Goal: Feedback & Contribution: Contribute content

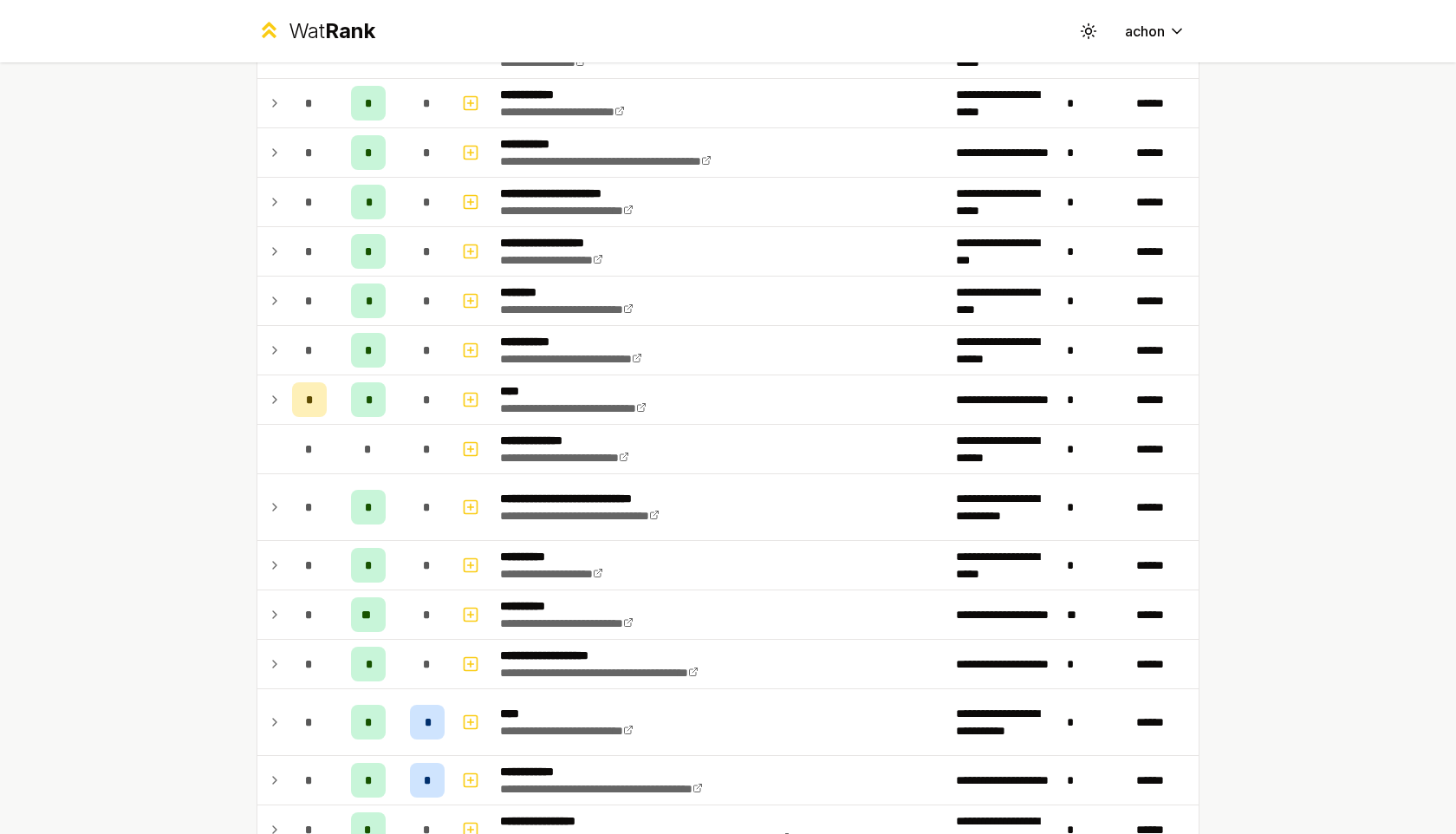
scroll to position [2041, 0]
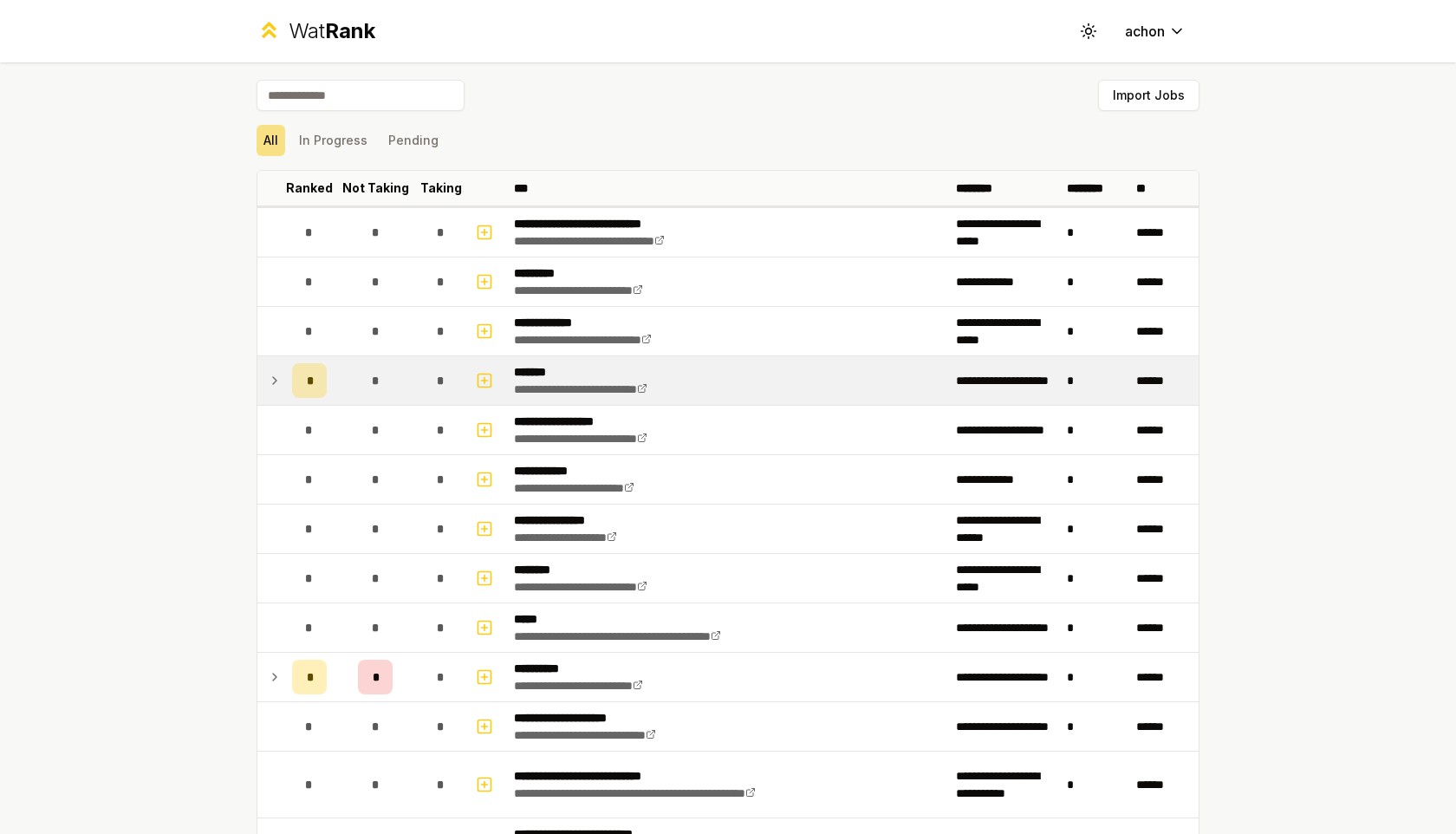
click at [280, 375] on icon at bounding box center [275, 380] width 14 height 21
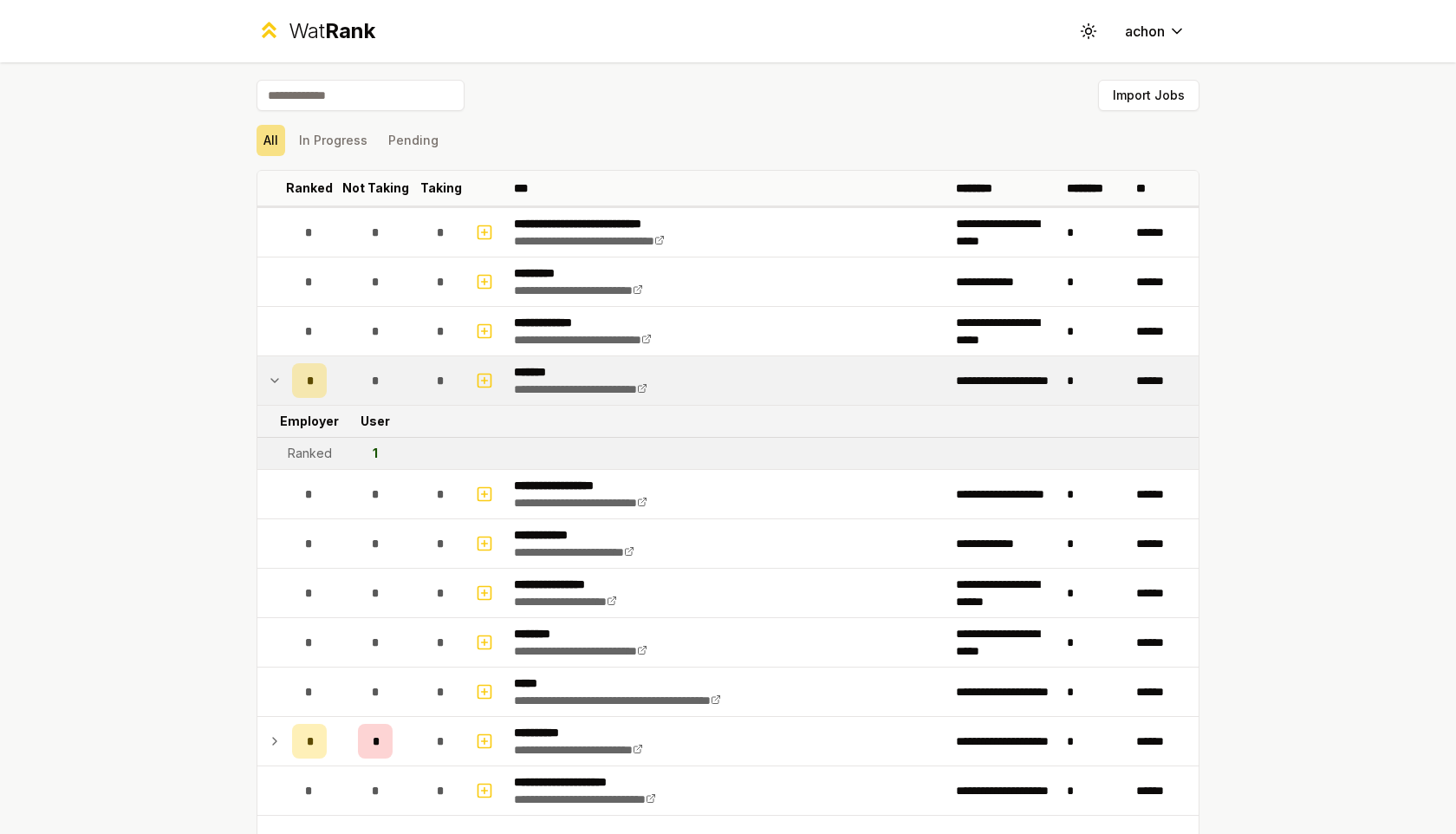
click at [277, 377] on icon at bounding box center [275, 380] width 14 height 21
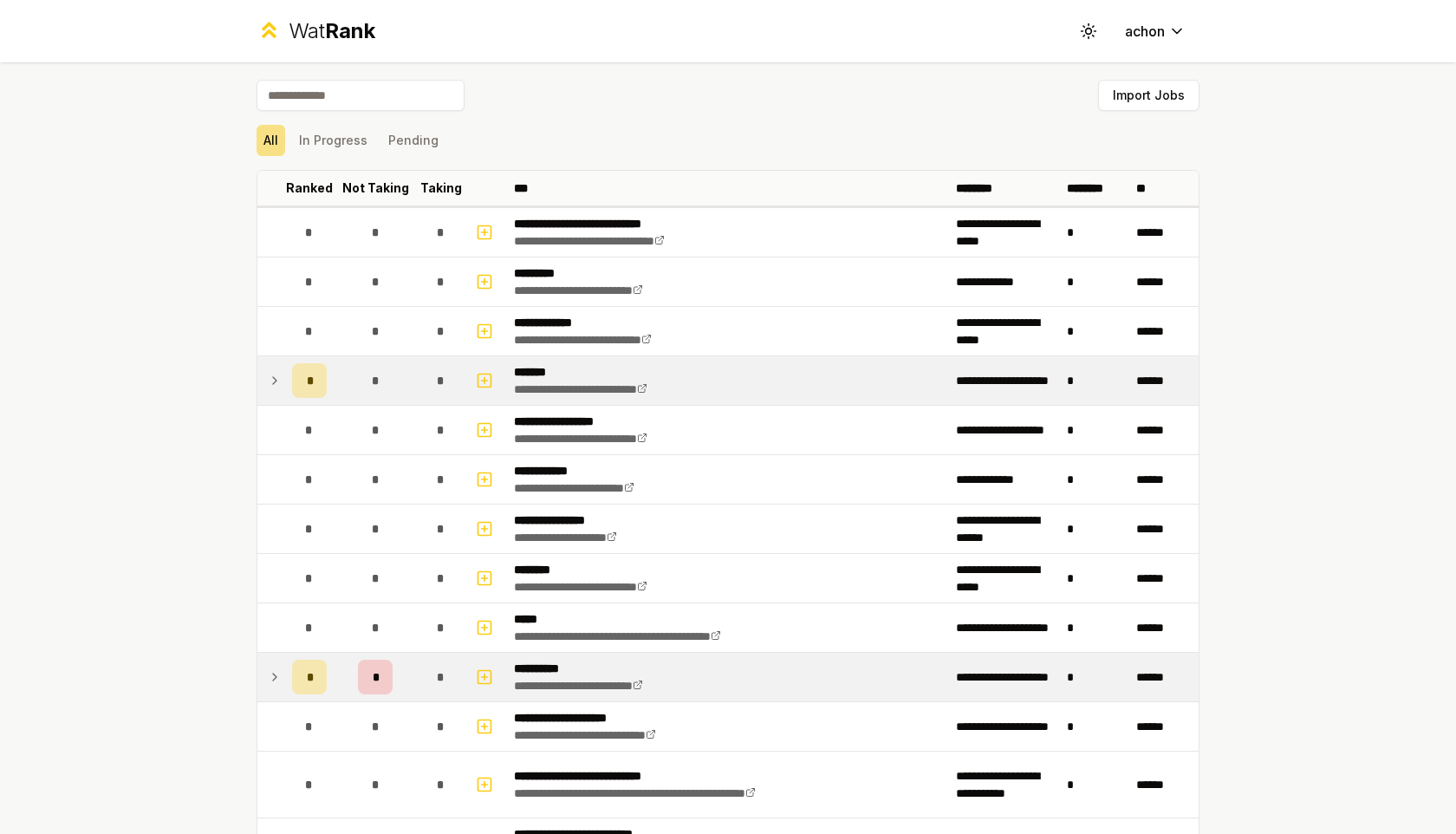
click at [280, 686] on icon at bounding box center [275, 677] width 14 height 21
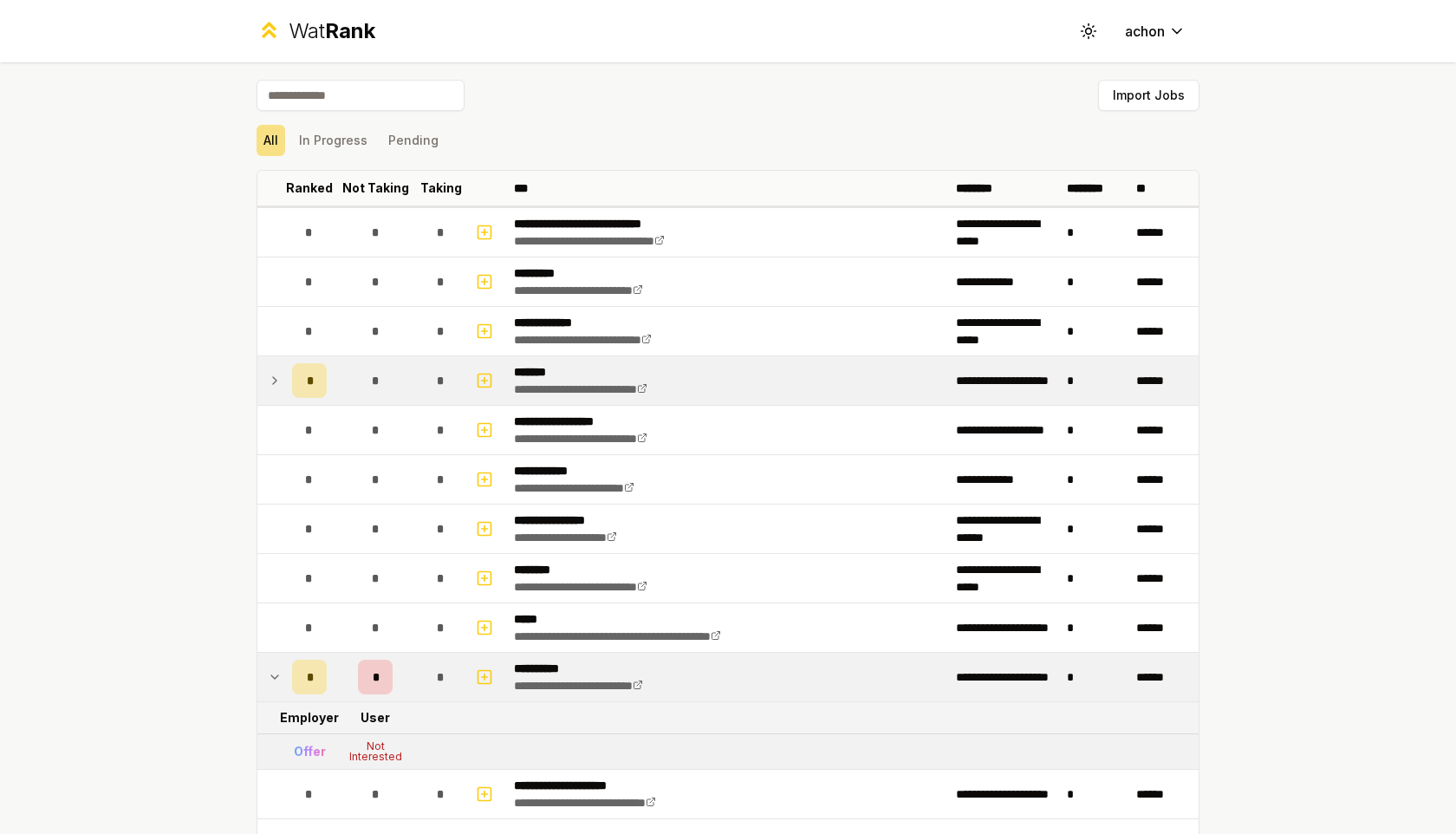
click at [275, 682] on icon at bounding box center [275, 677] width 14 height 21
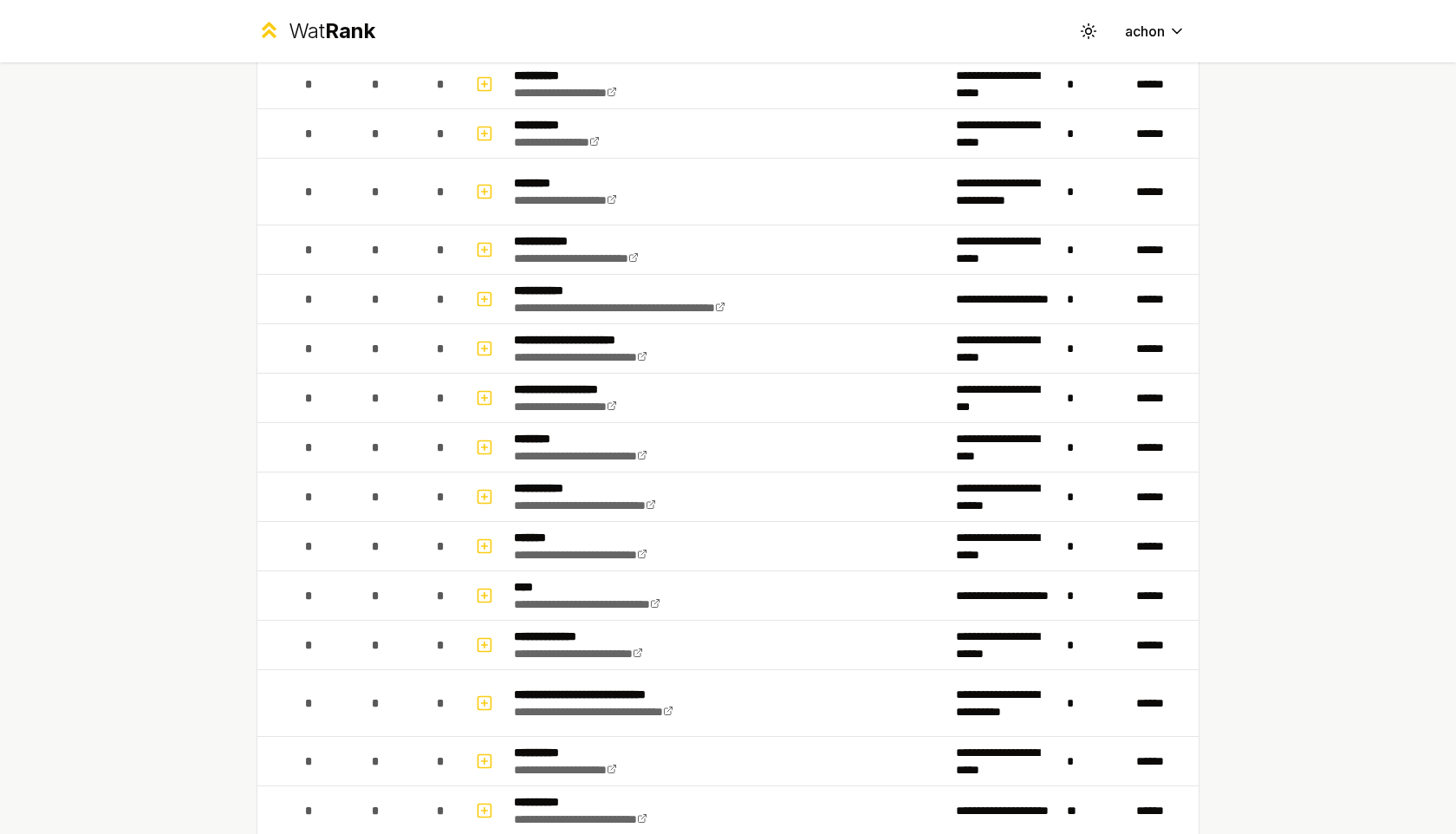
scroll to position [2039, 0]
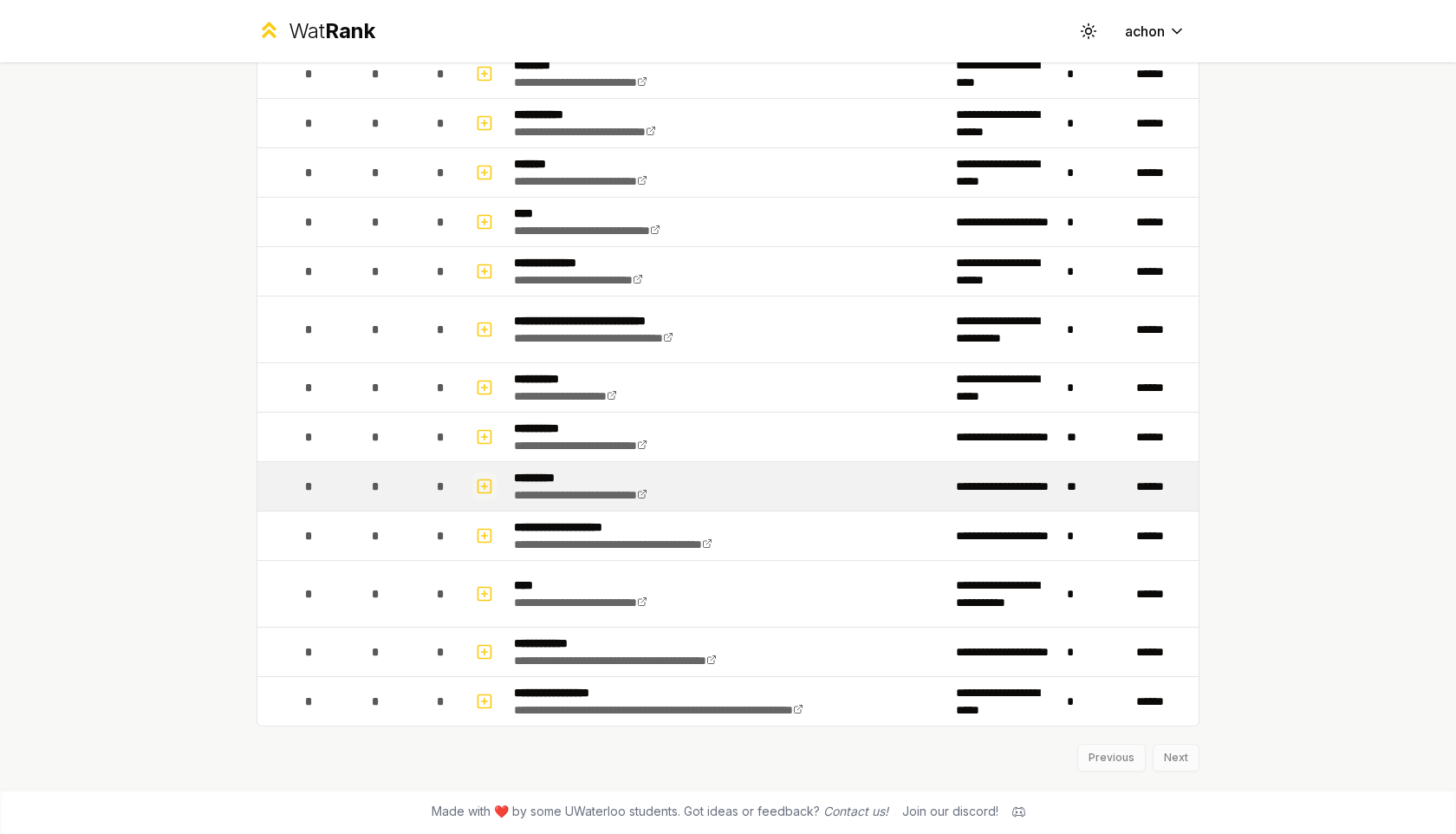
click at [482, 479] on rect "button" at bounding box center [484, 485] width 13 height 13
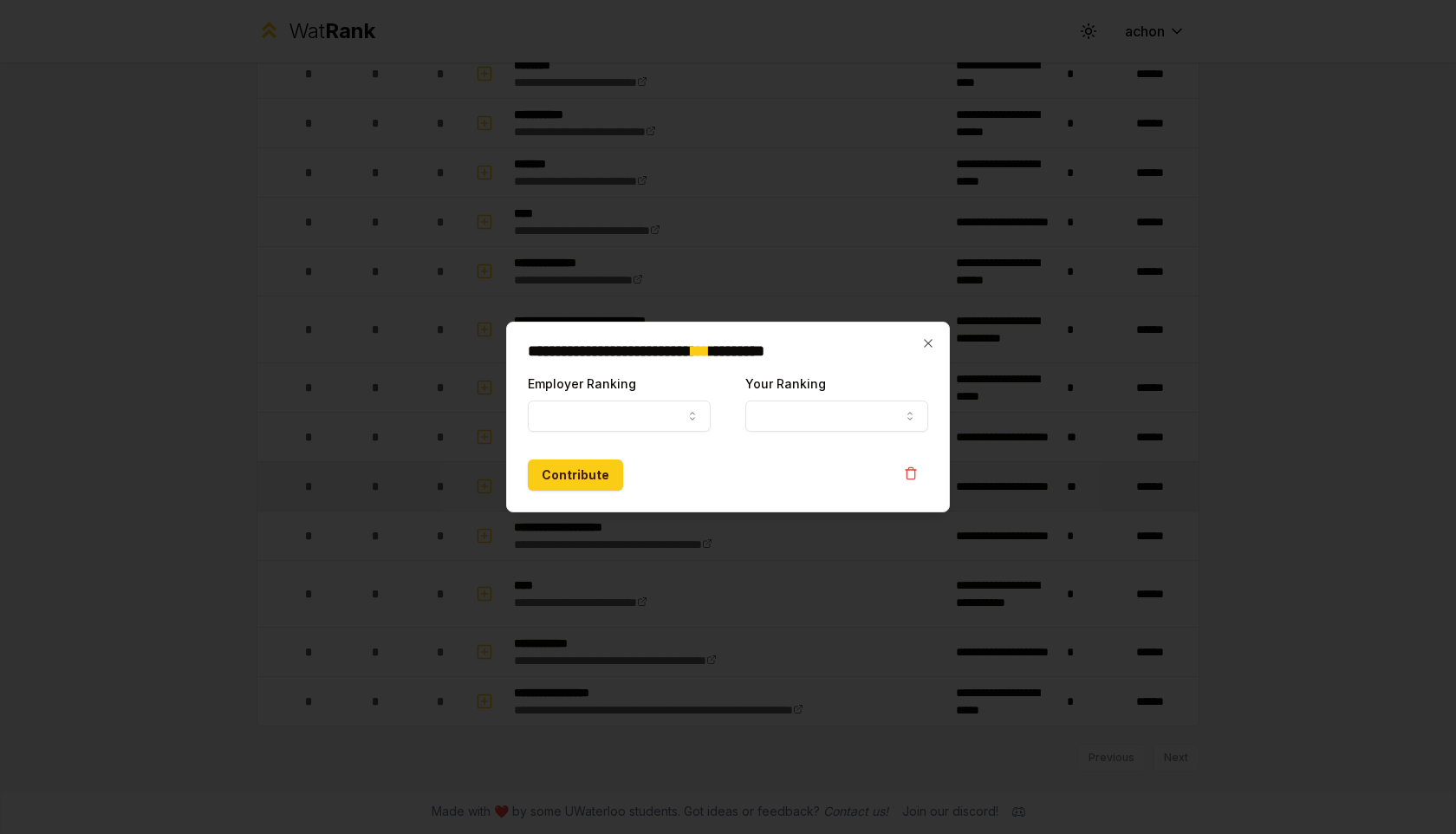
select select
click at [587, 427] on button "Employer Ranking" at bounding box center [618, 416] width 183 height 32
select select "******"
click at [821, 414] on button "Your Ranking" at bounding box center [836, 416] width 183 height 32
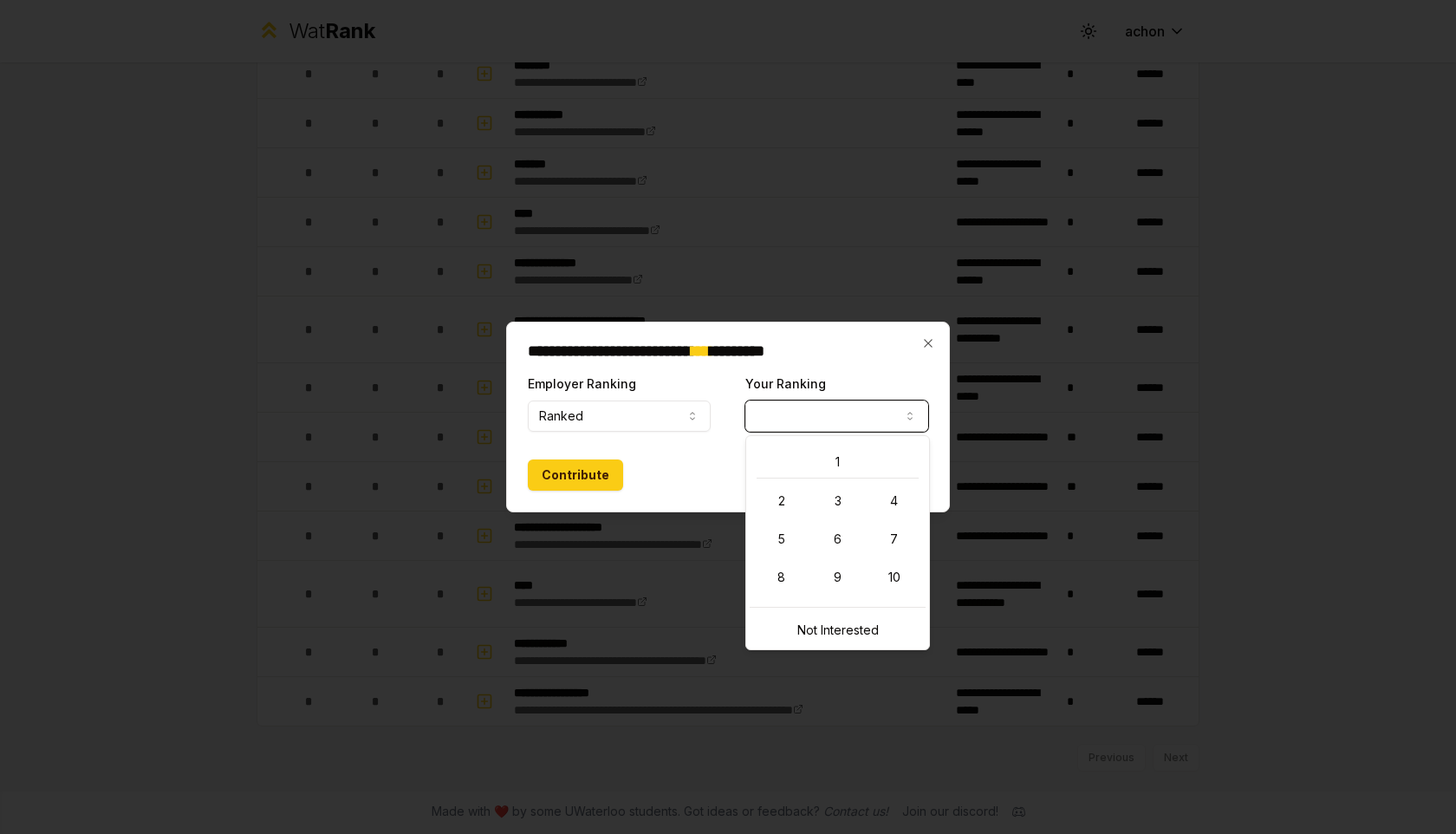
click at [691, 473] on div "Contribute" at bounding box center [727, 475] width 400 height 32
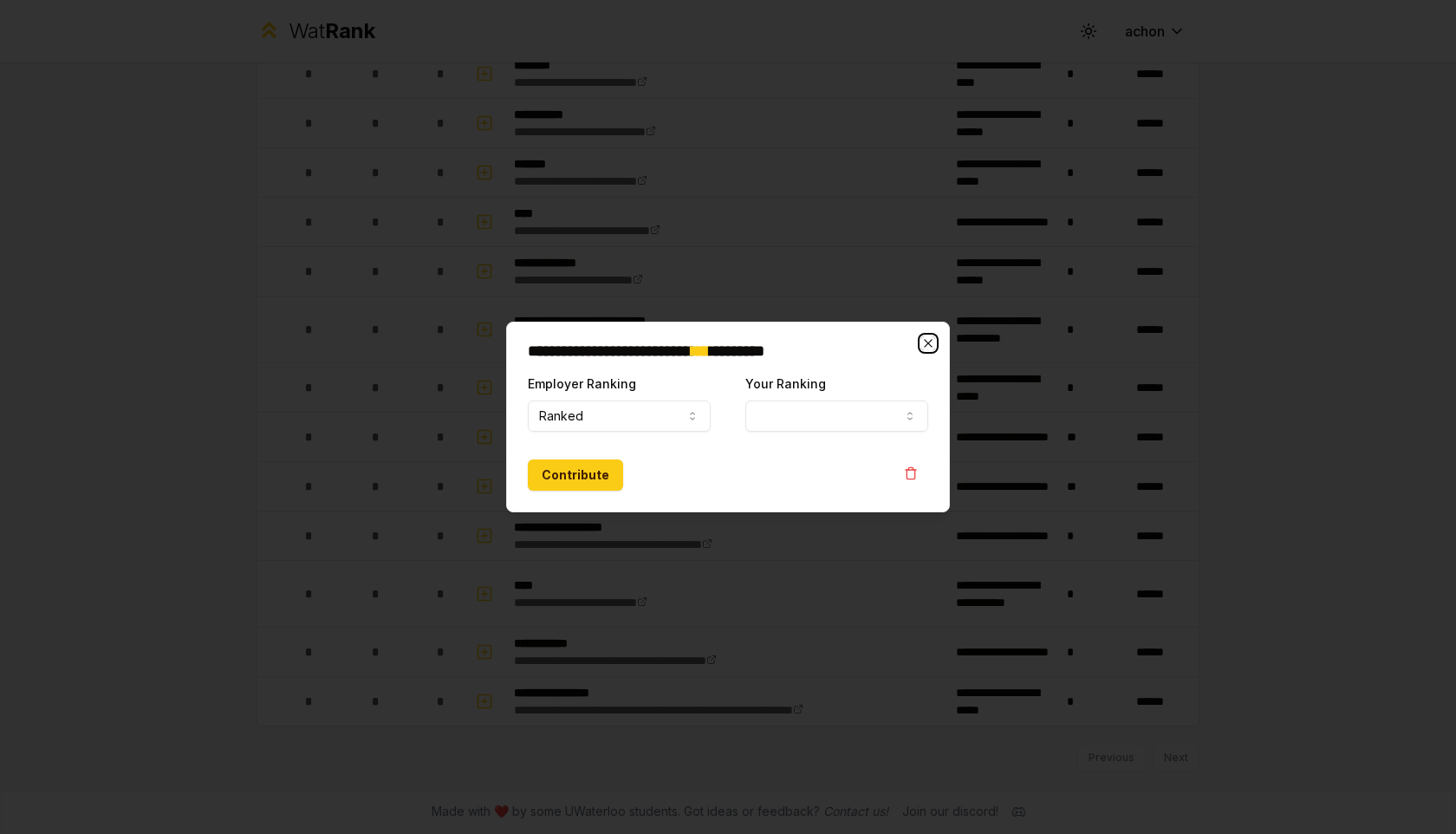
click at [925, 342] on icon "button" at bounding box center [928, 343] width 14 height 14
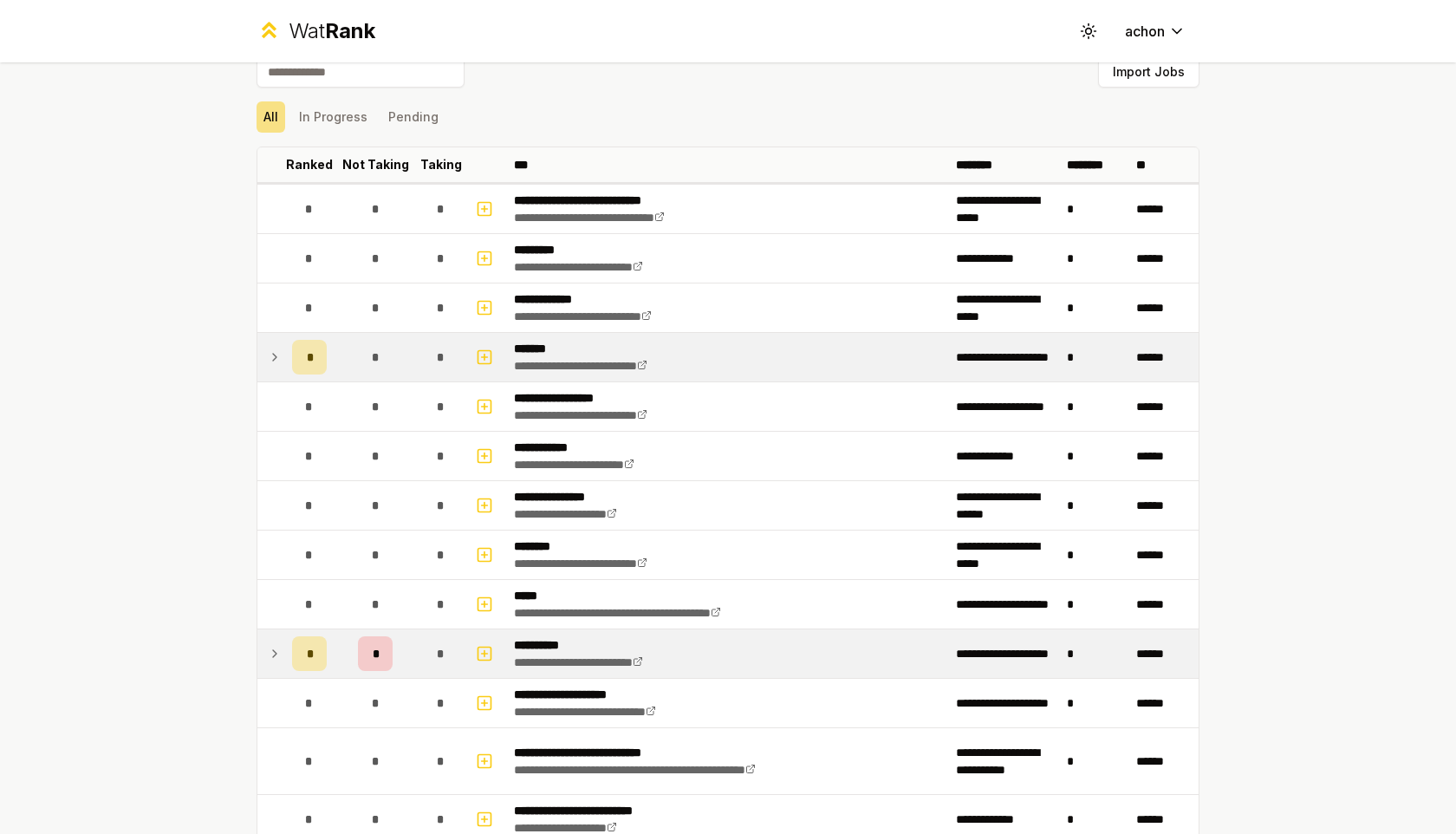
scroll to position [0, 0]
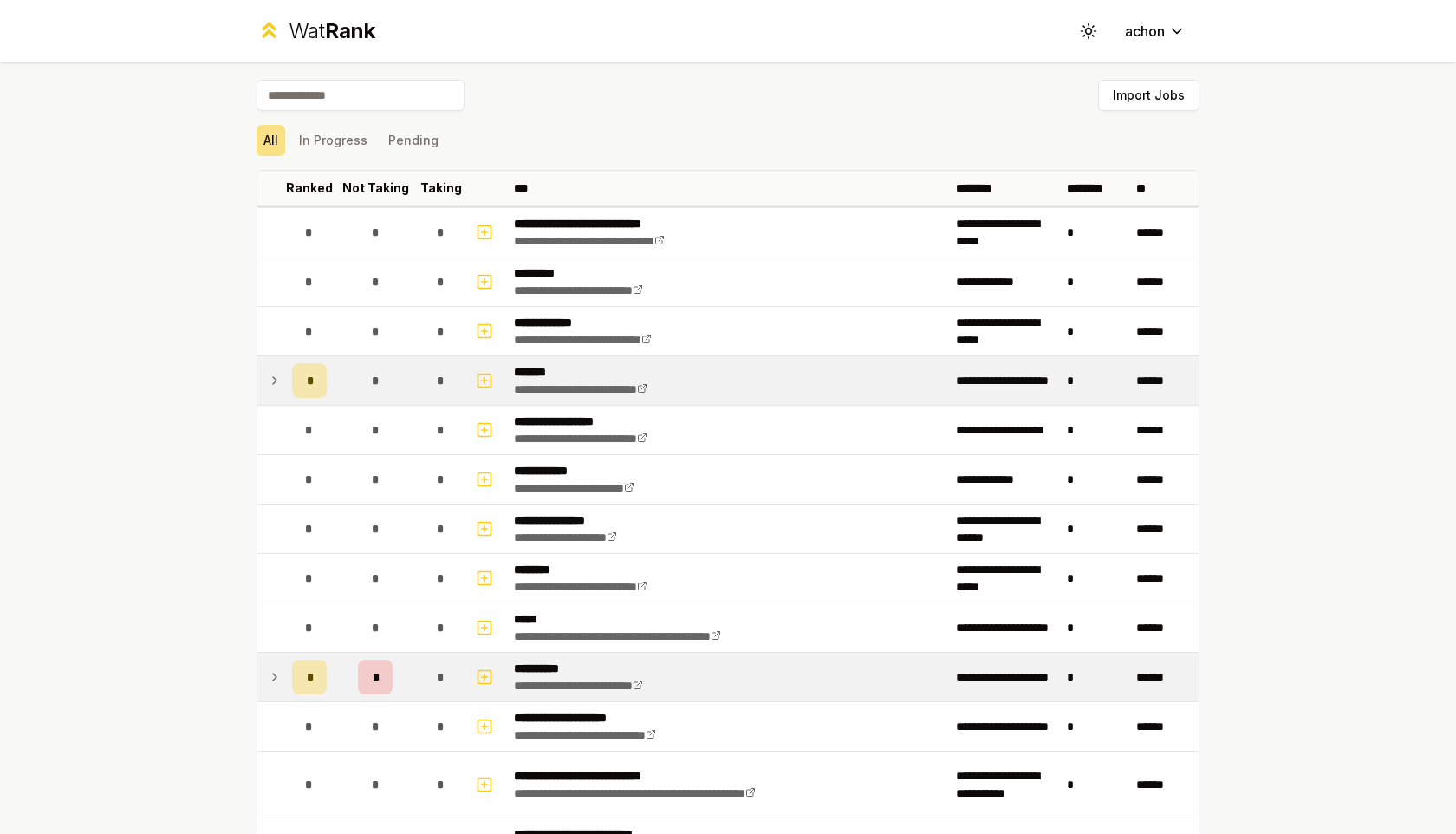
click at [276, 374] on icon at bounding box center [275, 380] width 14 height 21
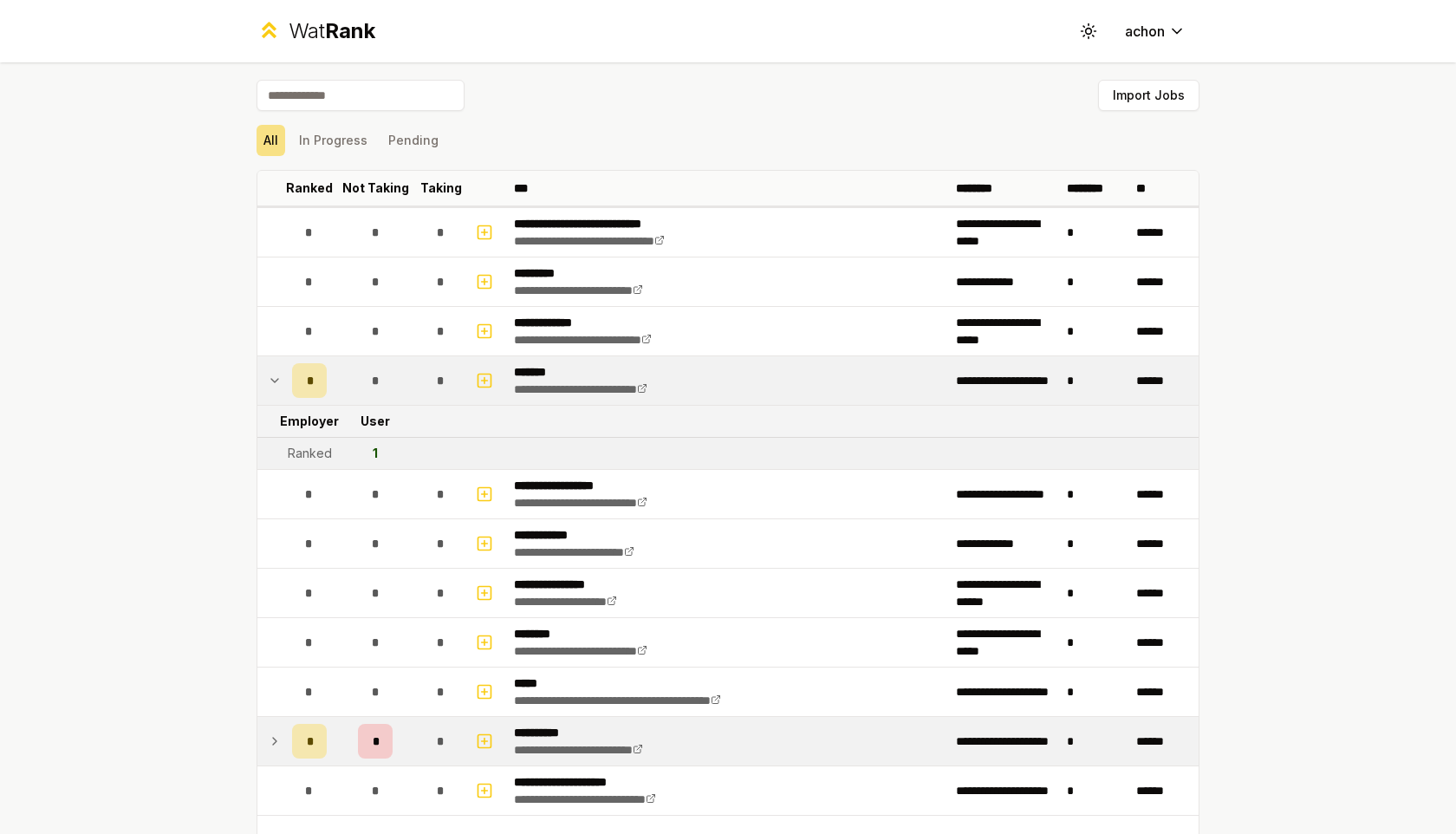
click at [279, 374] on icon at bounding box center [275, 380] width 14 height 21
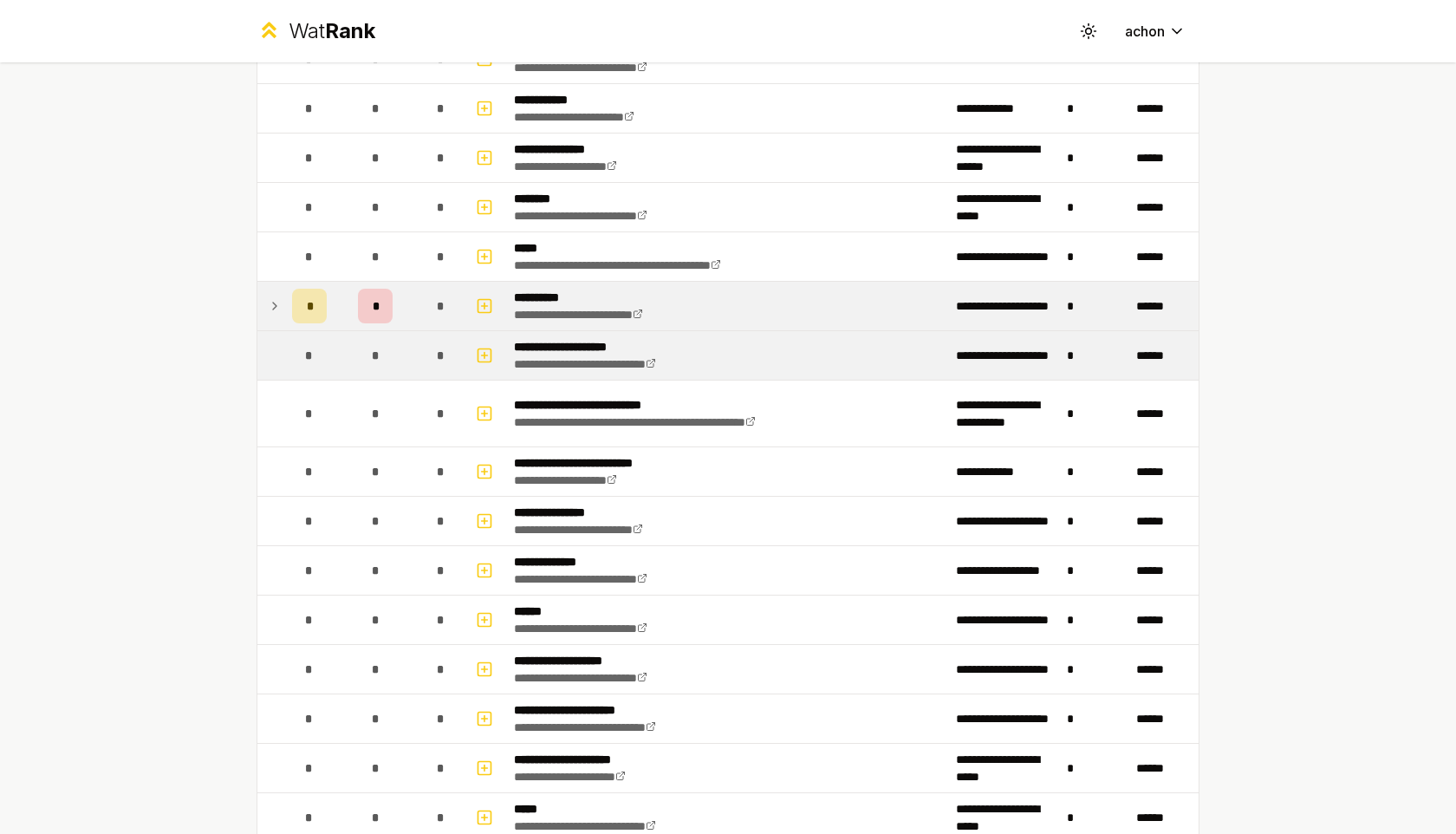
scroll to position [382, 0]
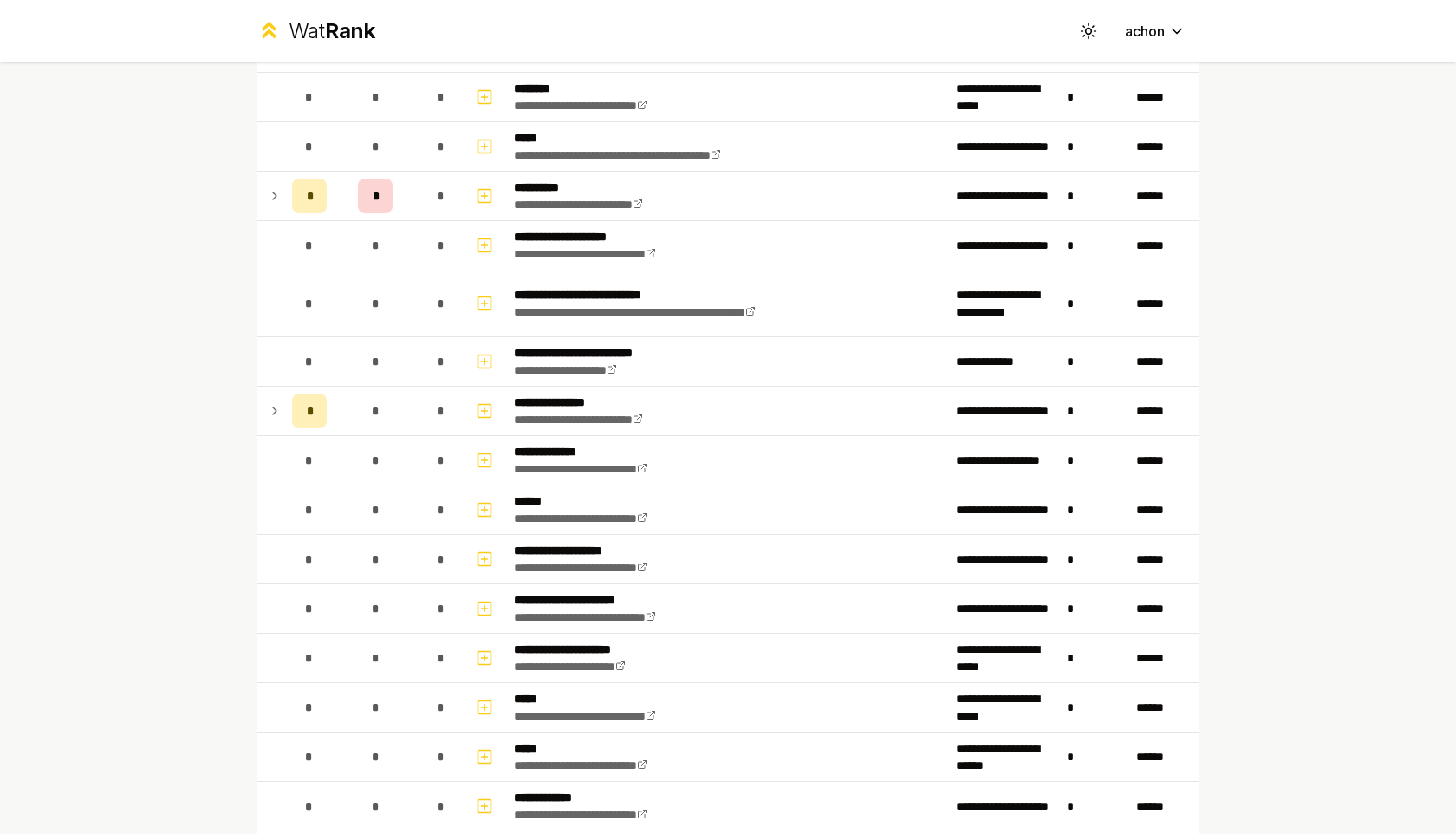
scroll to position [498, 0]
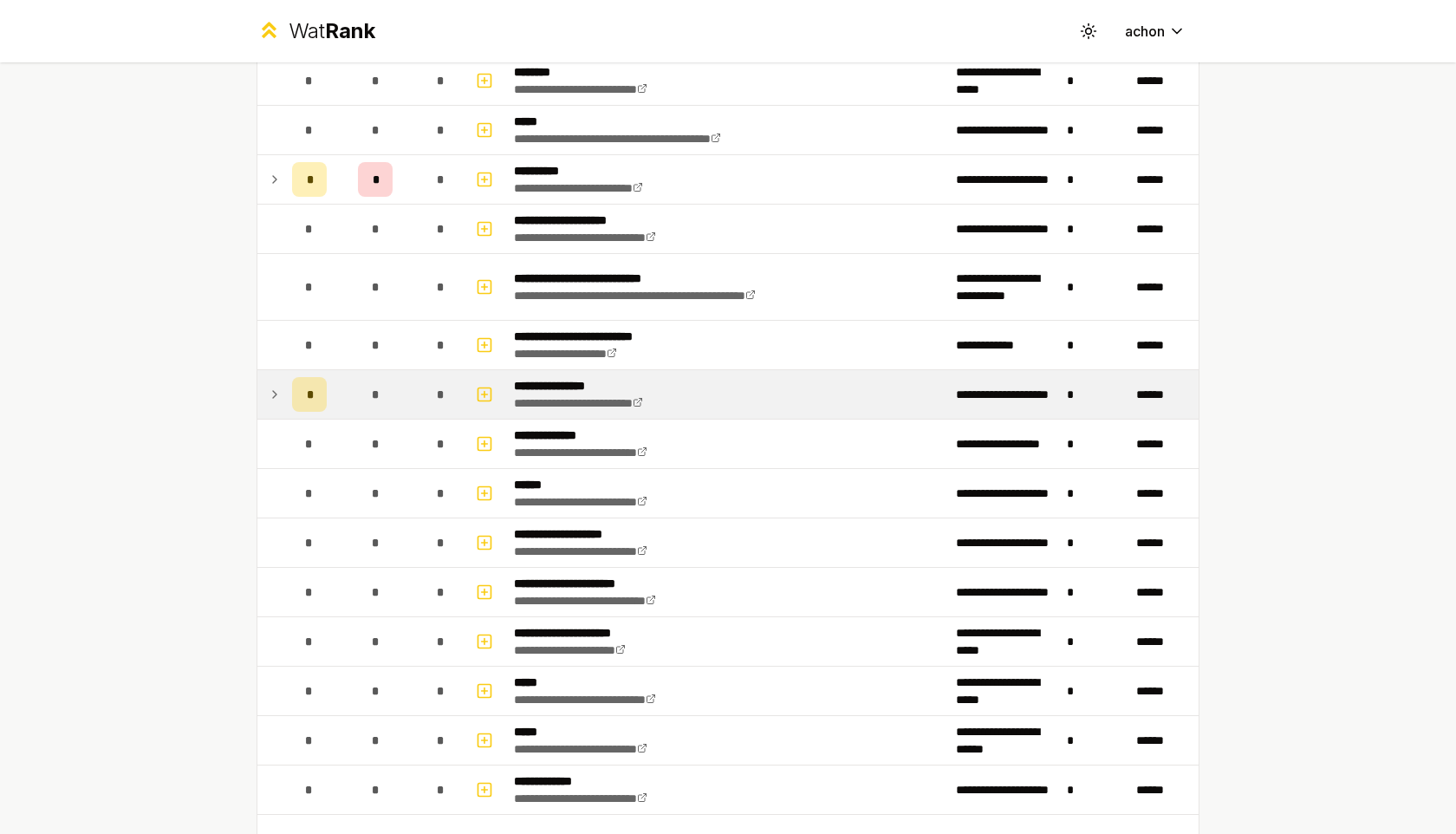
click at [276, 393] on icon at bounding box center [275, 394] width 4 height 7
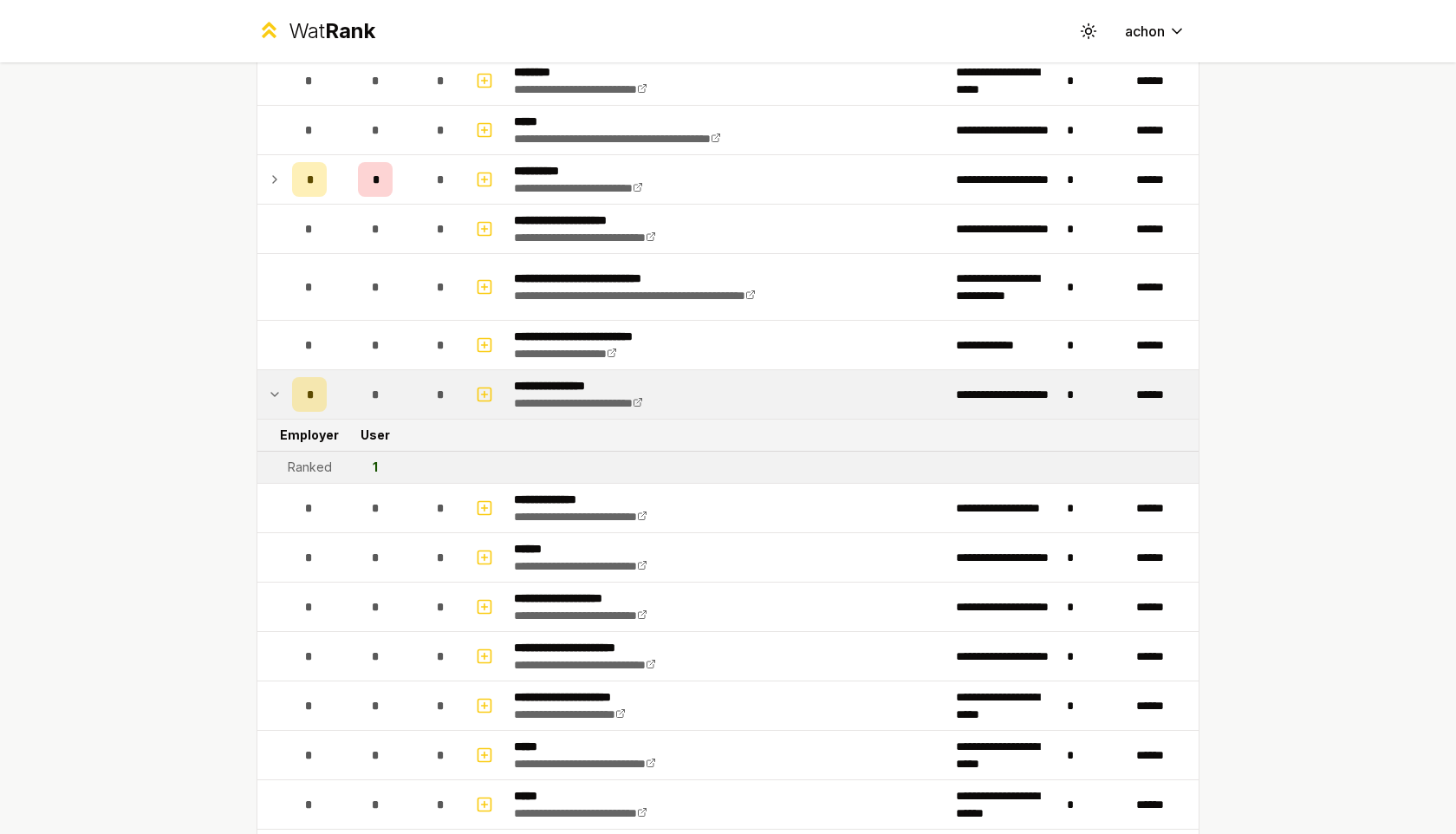
click at [276, 393] on icon at bounding box center [275, 394] width 7 height 4
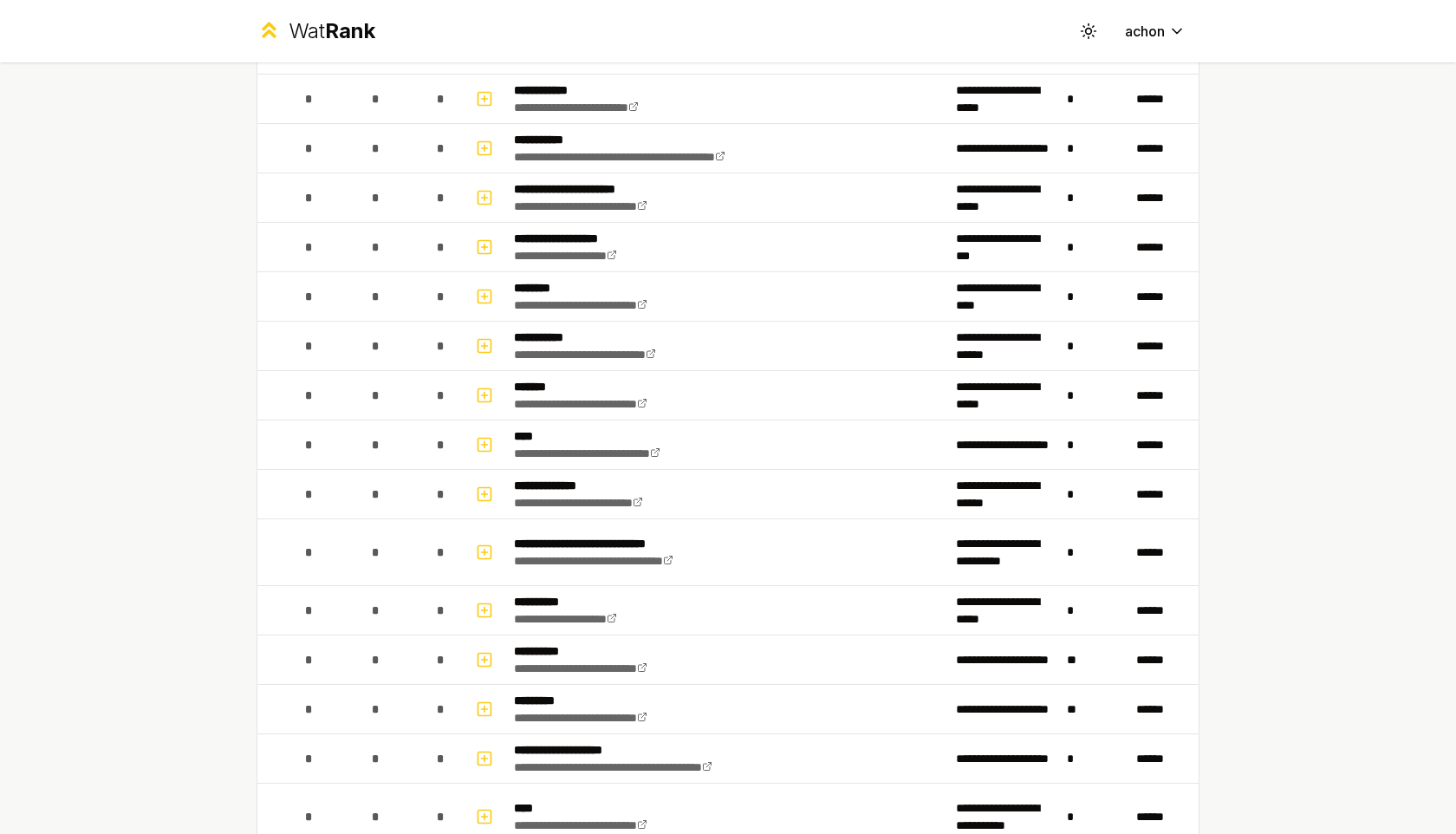
scroll to position [1990, 0]
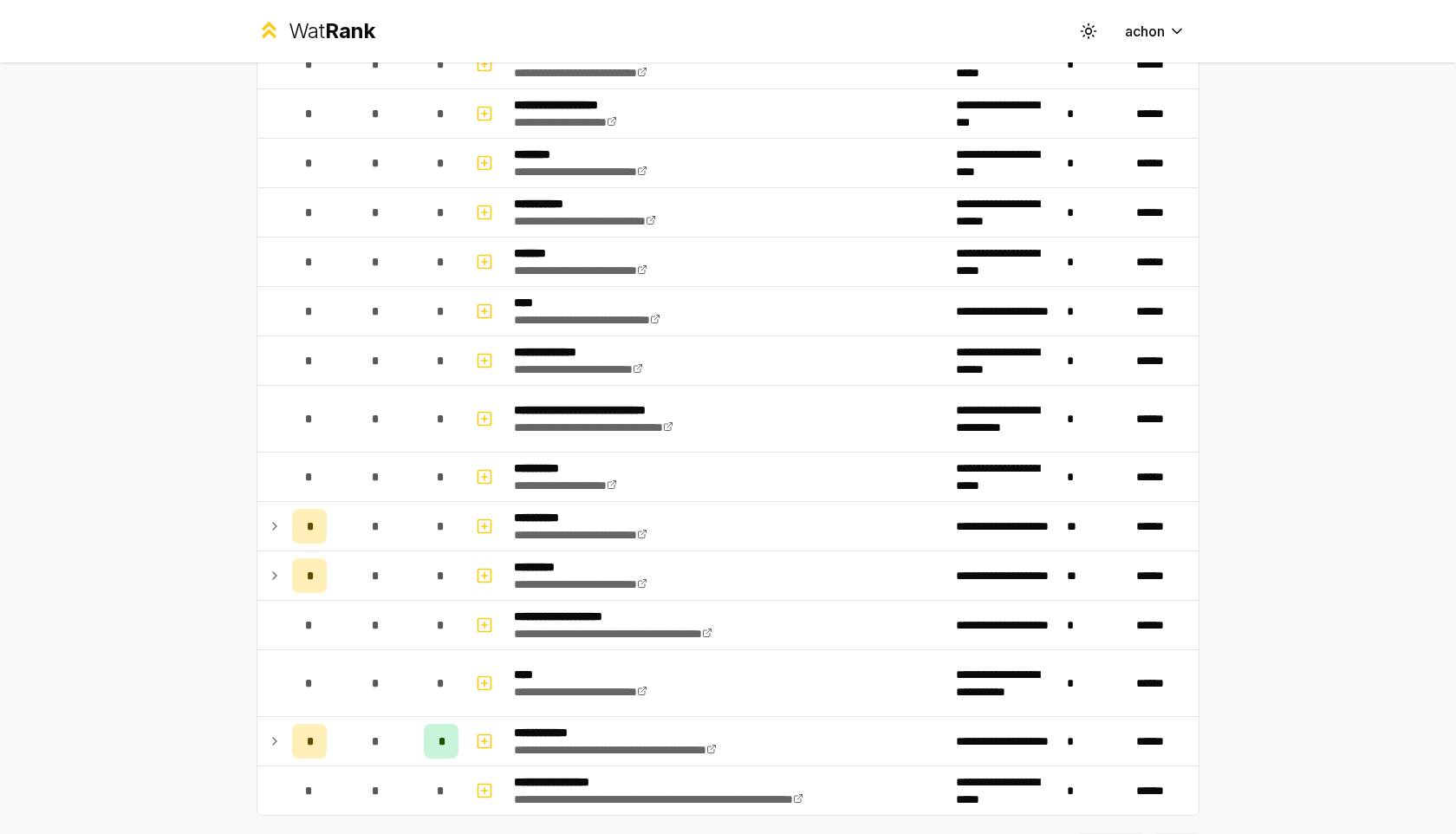
scroll to position [2039, 0]
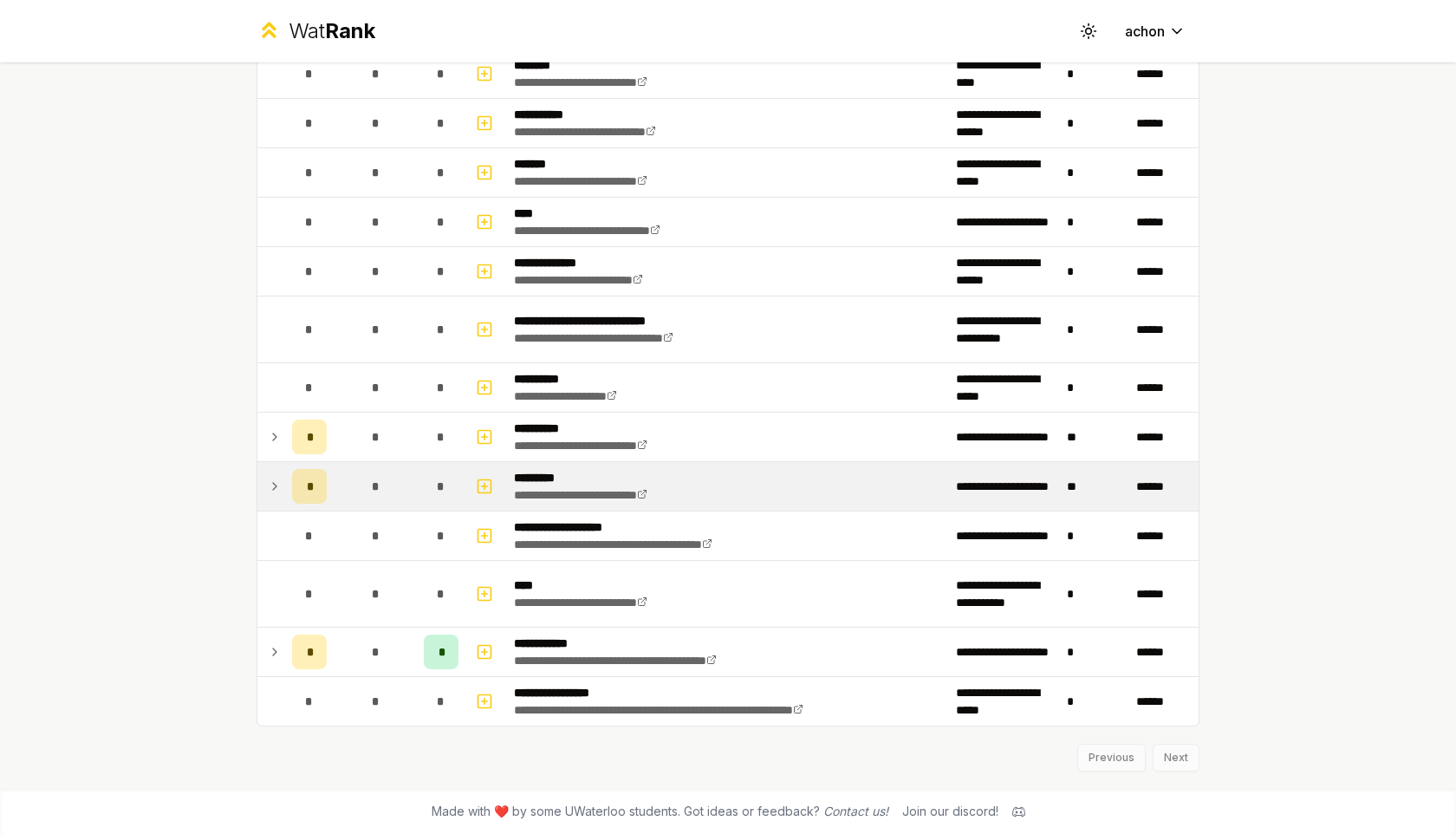
click at [279, 492] on icon at bounding box center [275, 486] width 14 height 21
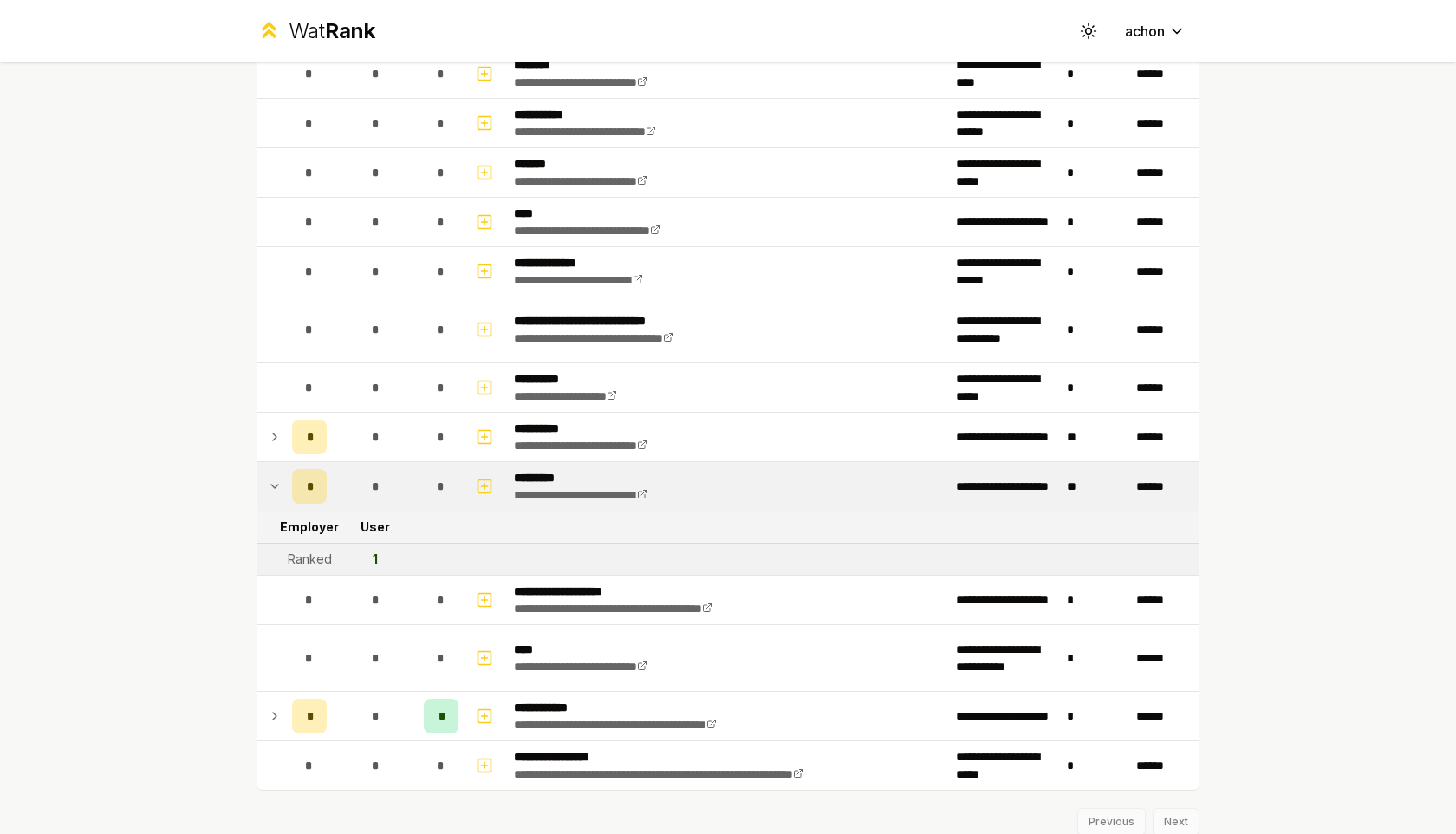
click at [275, 489] on icon at bounding box center [275, 486] width 14 height 21
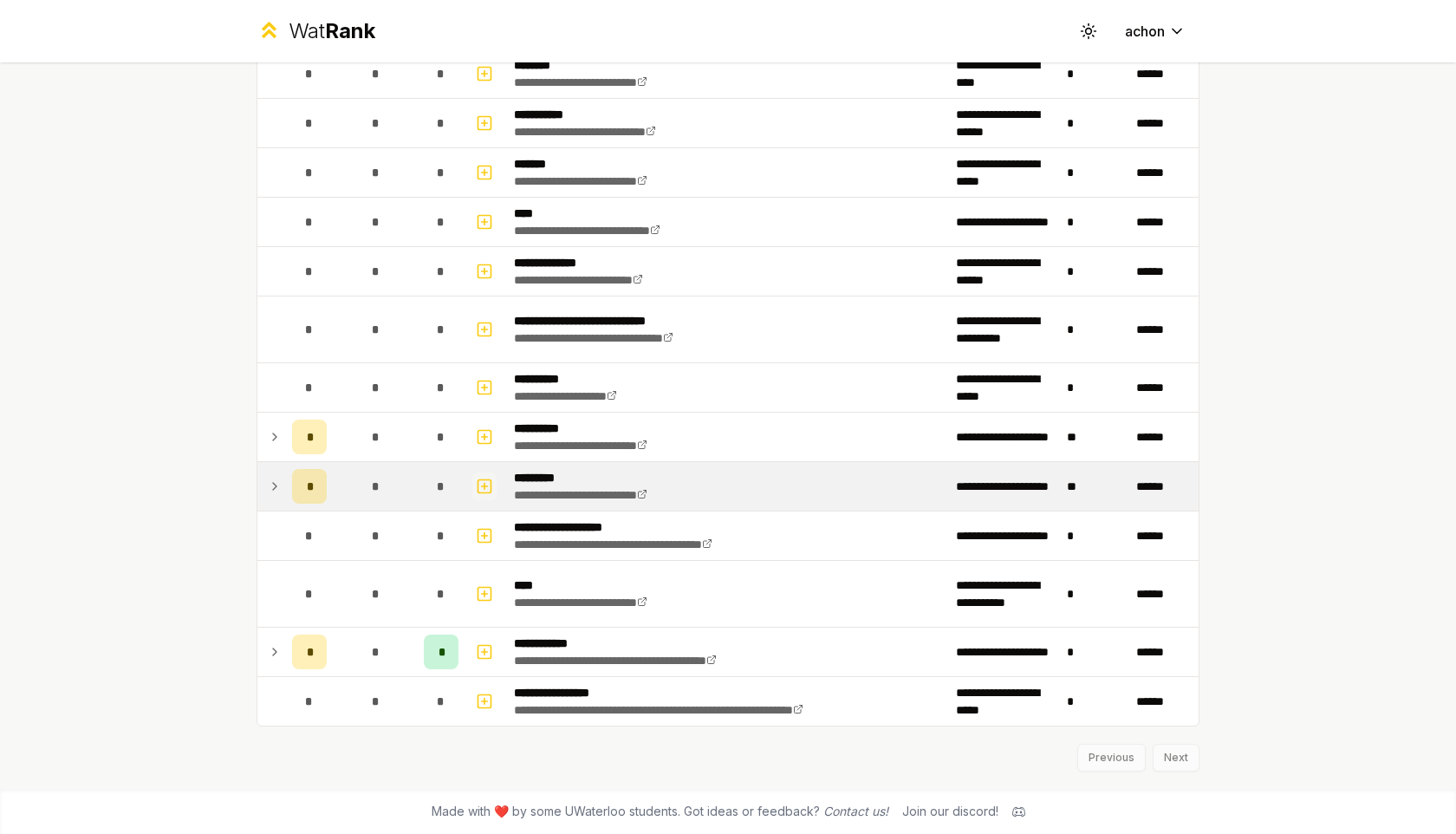
click at [484, 483] on icon "button" at bounding box center [484, 486] width 0 height 6
select select
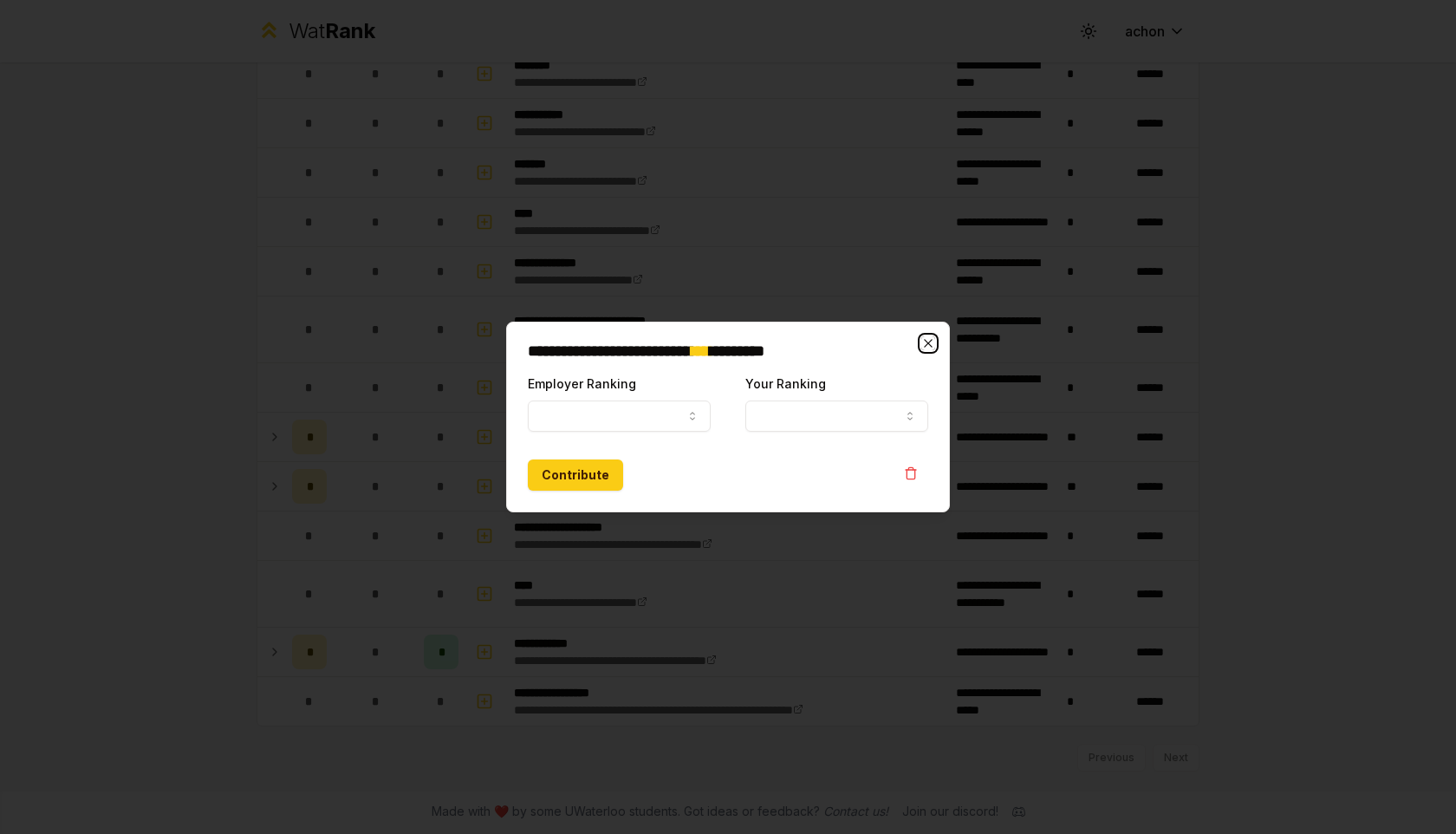
click at [933, 336] on icon "button" at bounding box center [928, 343] width 14 height 14
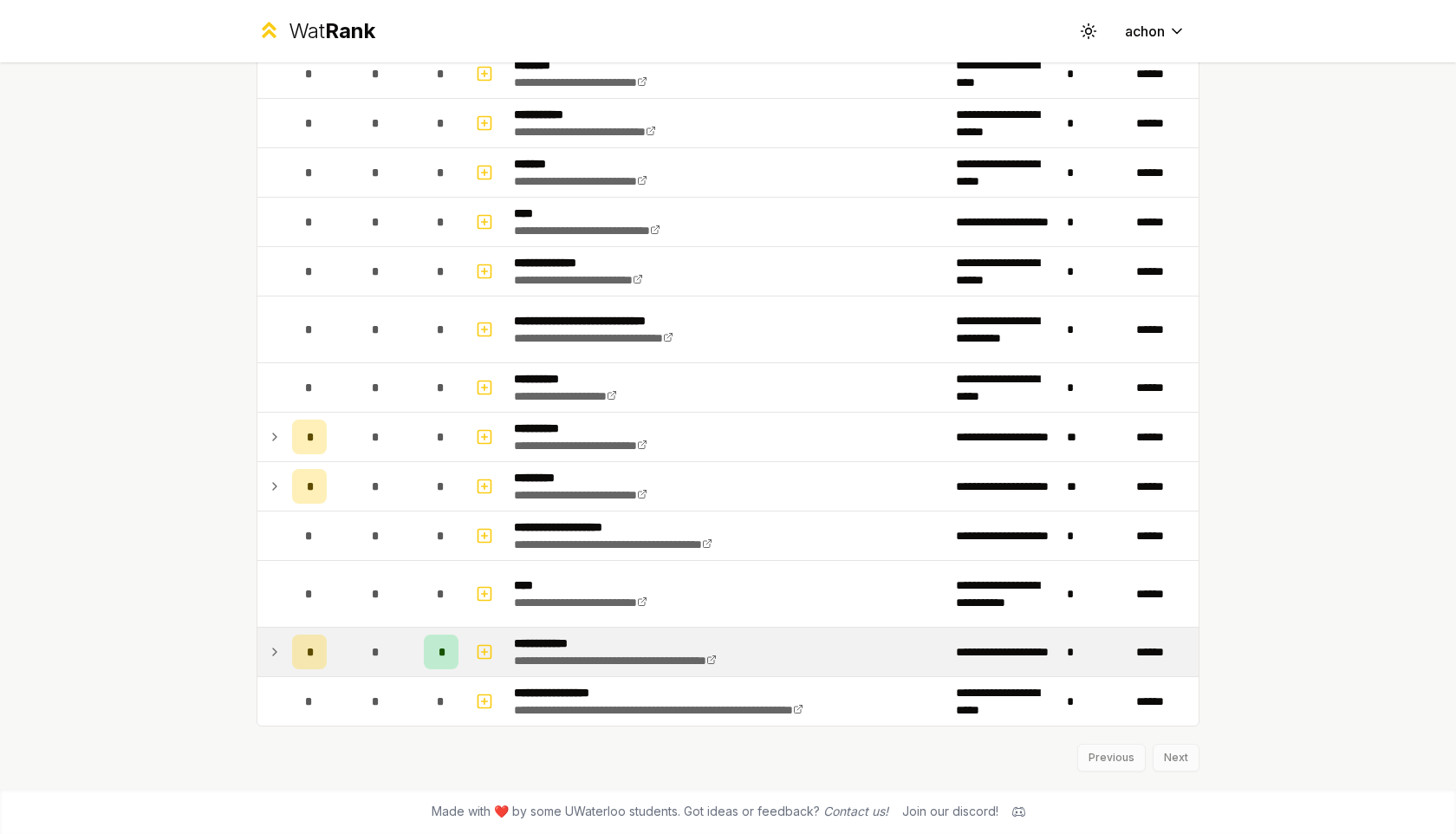
click at [269, 648] on icon at bounding box center [275, 651] width 14 height 21
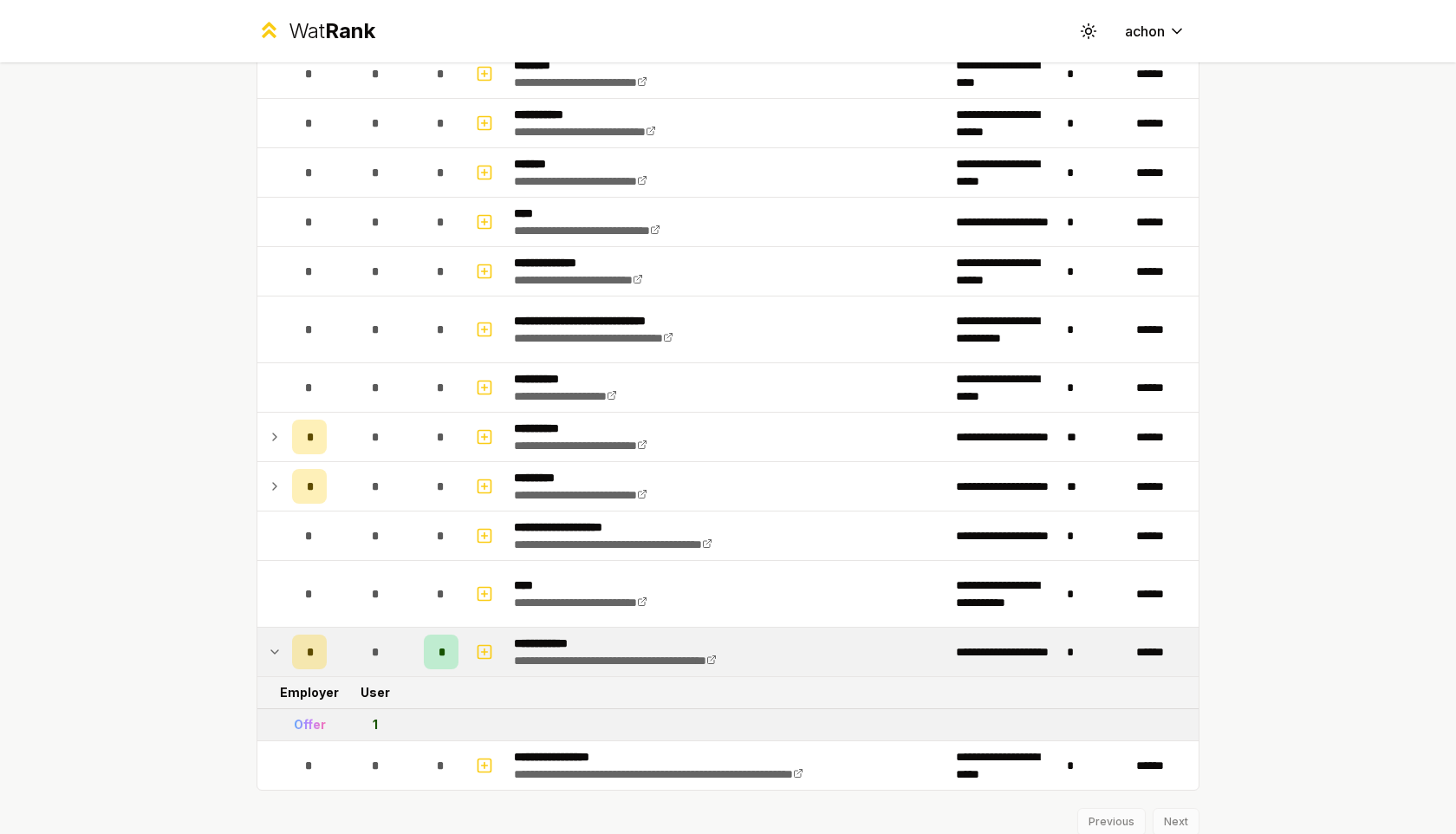
click at [273, 649] on icon at bounding box center [275, 651] width 14 height 21
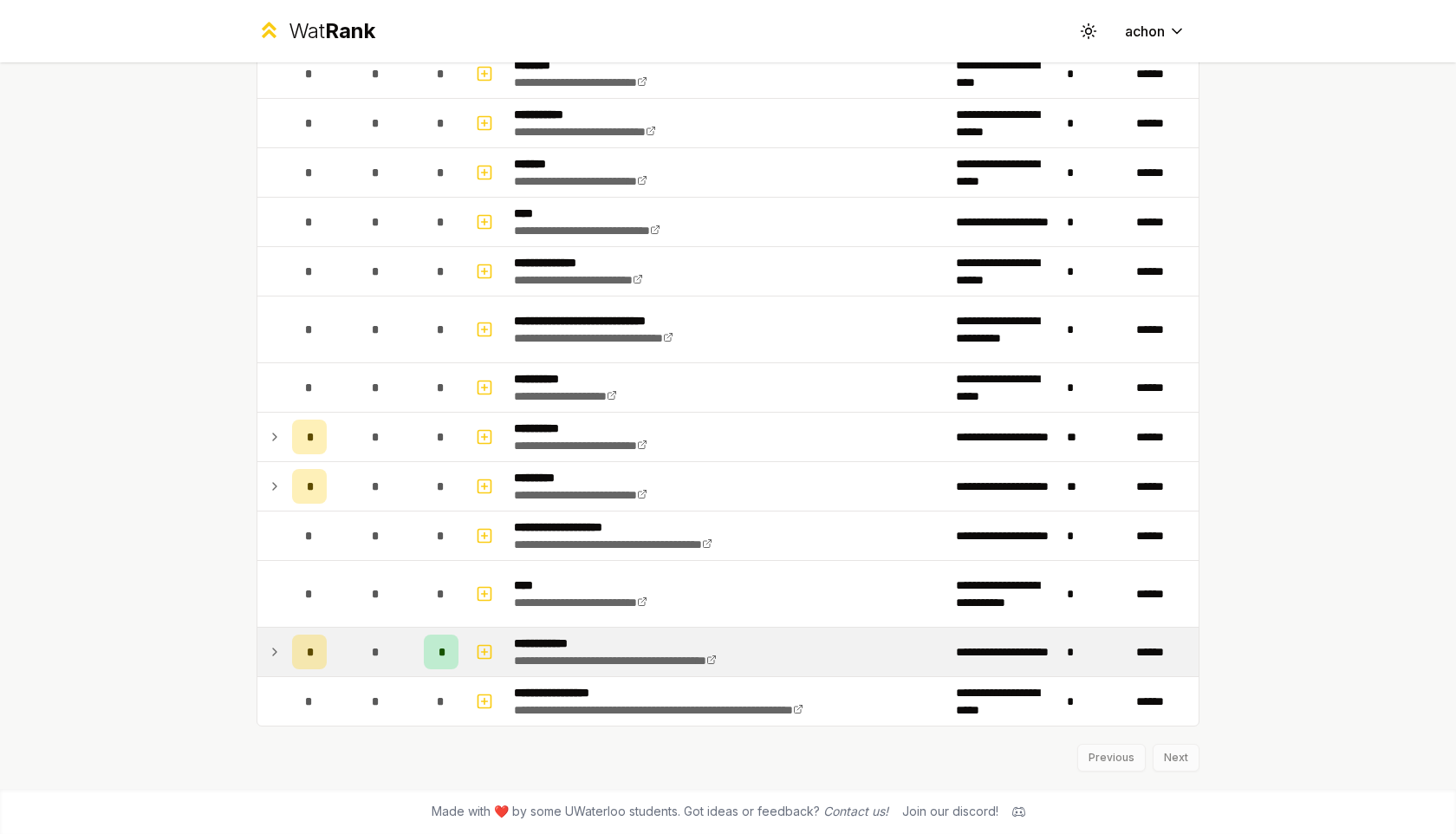
click at [280, 492] on icon at bounding box center [275, 486] width 14 height 21
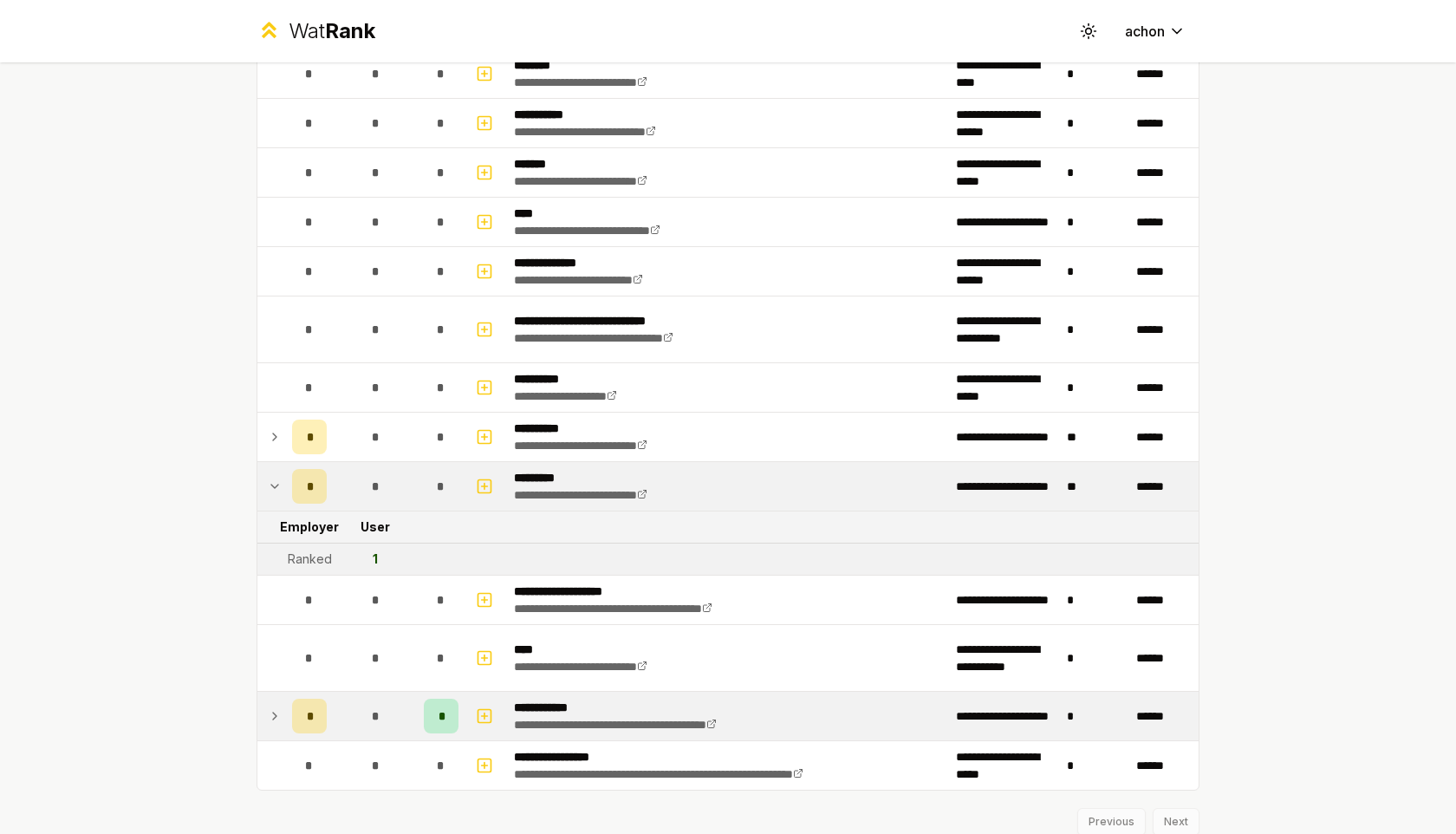
click at [280, 492] on icon at bounding box center [275, 486] width 14 height 21
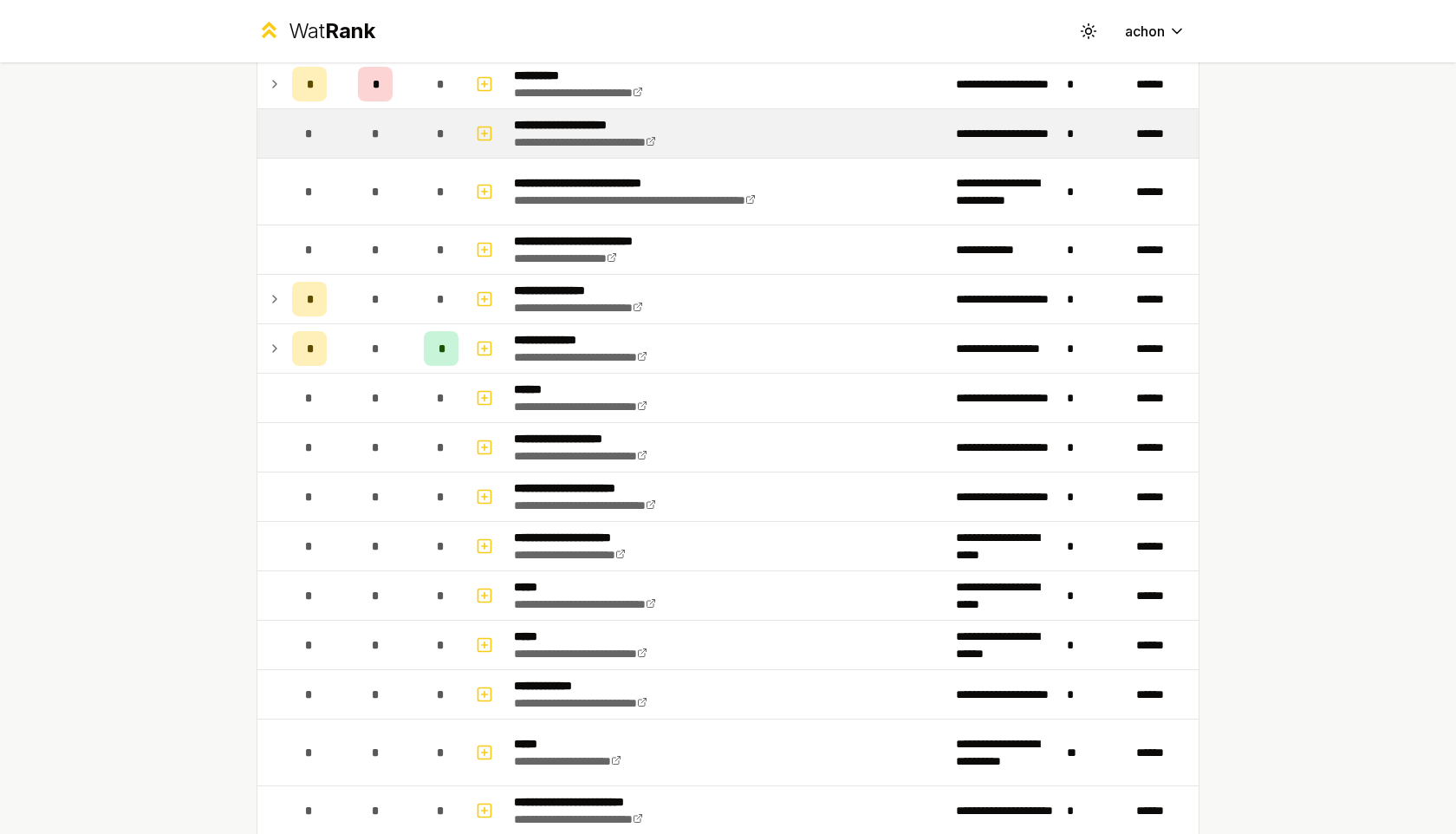
scroll to position [825, 0]
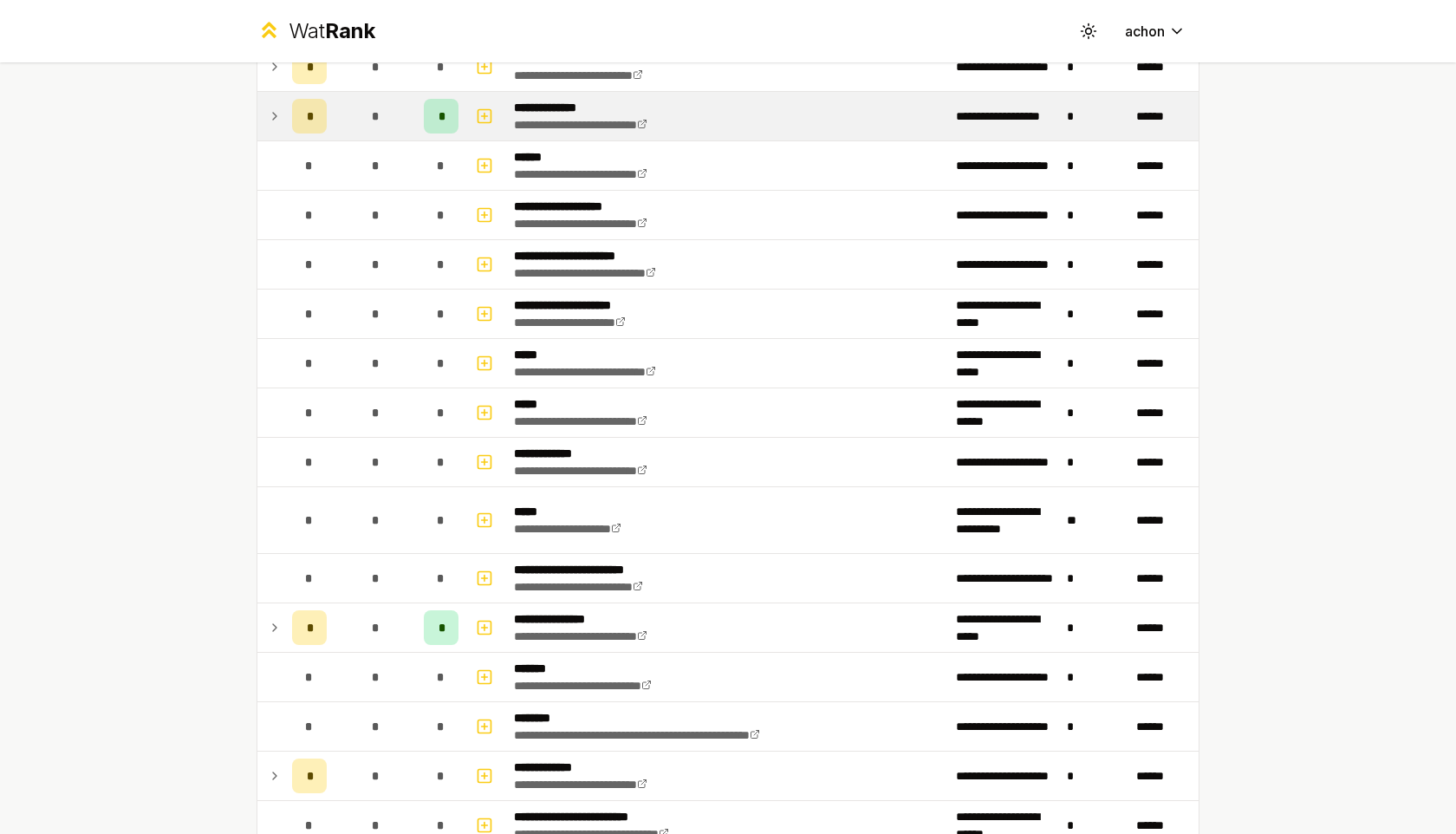
click at [277, 110] on icon at bounding box center [275, 116] width 14 height 21
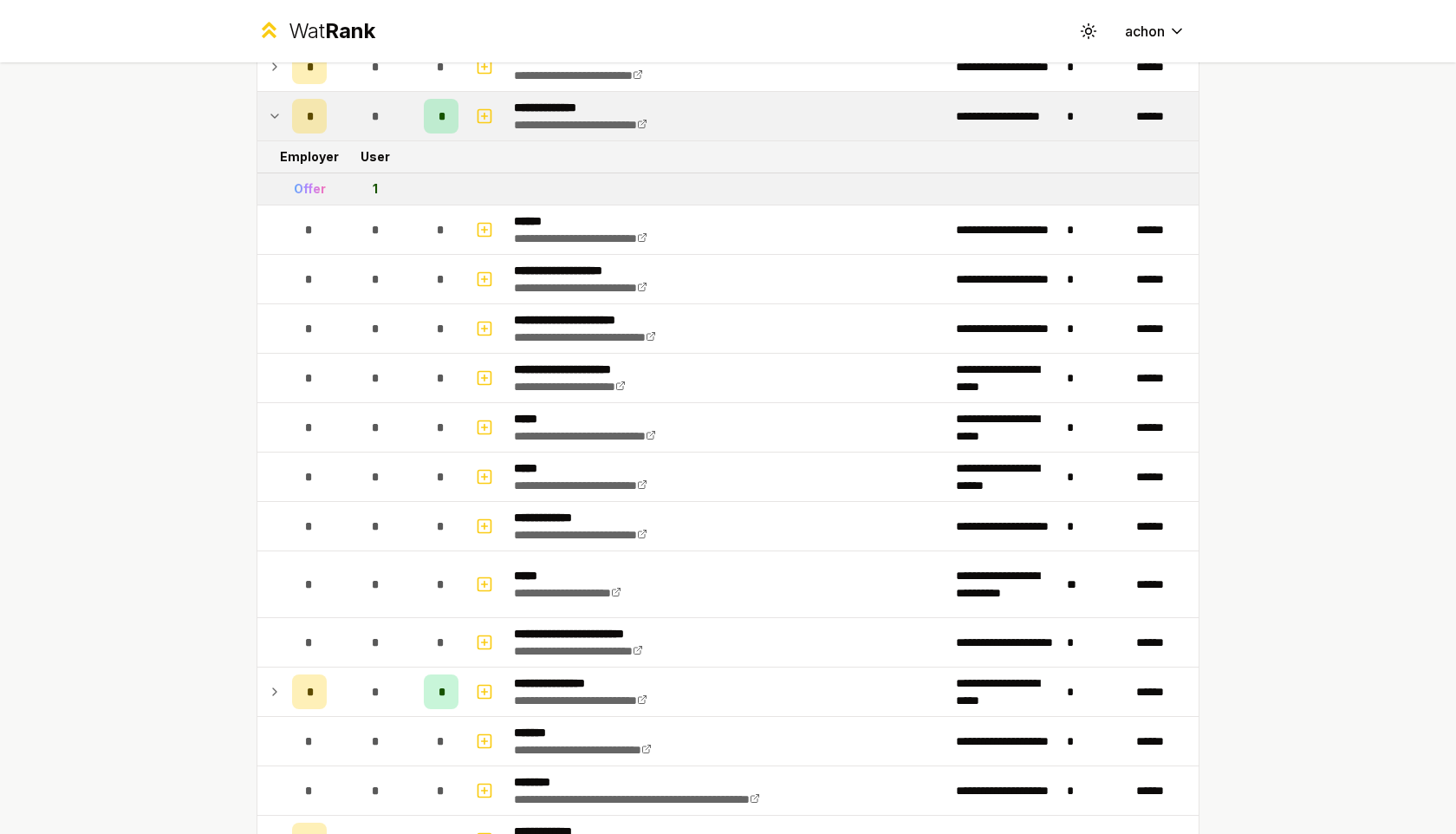
click at [277, 117] on icon at bounding box center [275, 117] width 7 height 4
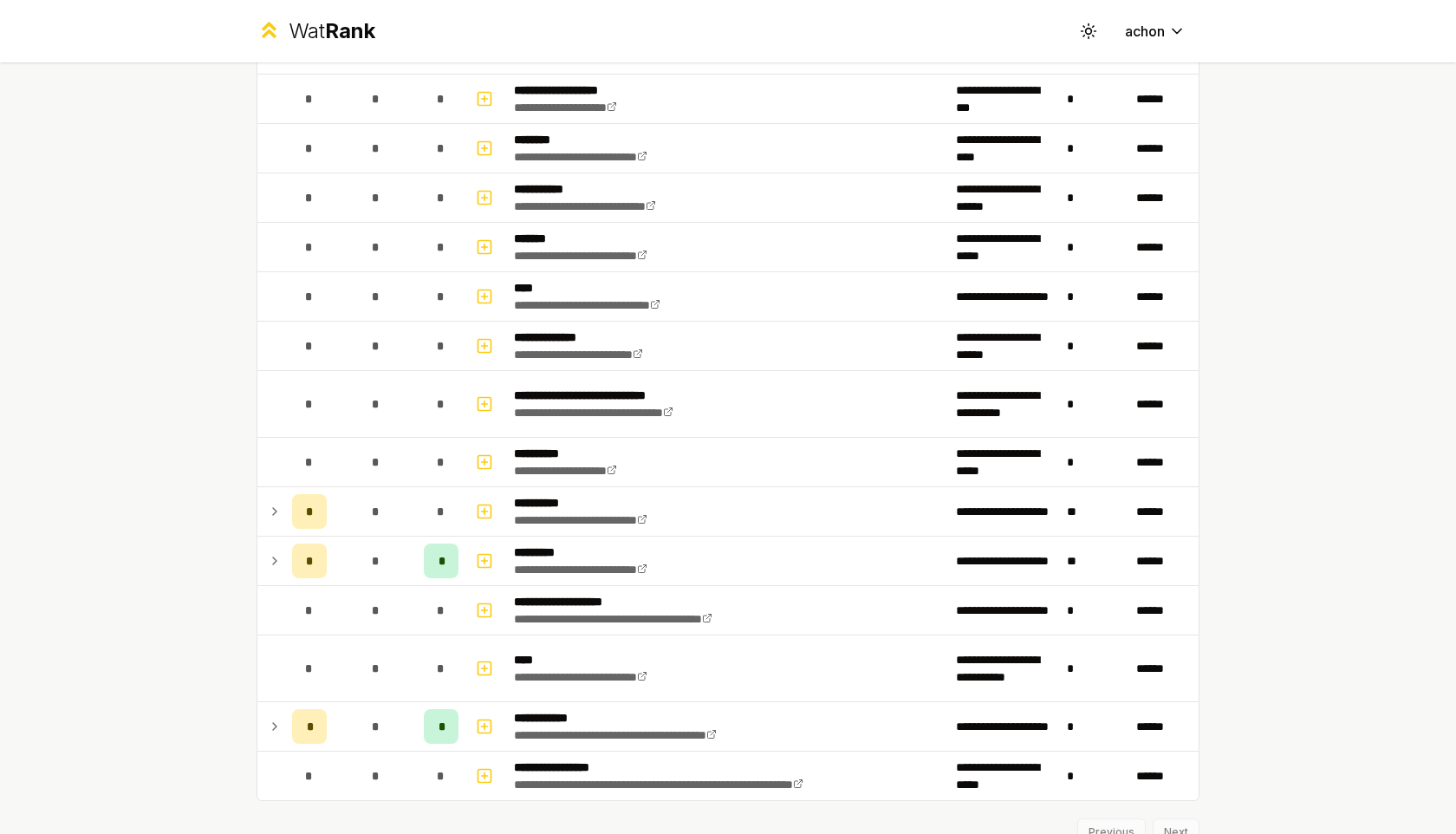
scroll to position [2039, 0]
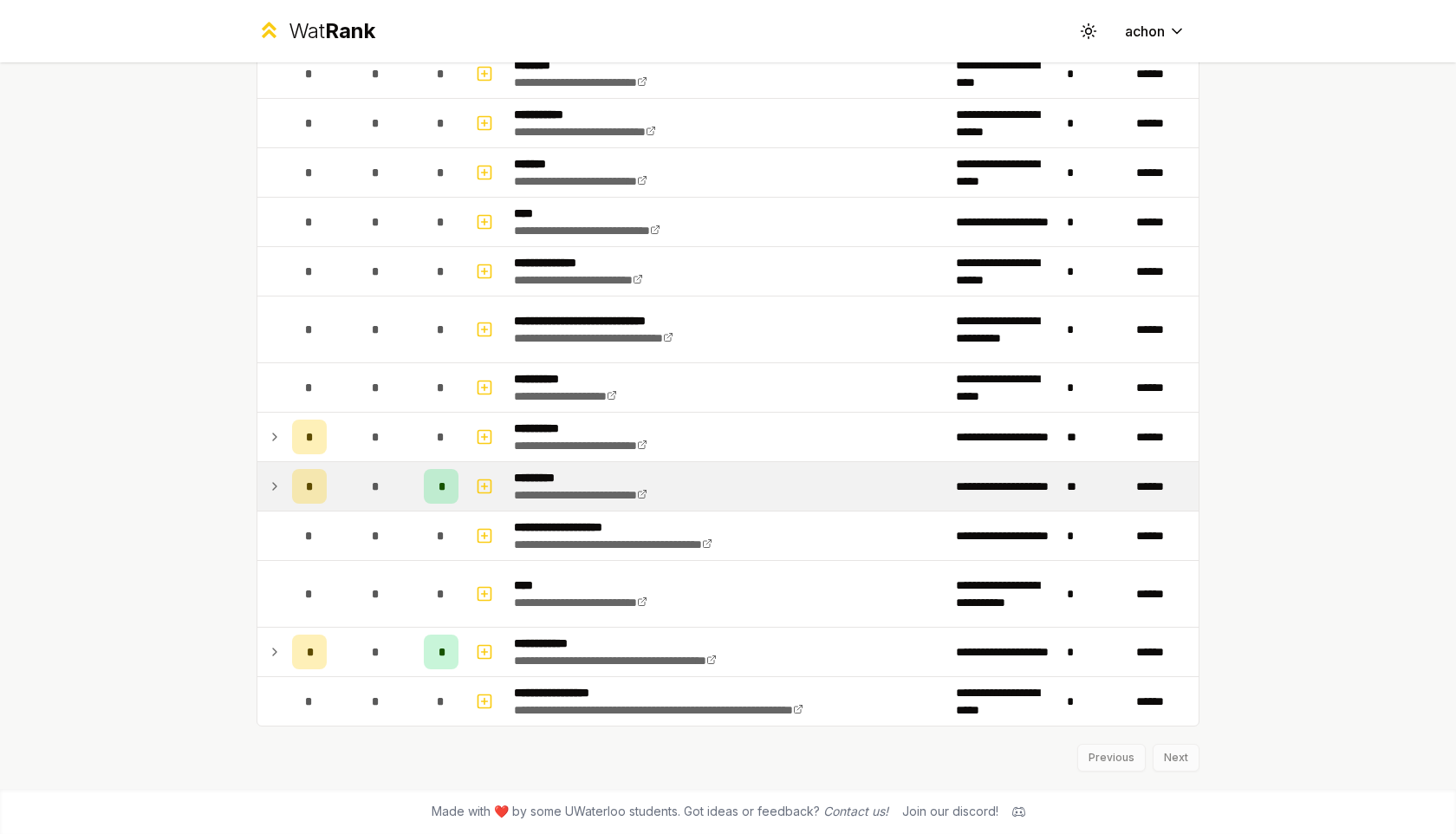
click at [274, 489] on icon at bounding box center [275, 486] width 14 height 21
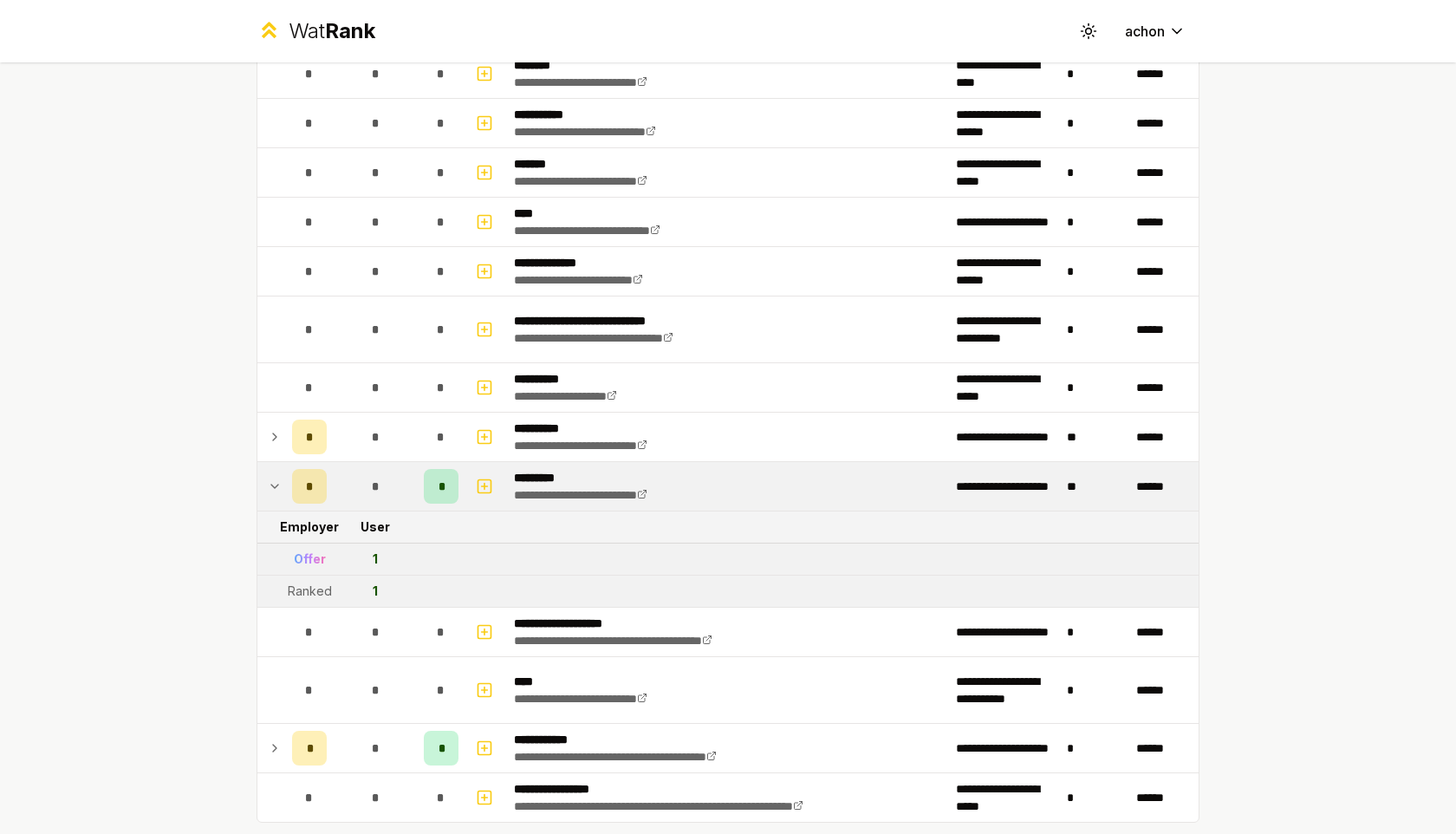
click at [274, 483] on icon at bounding box center [275, 486] width 14 height 21
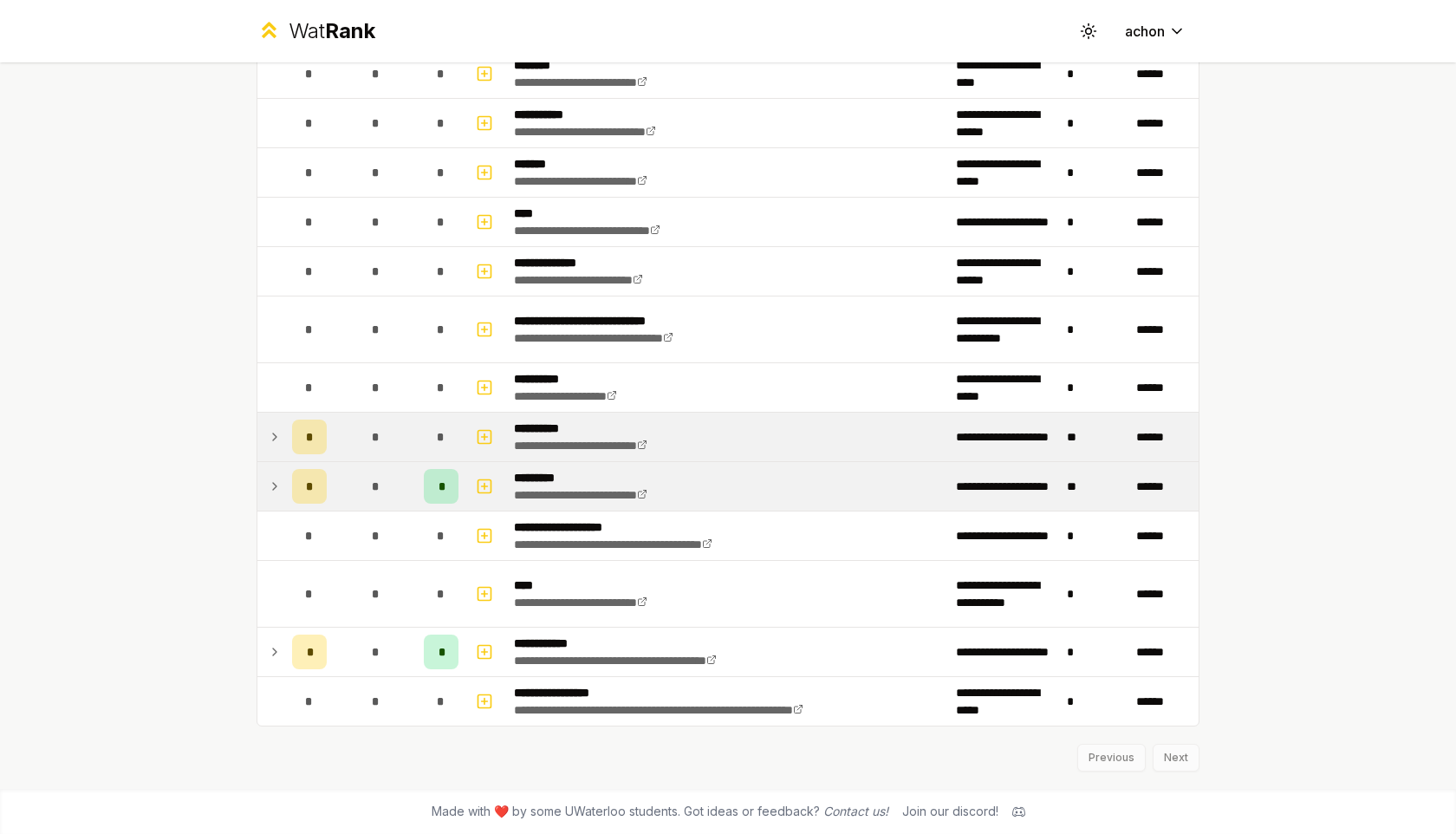
click at [277, 441] on icon at bounding box center [275, 437] width 14 height 21
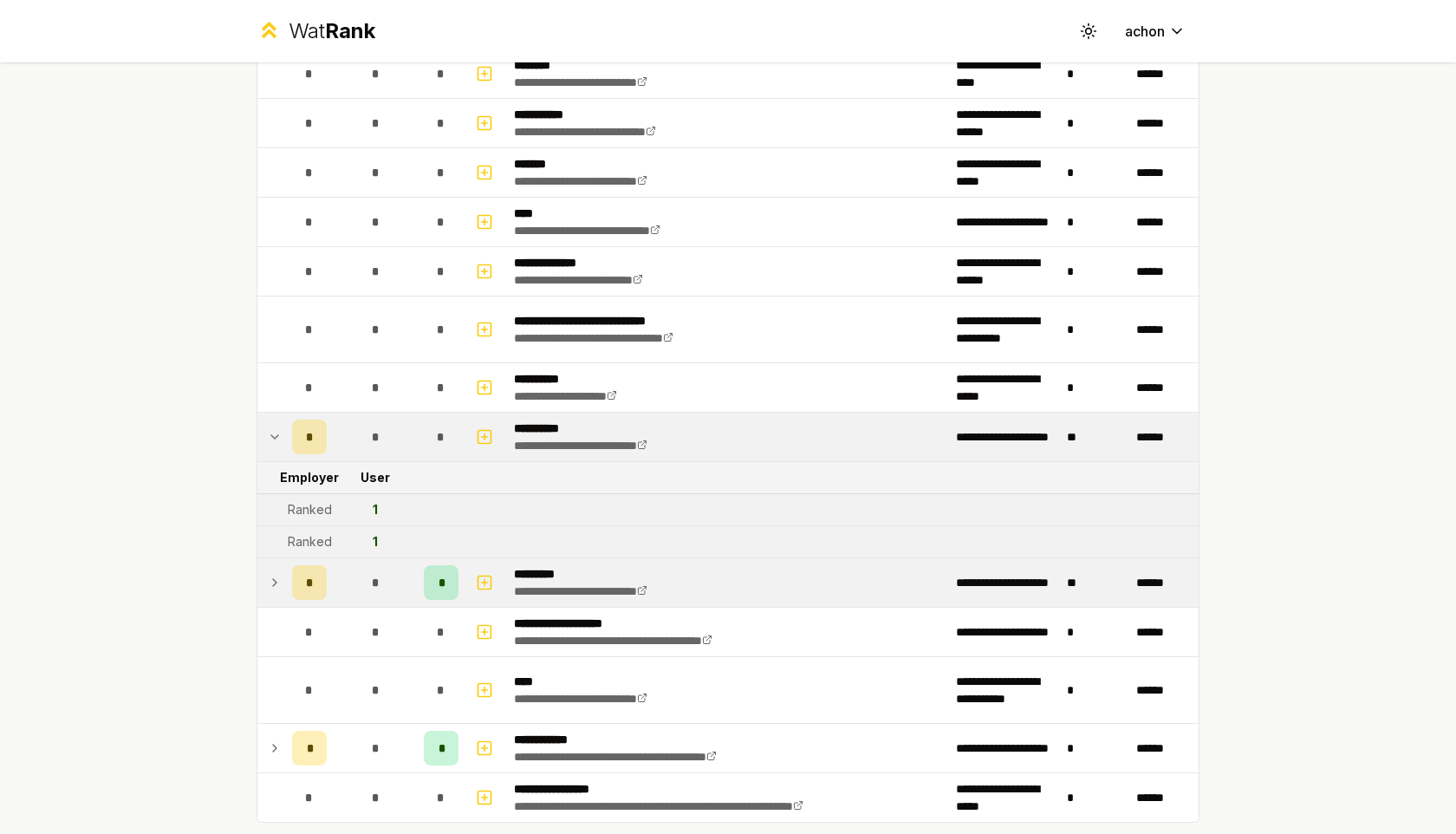
click at [277, 441] on icon at bounding box center [275, 437] width 14 height 21
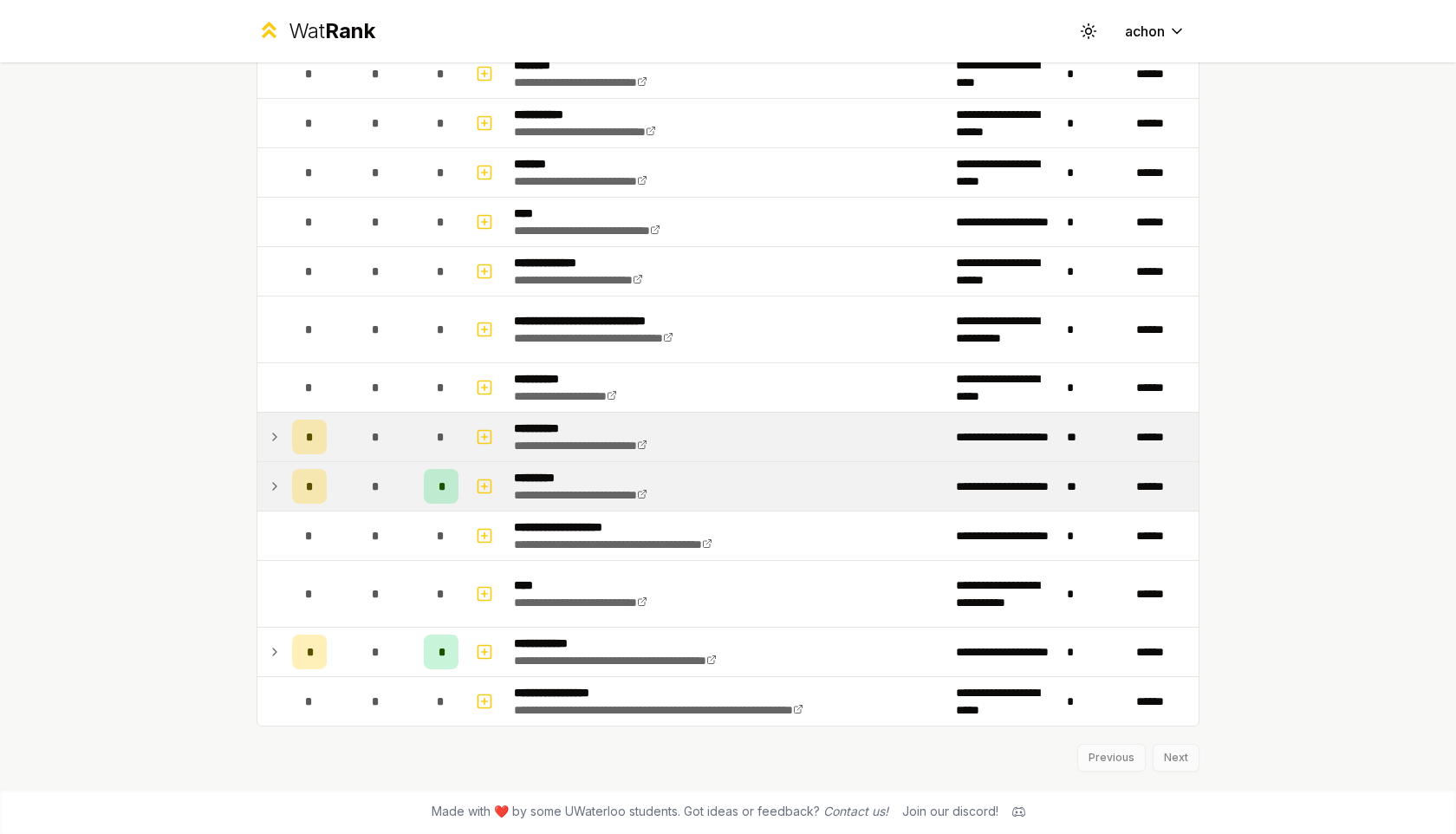
click at [277, 441] on icon at bounding box center [275, 437] width 14 height 21
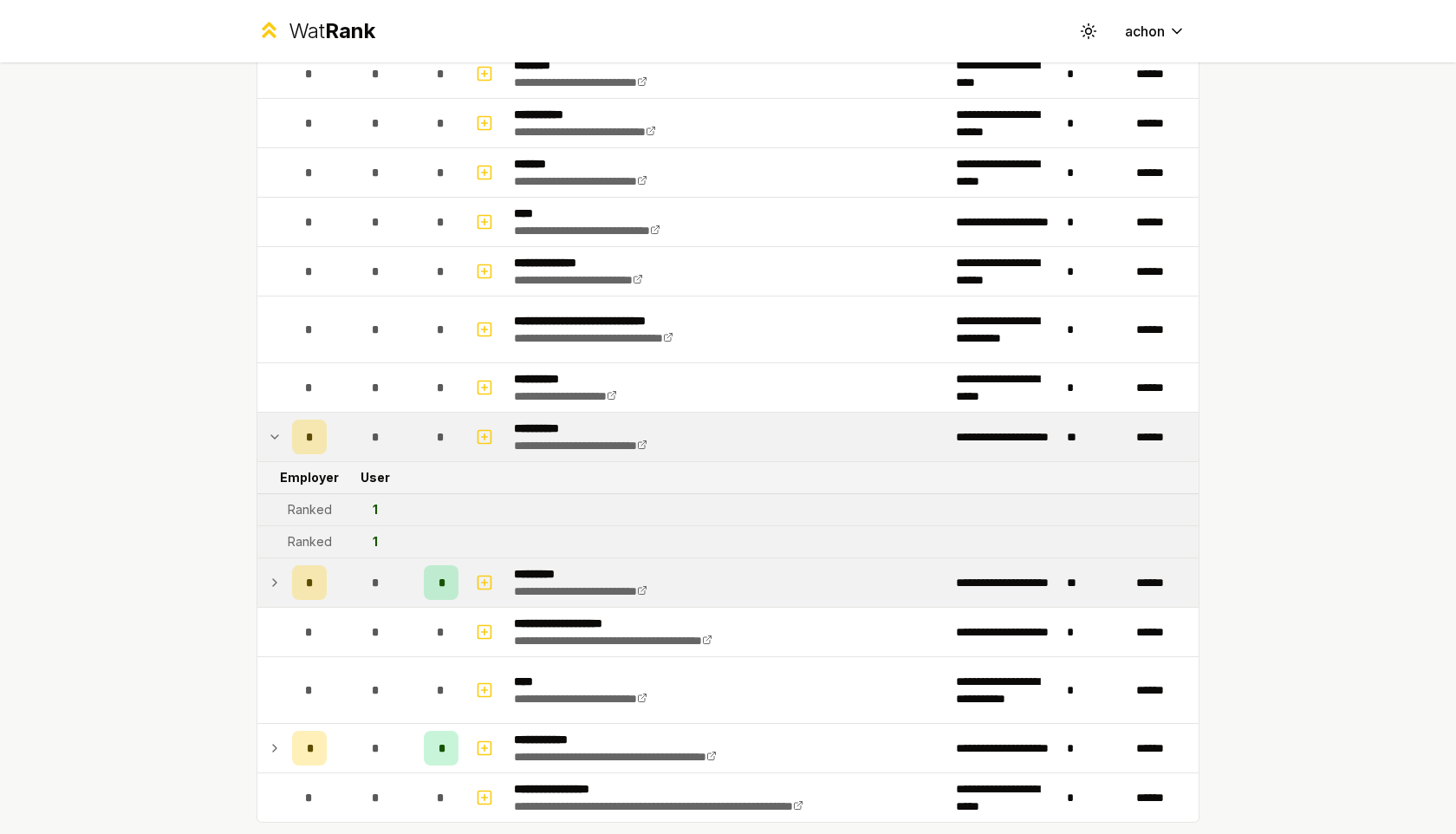
click at [277, 441] on icon at bounding box center [275, 437] width 14 height 21
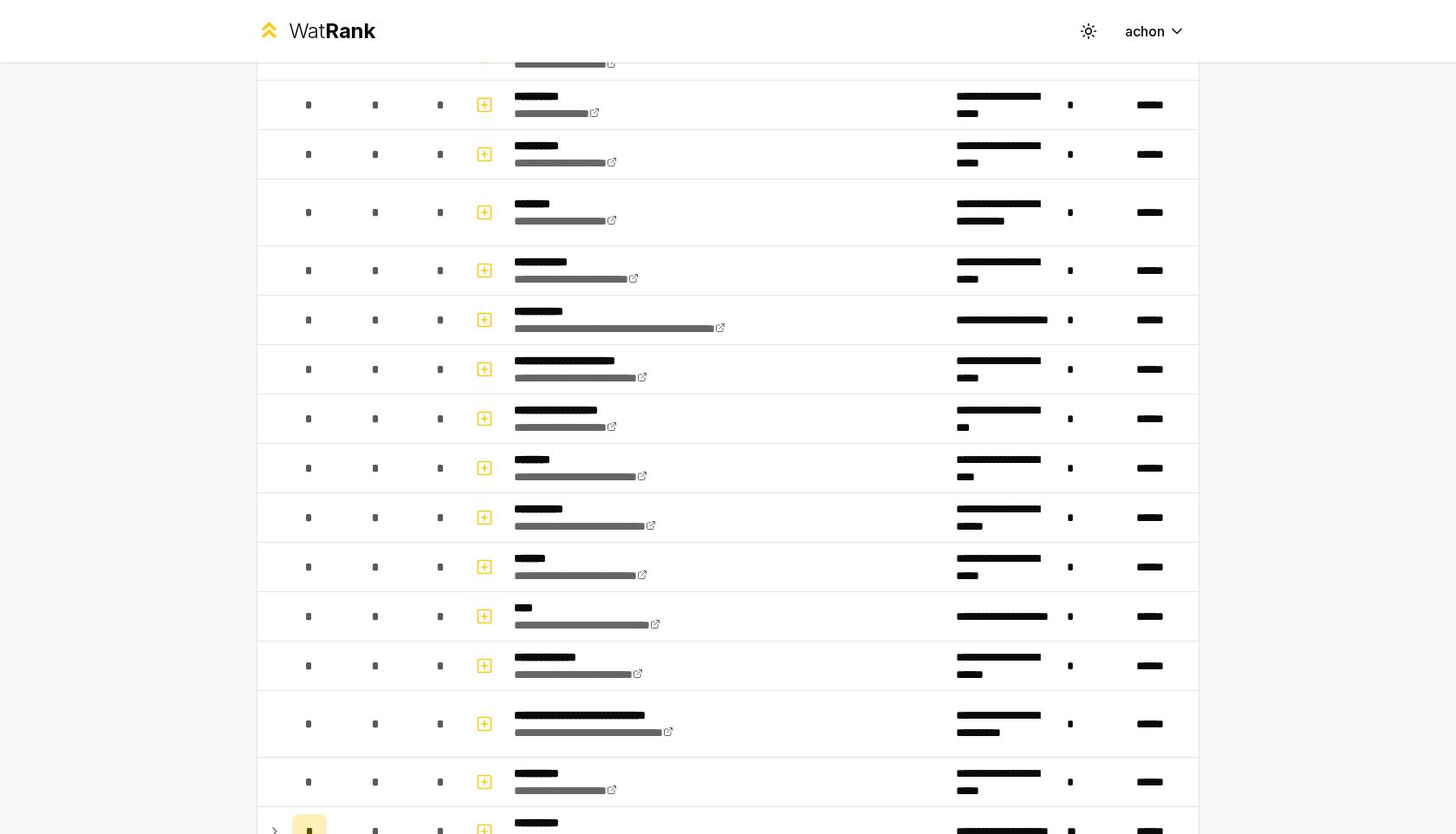
scroll to position [1688, 0]
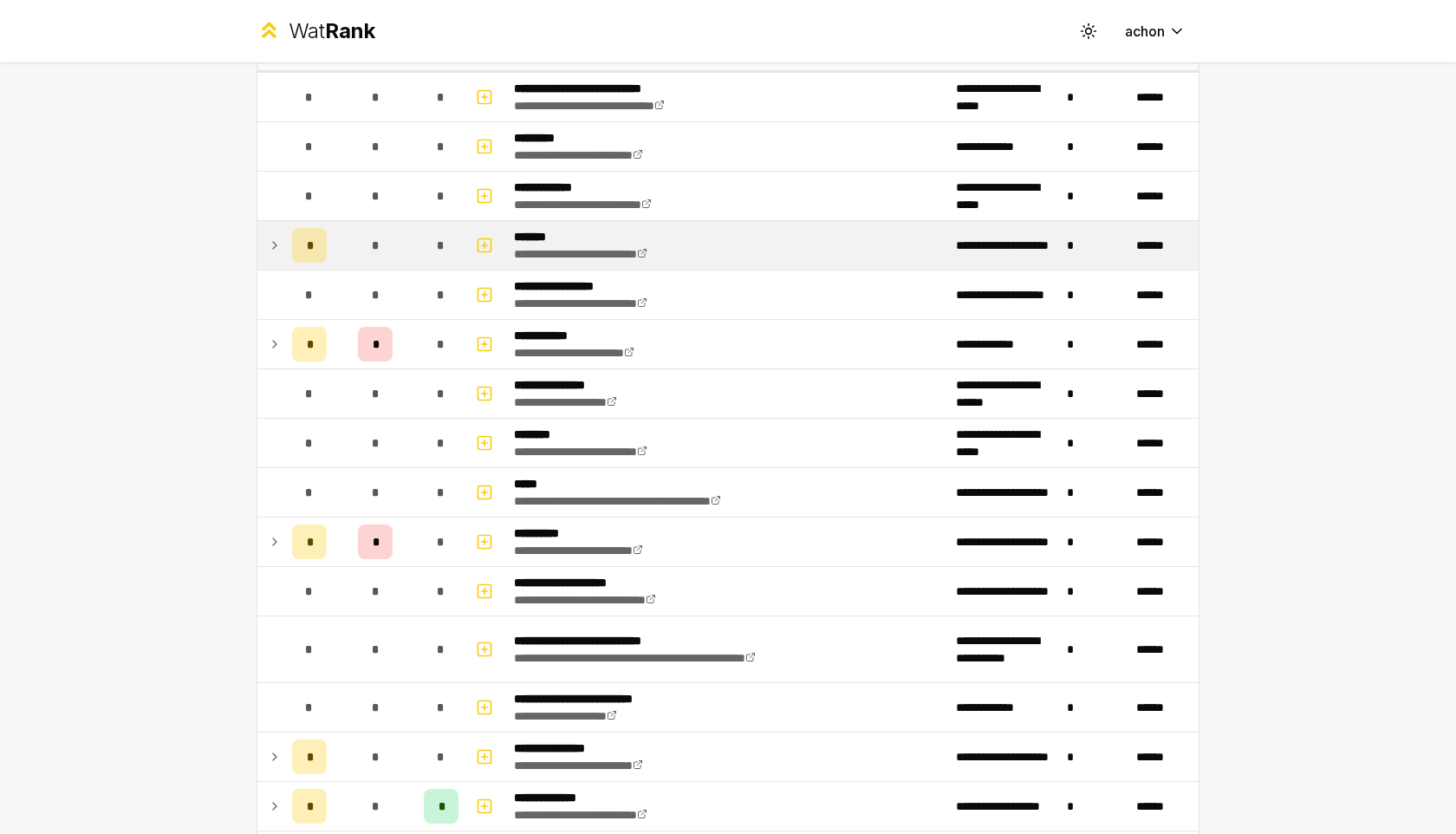
scroll to position [228, 0]
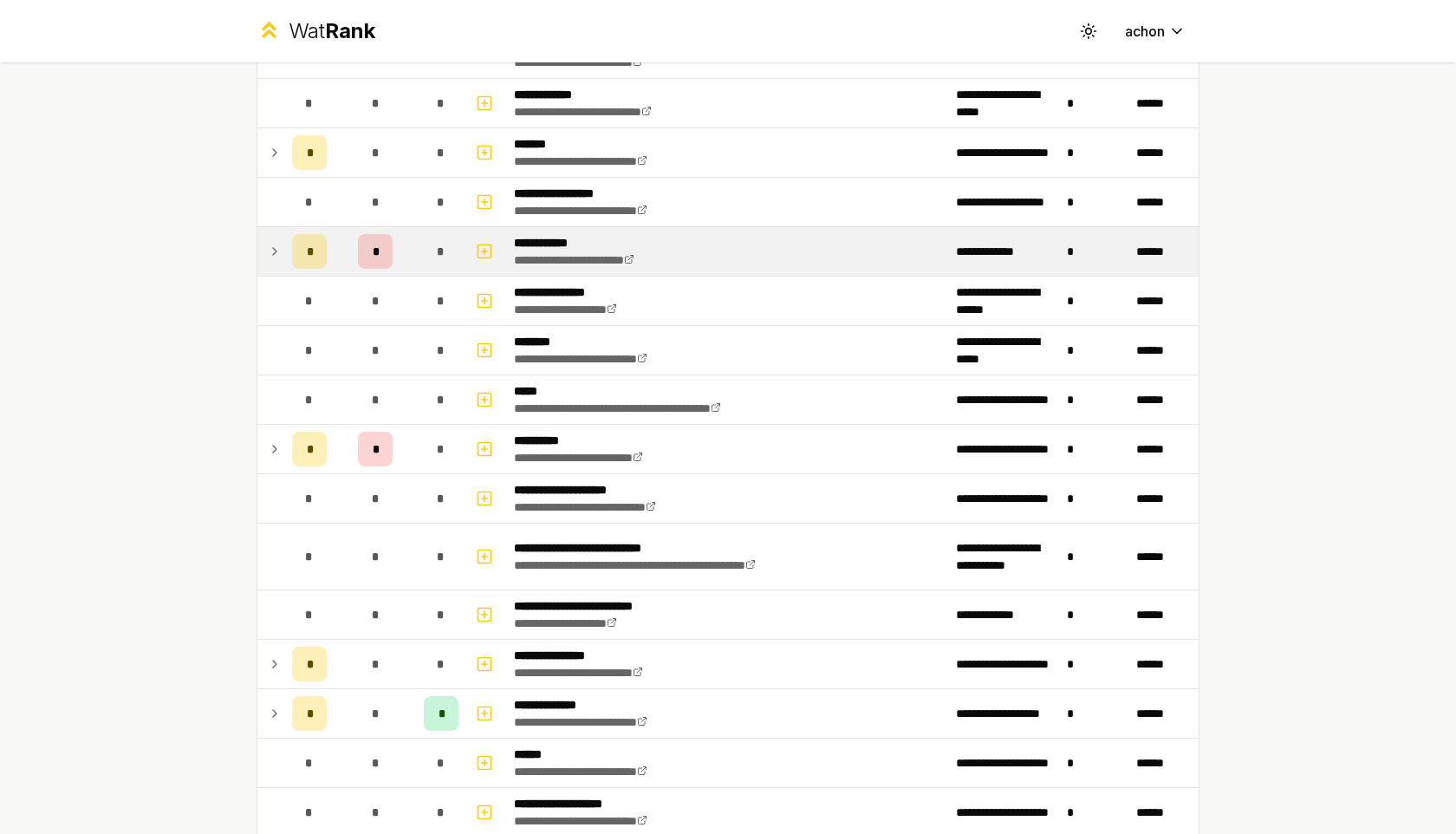
click at [283, 243] on td at bounding box center [272, 251] width 28 height 48
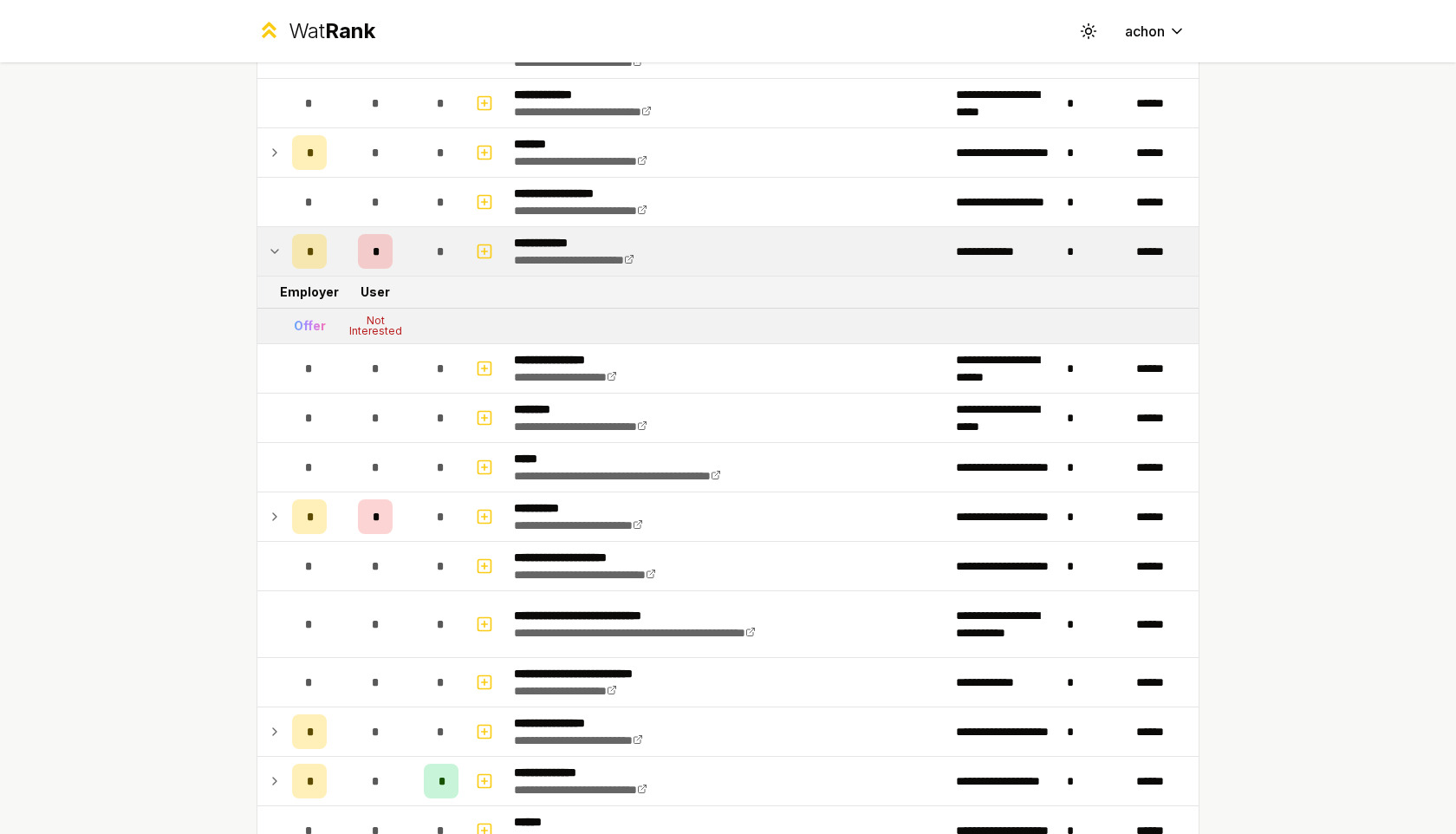
click at [279, 251] on icon at bounding box center [275, 251] width 14 height 21
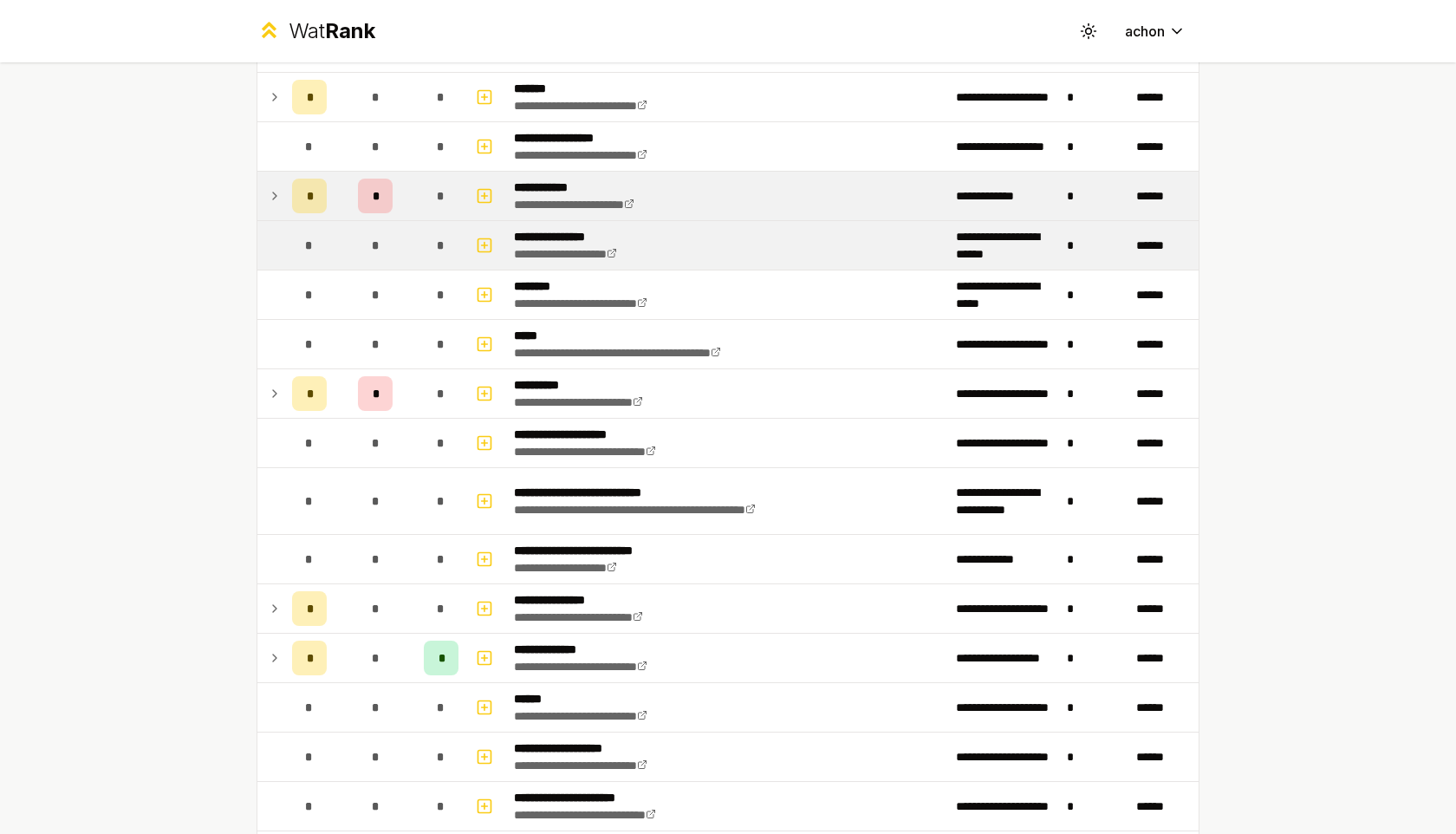
scroll to position [337, 0]
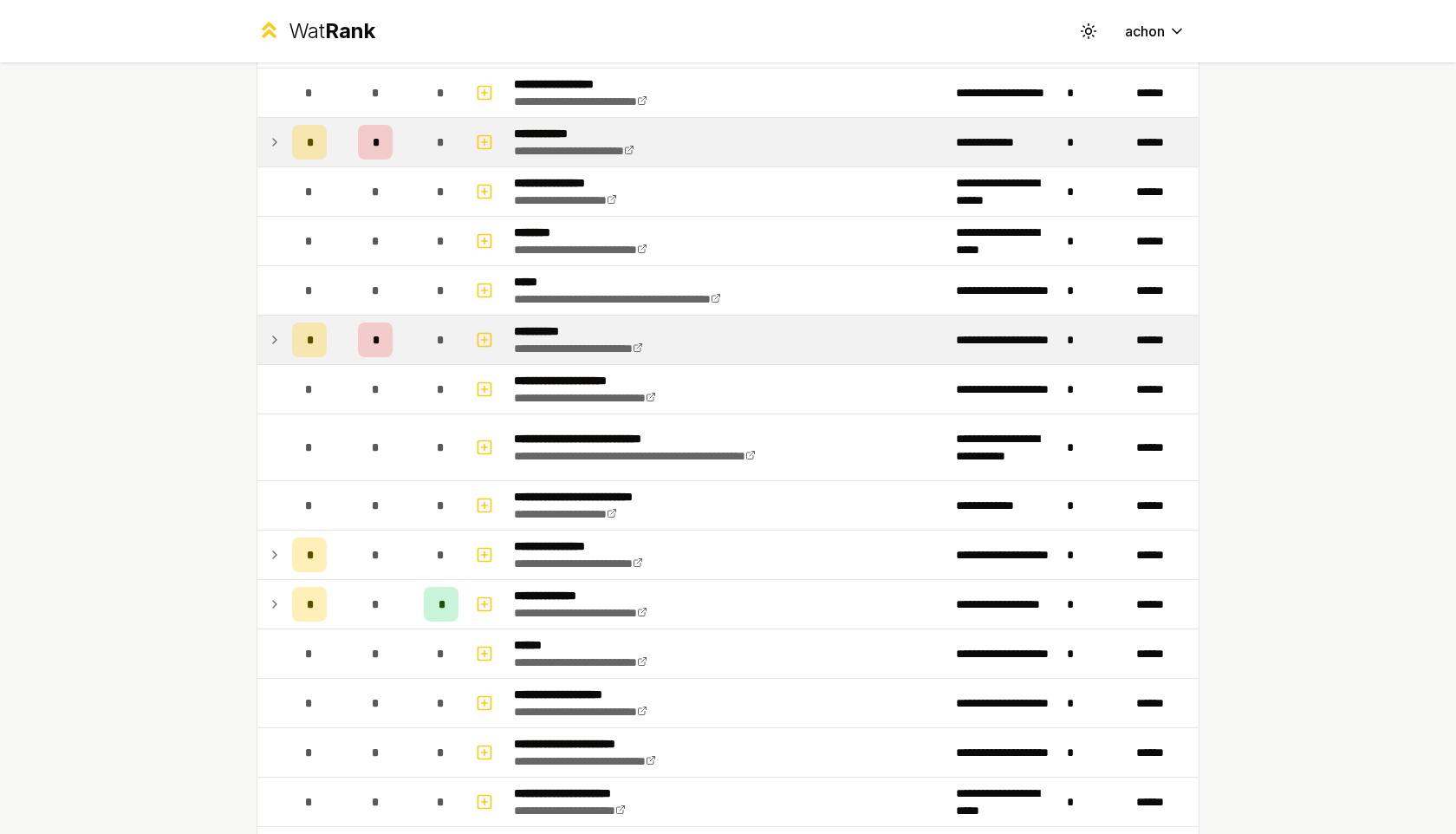
click at [280, 337] on icon at bounding box center [275, 339] width 14 height 21
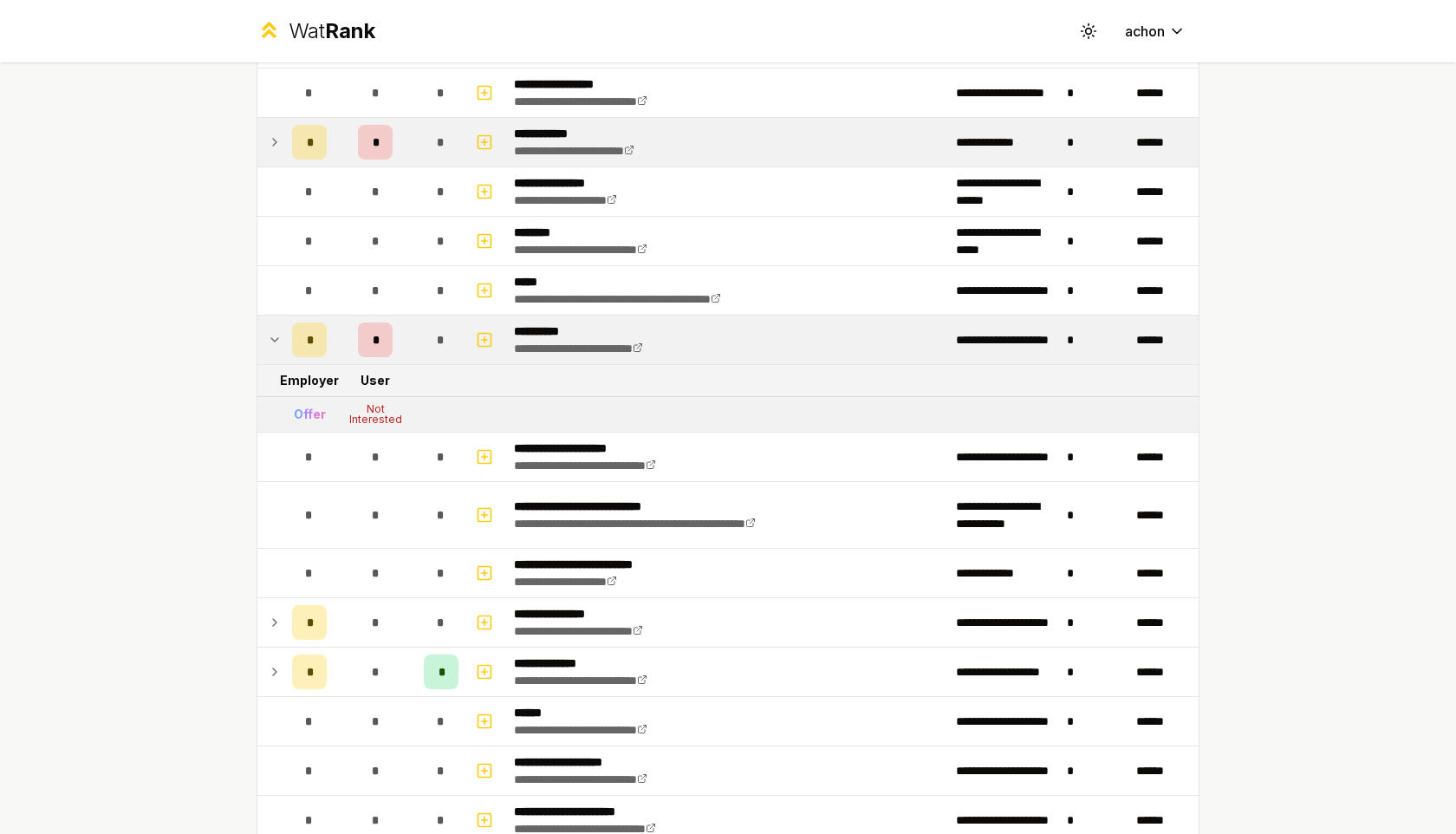
click at [280, 337] on icon at bounding box center [275, 339] width 14 height 21
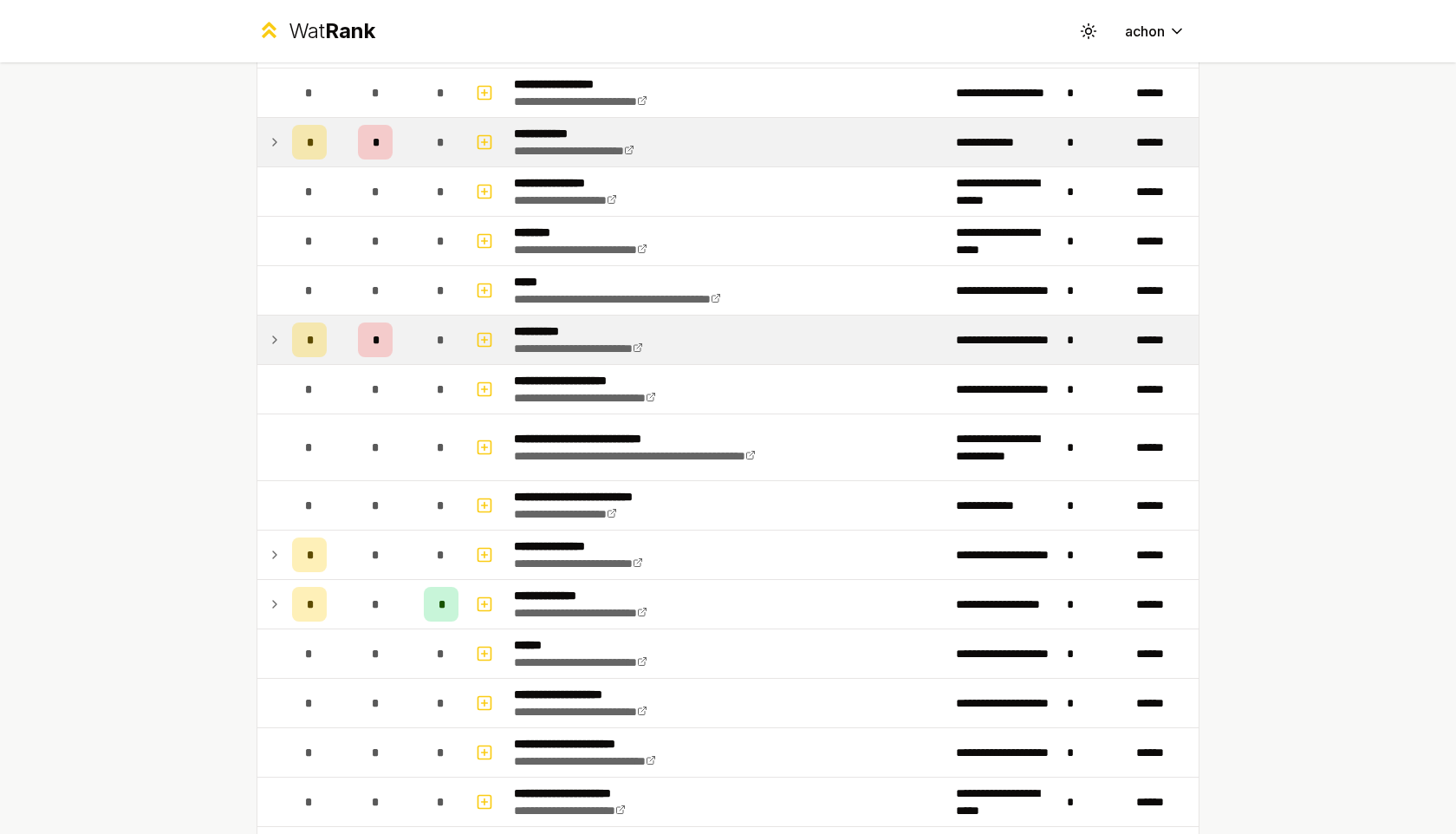
click at [280, 337] on icon at bounding box center [275, 339] width 14 height 21
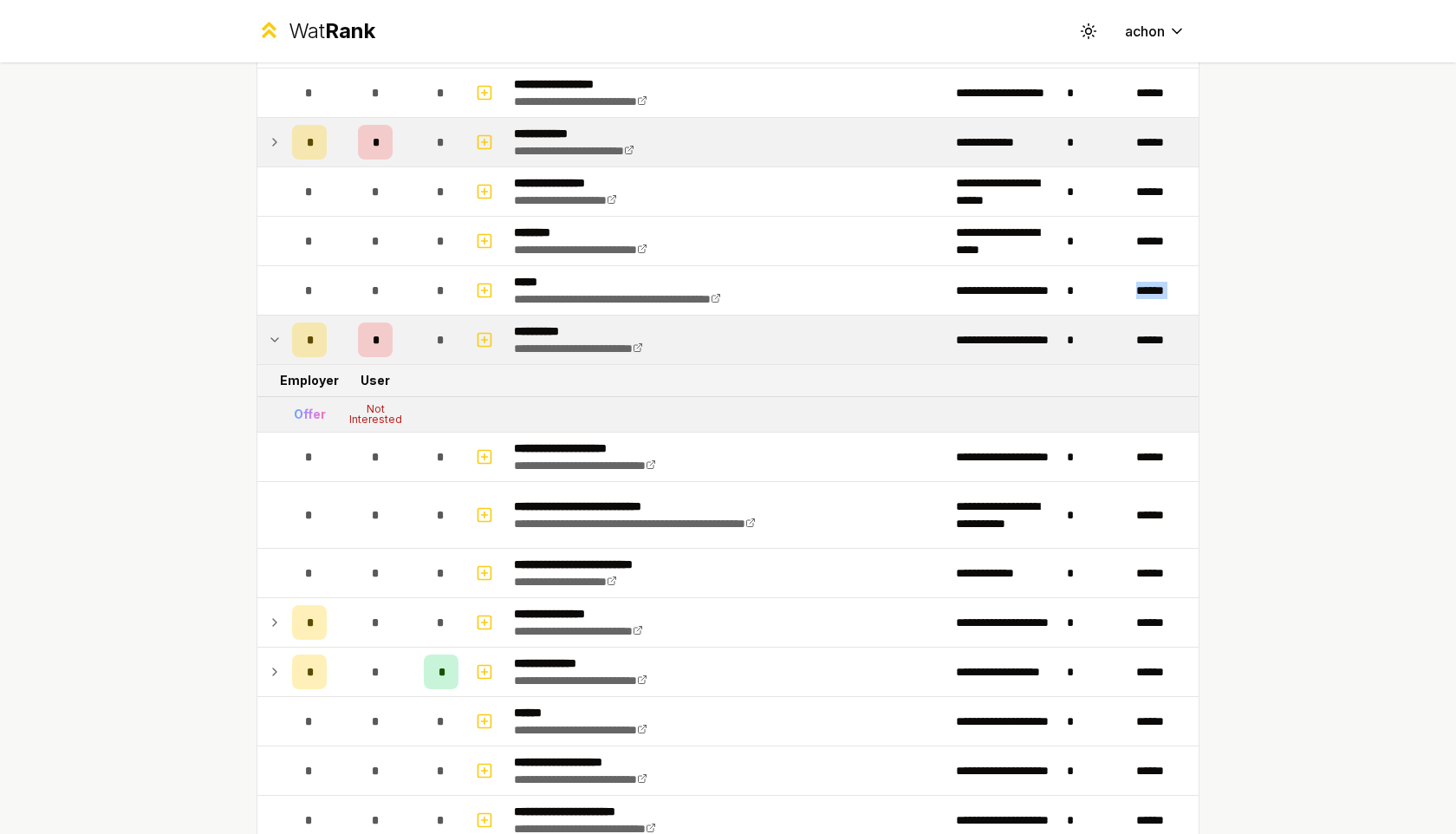
click at [280, 337] on icon at bounding box center [275, 339] width 14 height 21
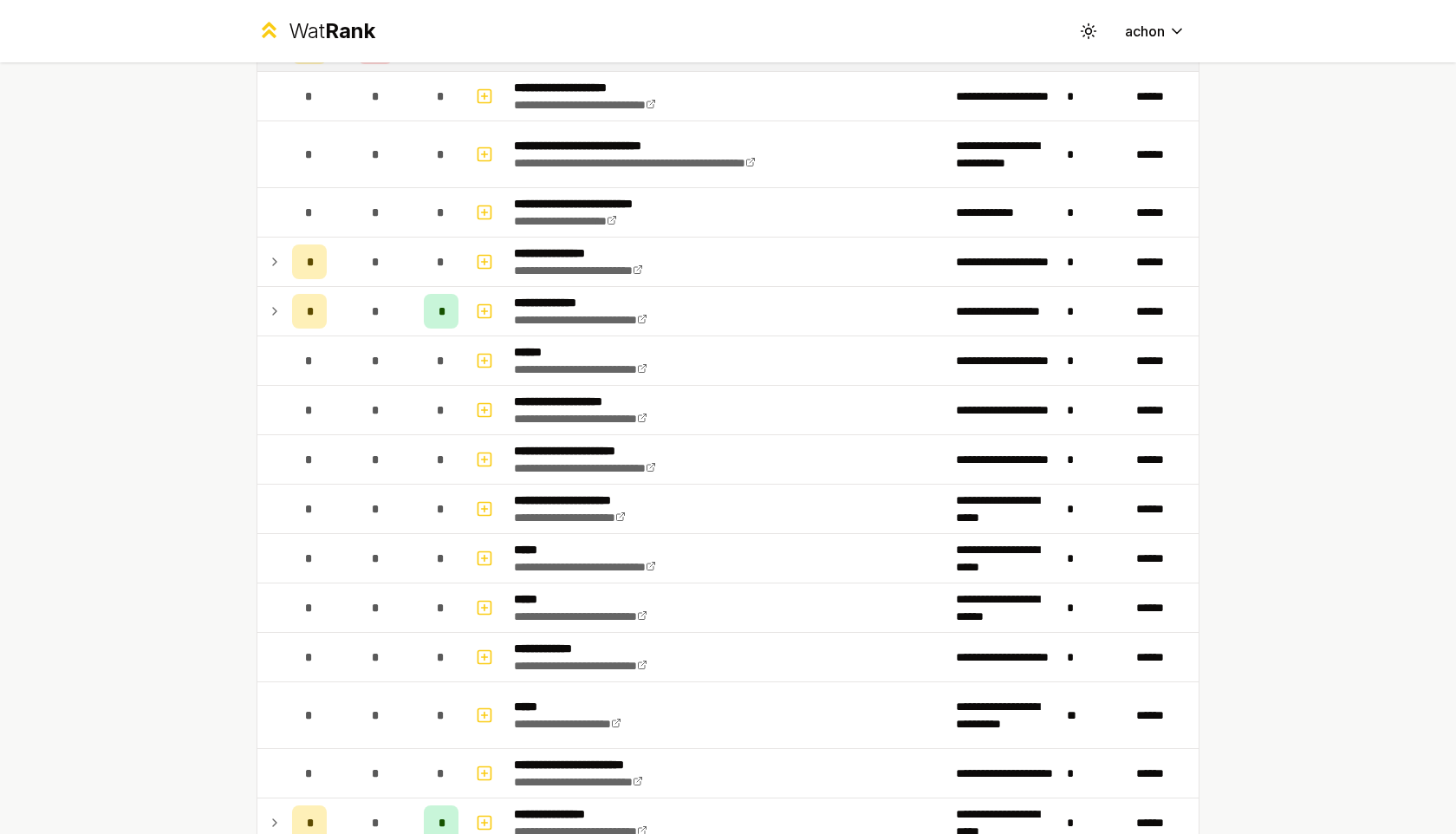
scroll to position [683, 0]
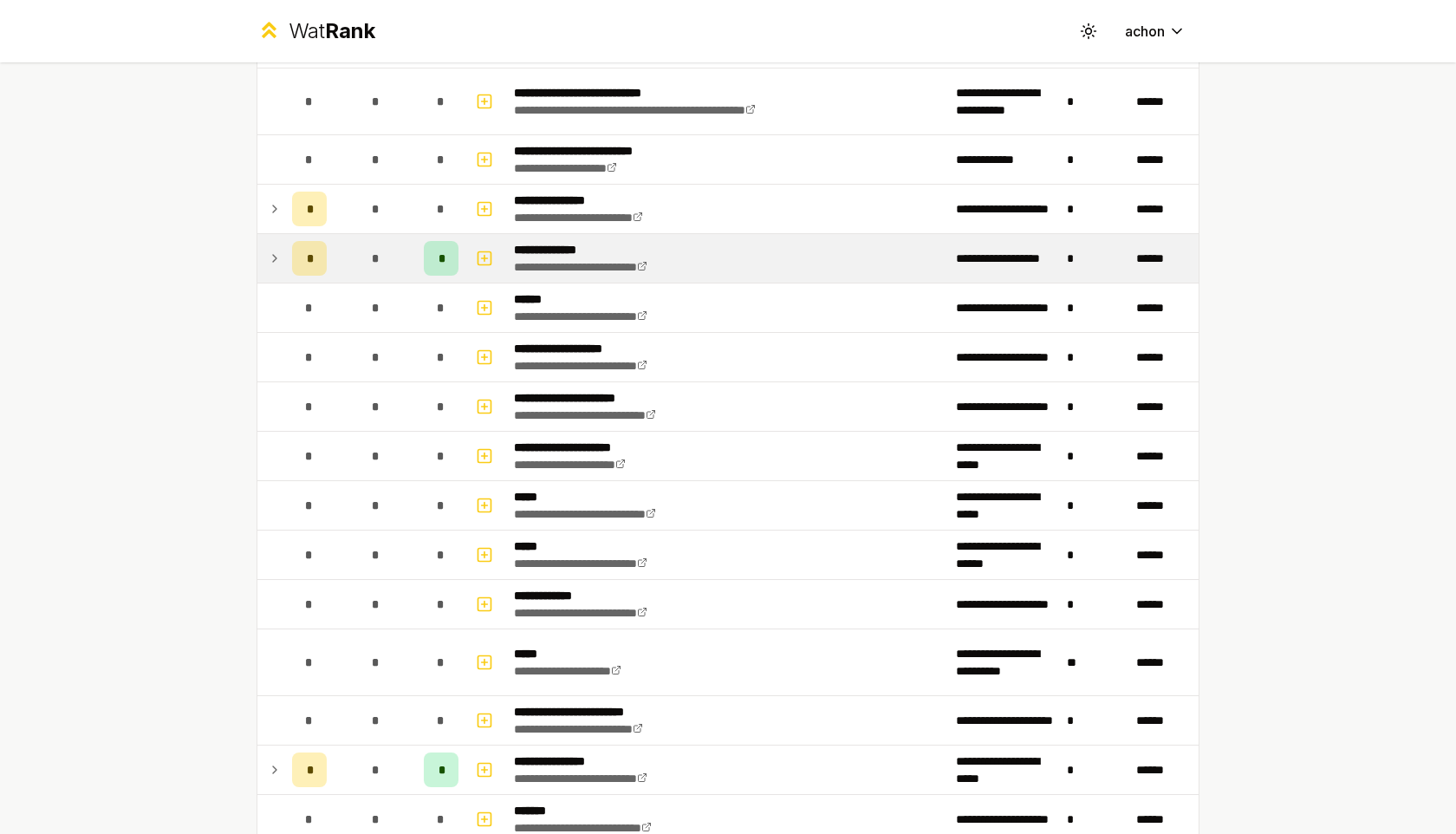
click at [280, 252] on icon at bounding box center [275, 258] width 14 height 21
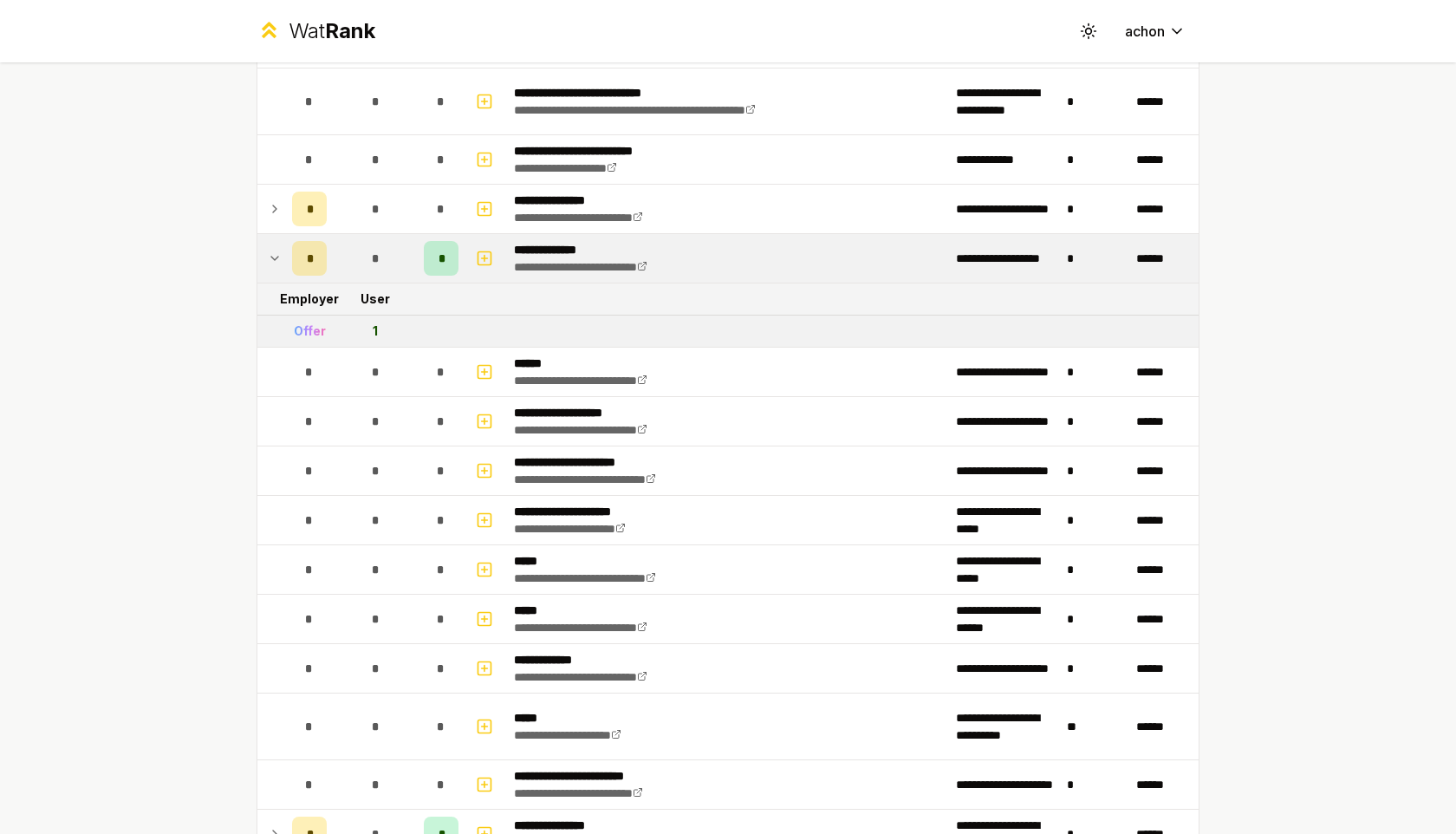
click at [275, 256] on icon at bounding box center [275, 258] width 14 height 21
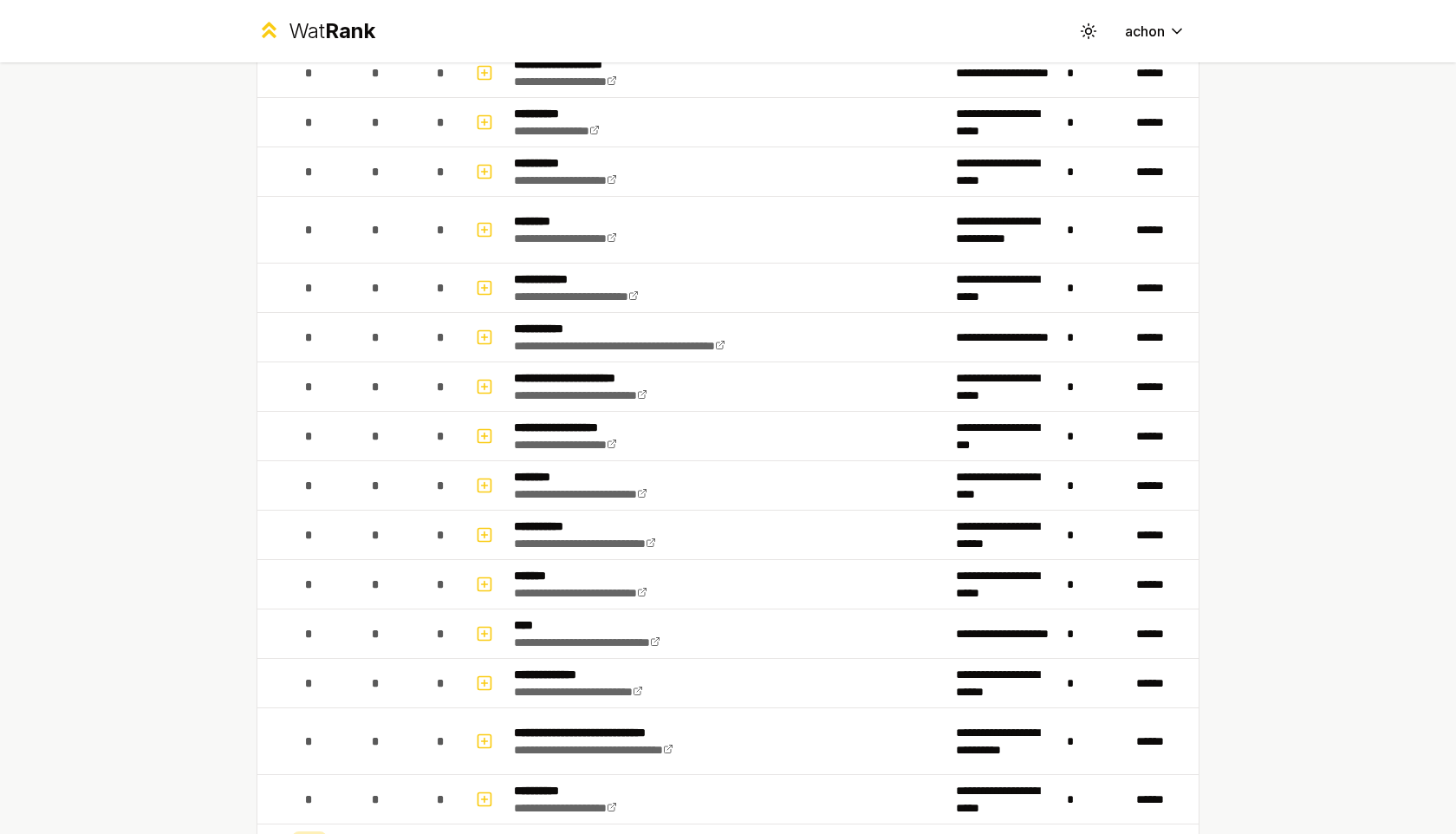
scroll to position [1967, 0]
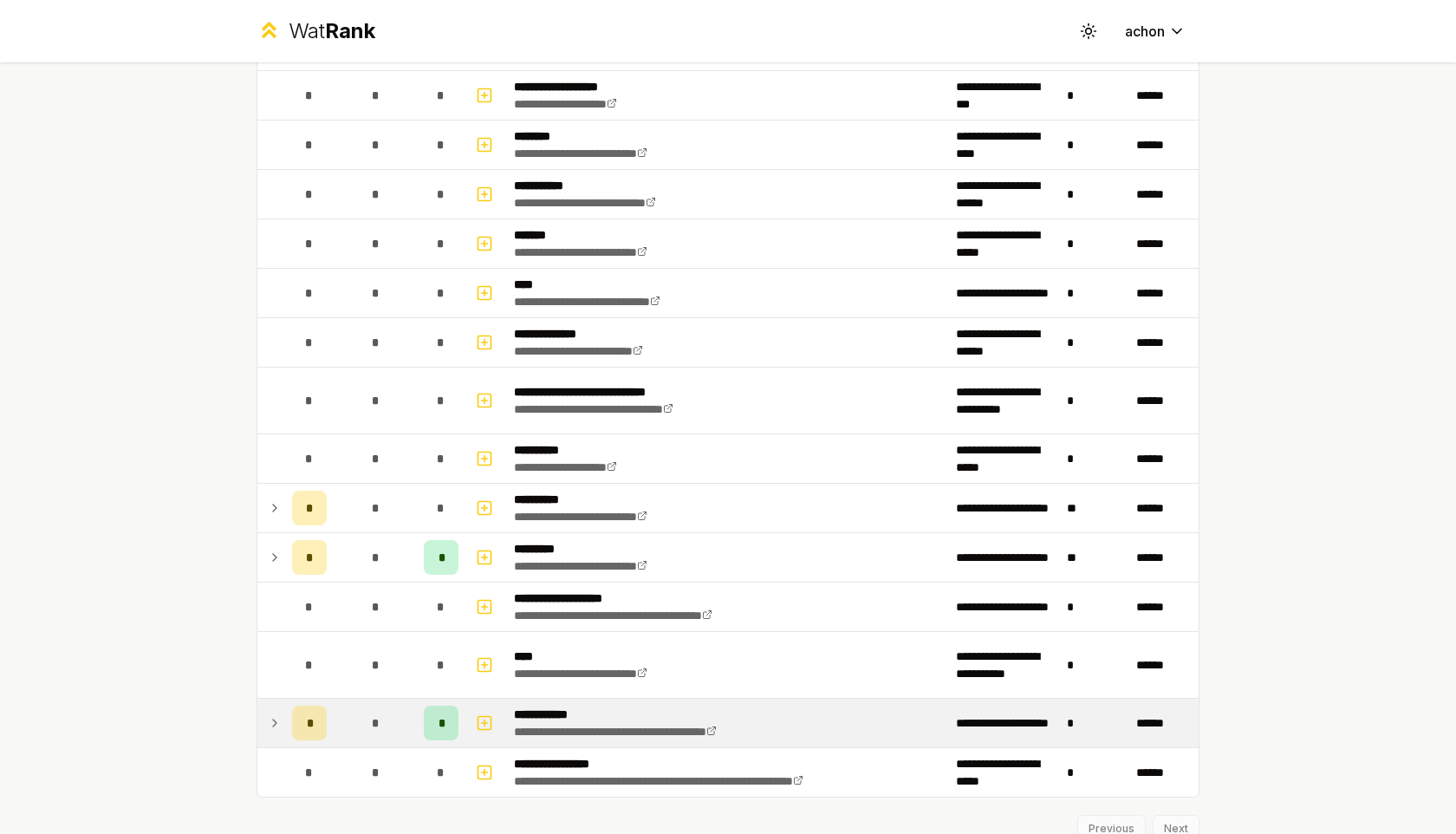
click at [260, 723] on td at bounding box center [272, 722] width 28 height 48
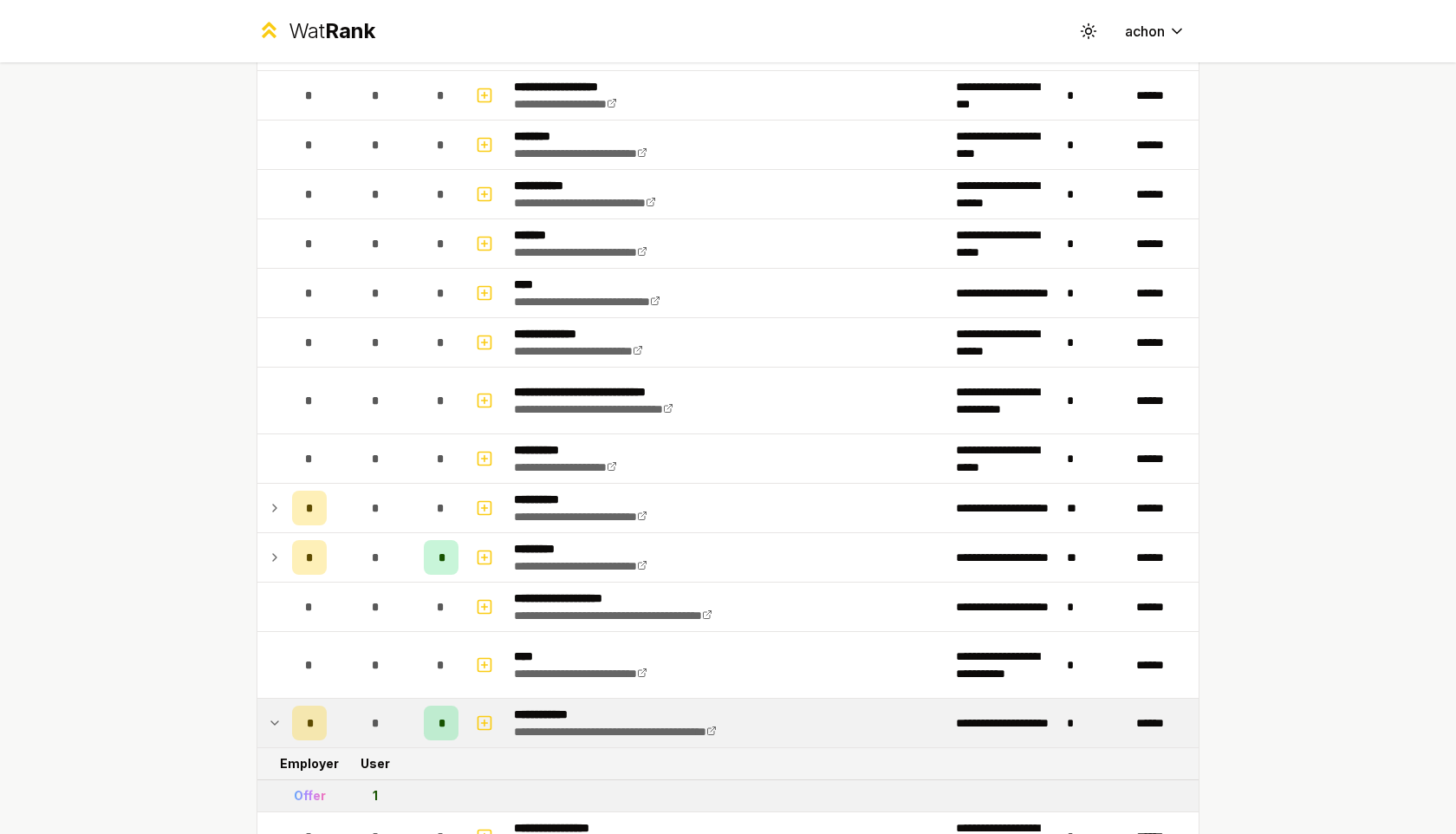
click at [265, 723] on td at bounding box center [272, 722] width 28 height 48
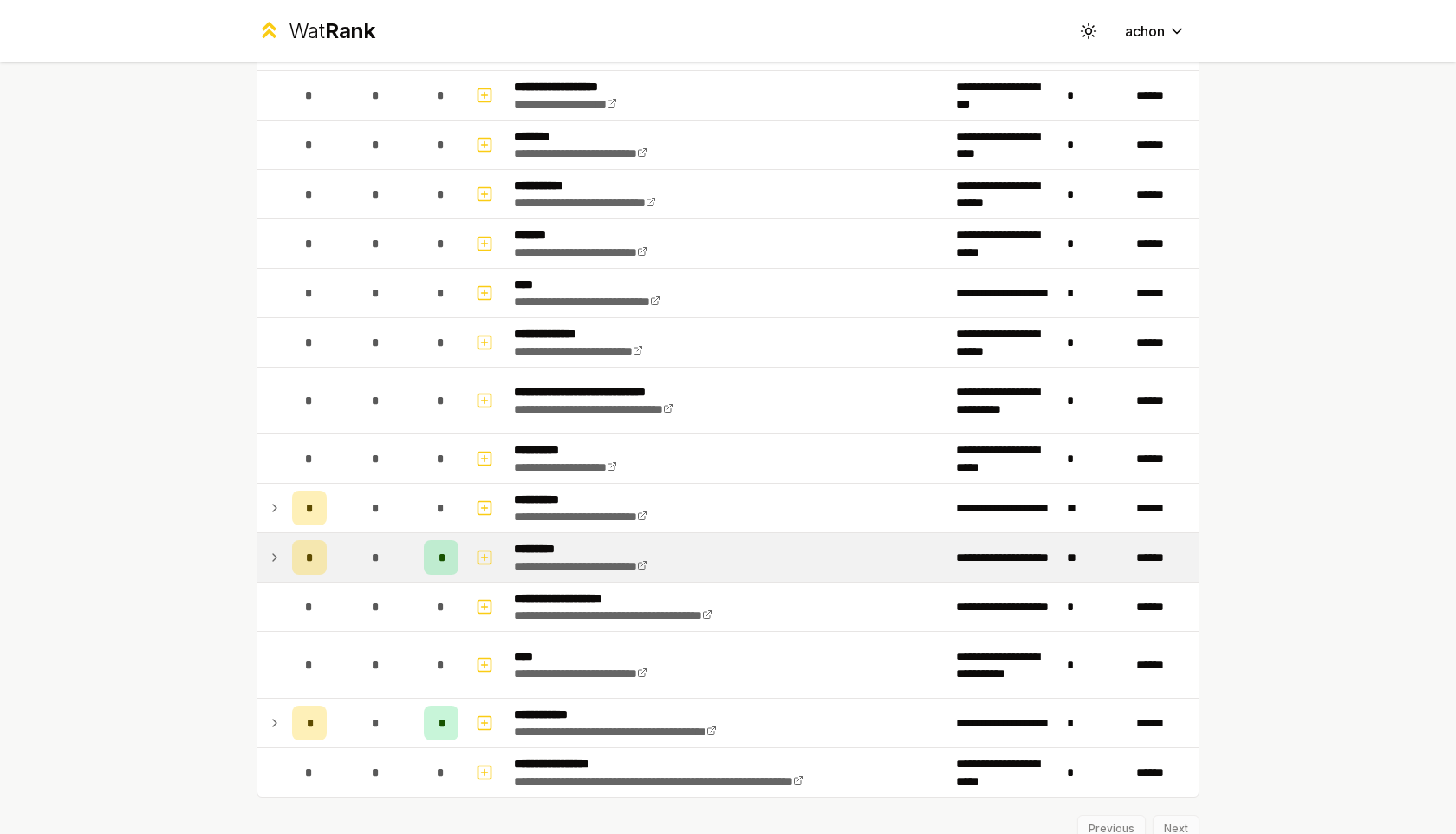
click at [272, 559] on icon at bounding box center [275, 557] width 14 height 21
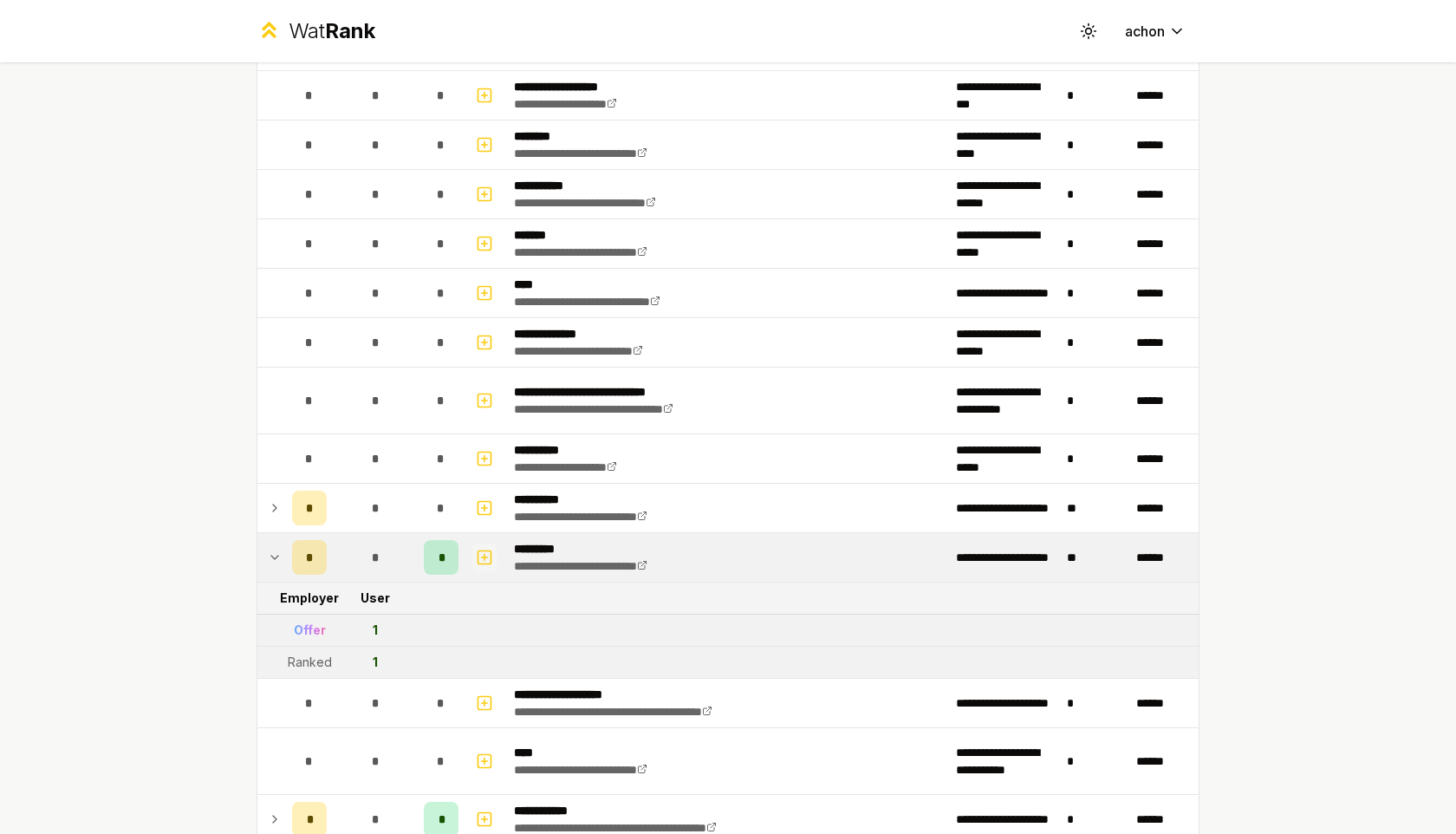
click at [483, 551] on icon "button" at bounding box center [485, 557] width 18 height 21
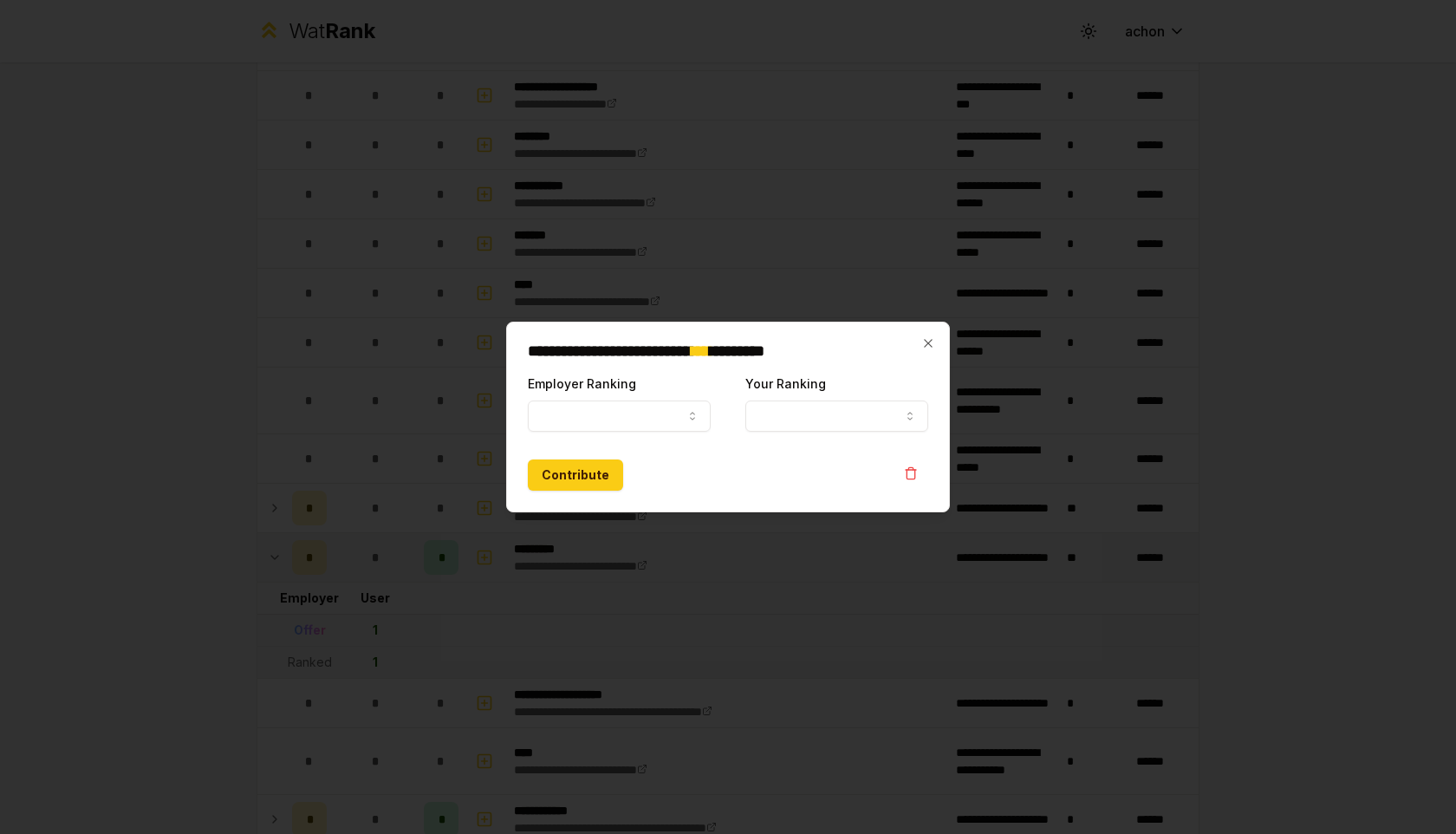
select select
click at [584, 414] on button "Employer Ranking" at bounding box center [618, 416] width 183 height 32
select select "******"
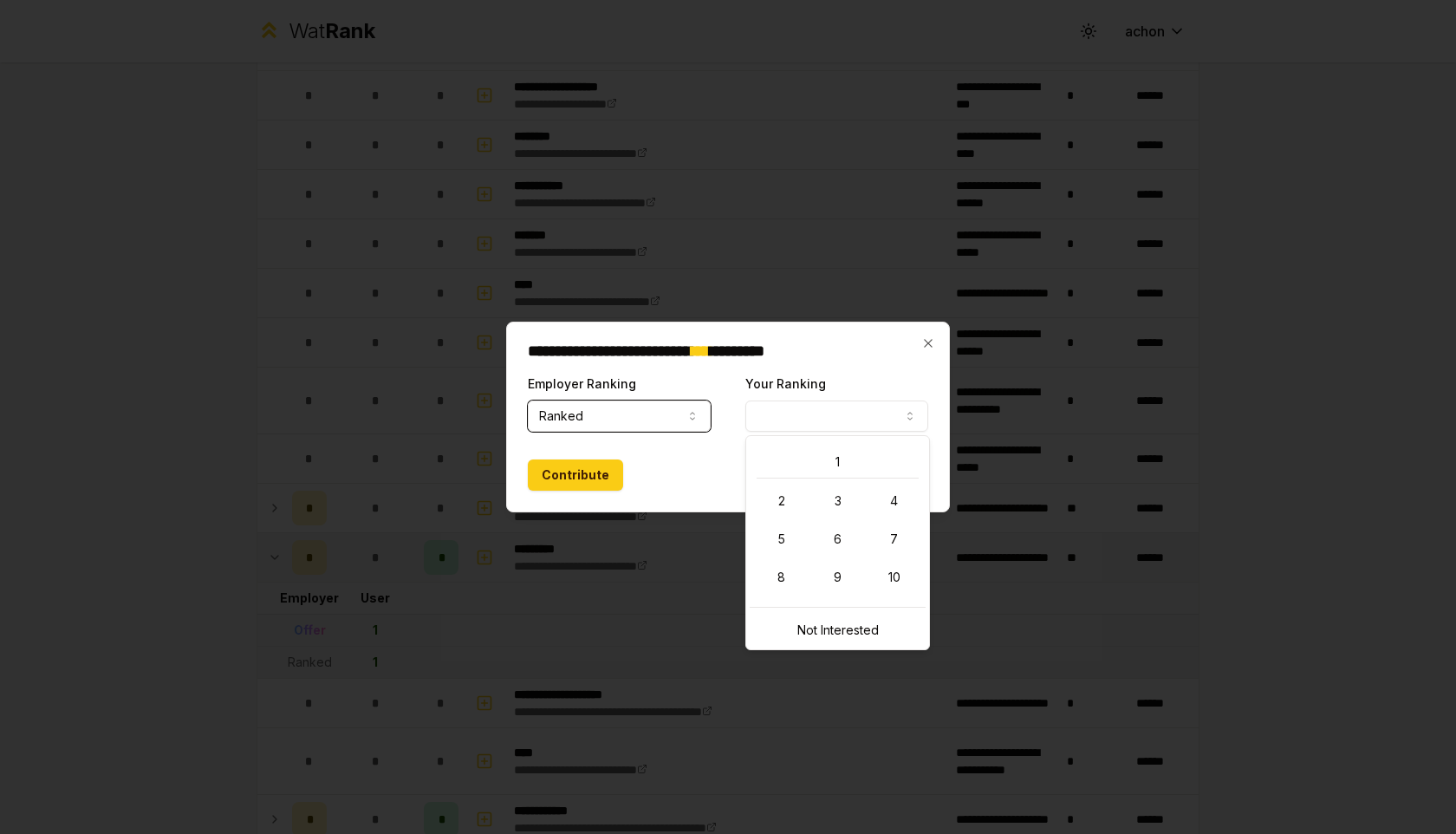
click at [792, 414] on button "Your Ranking" at bounding box center [836, 416] width 183 height 32
select select "*"
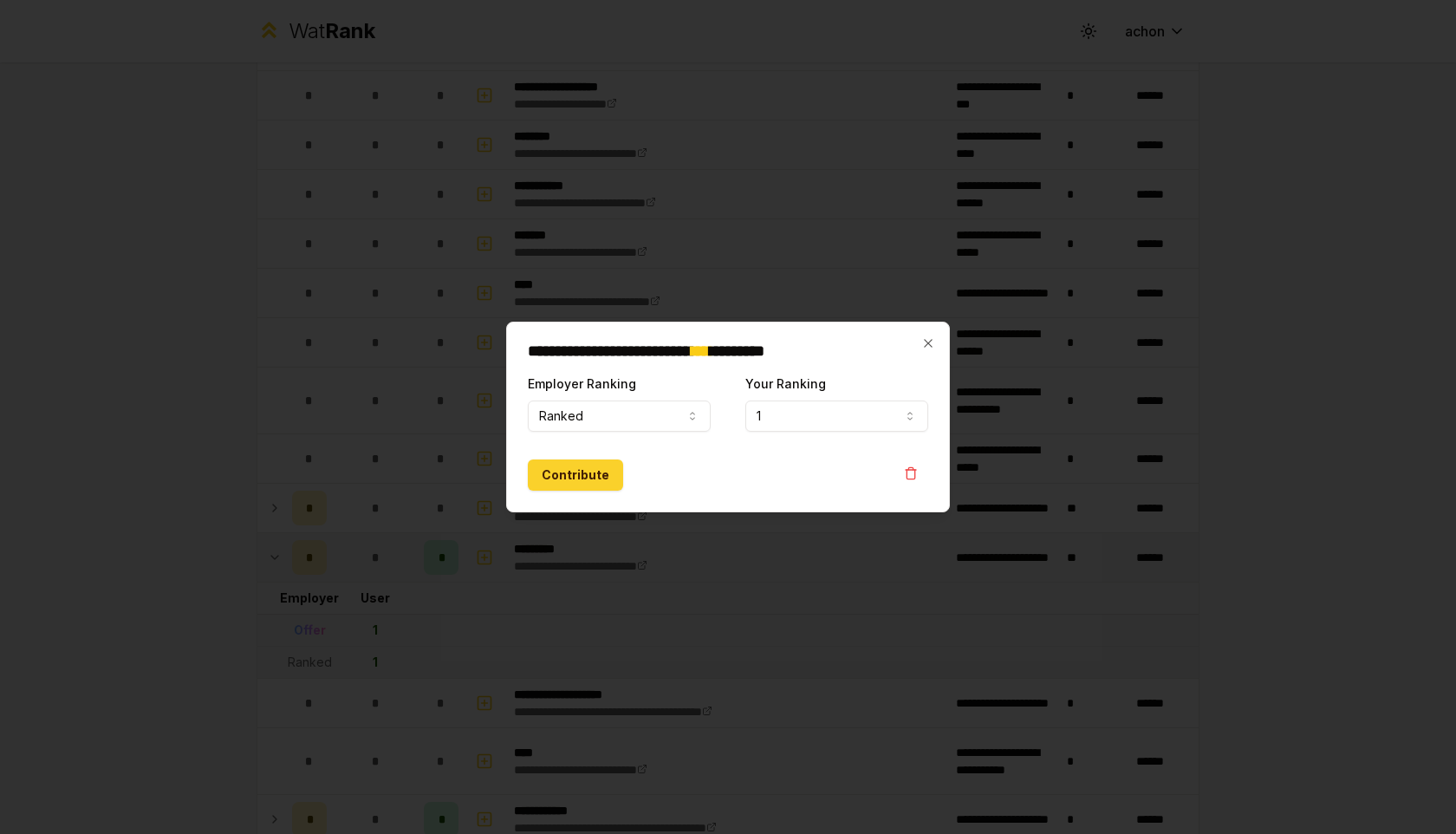
click at [554, 482] on button "Contribute" at bounding box center [575, 475] width 95 height 32
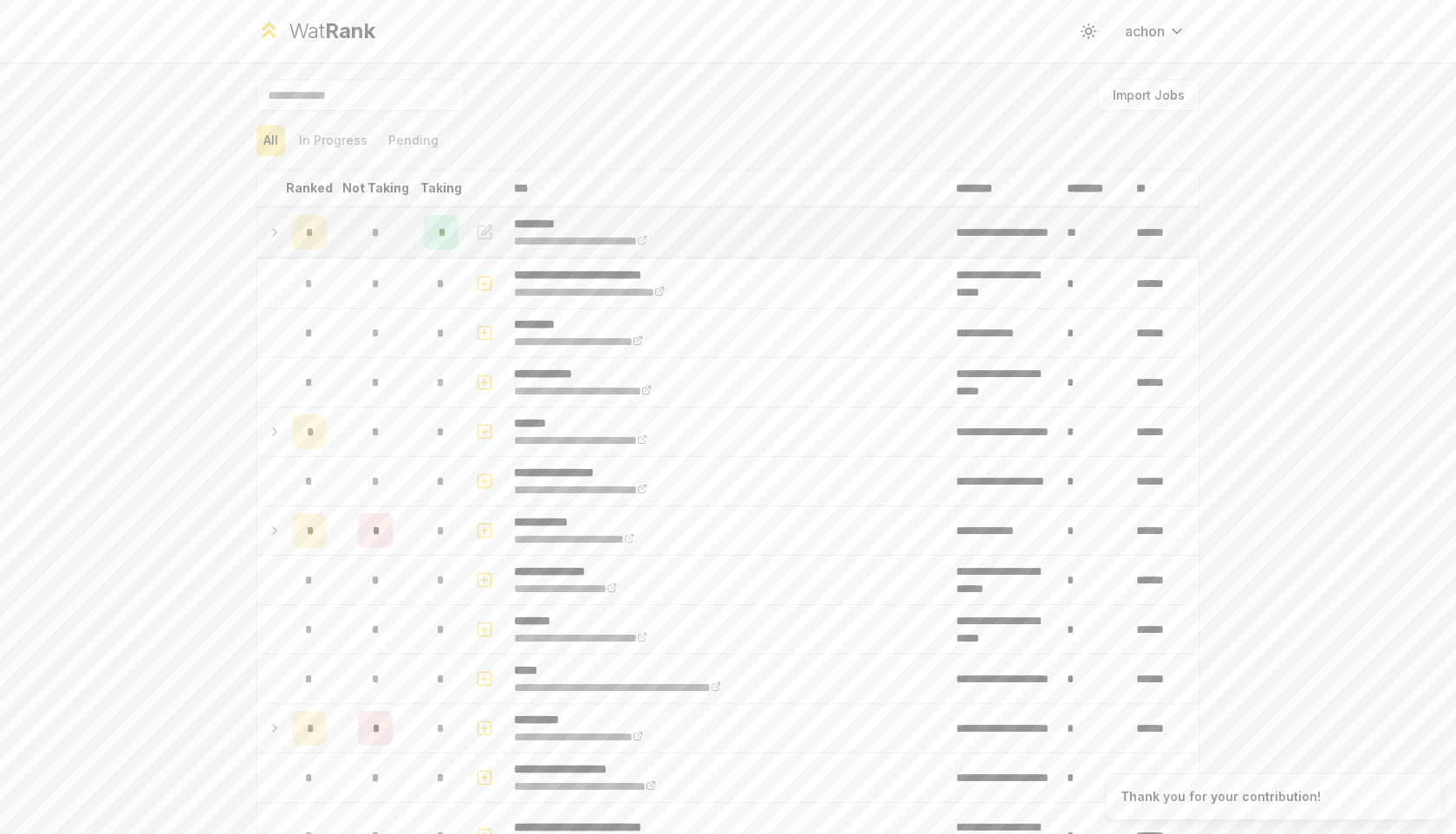
click at [268, 233] on icon at bounding box center [275, 232] width 14 height 21
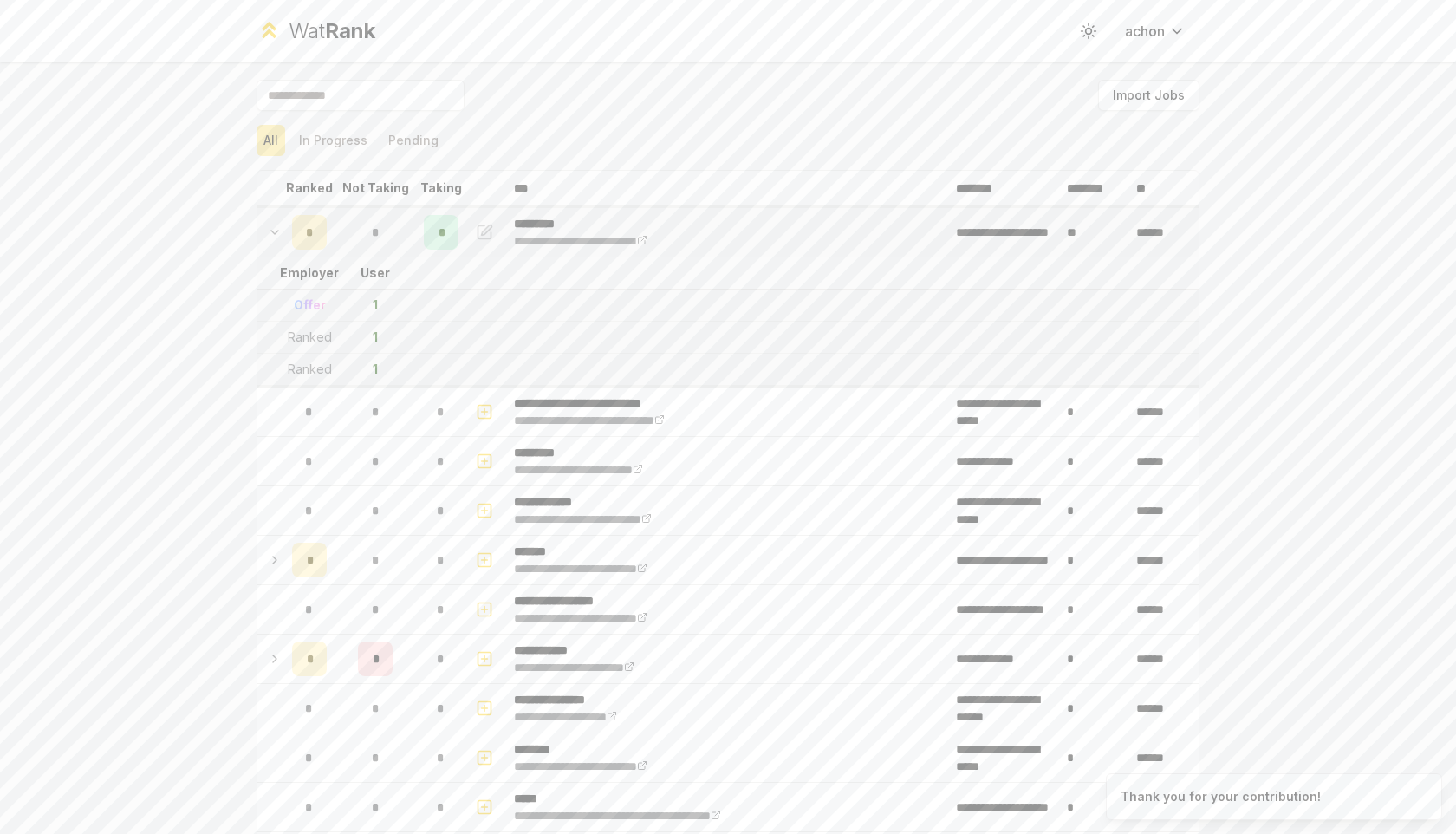
click at [269, 233] on icon at bounding box center [275, 232] width 14 height 21
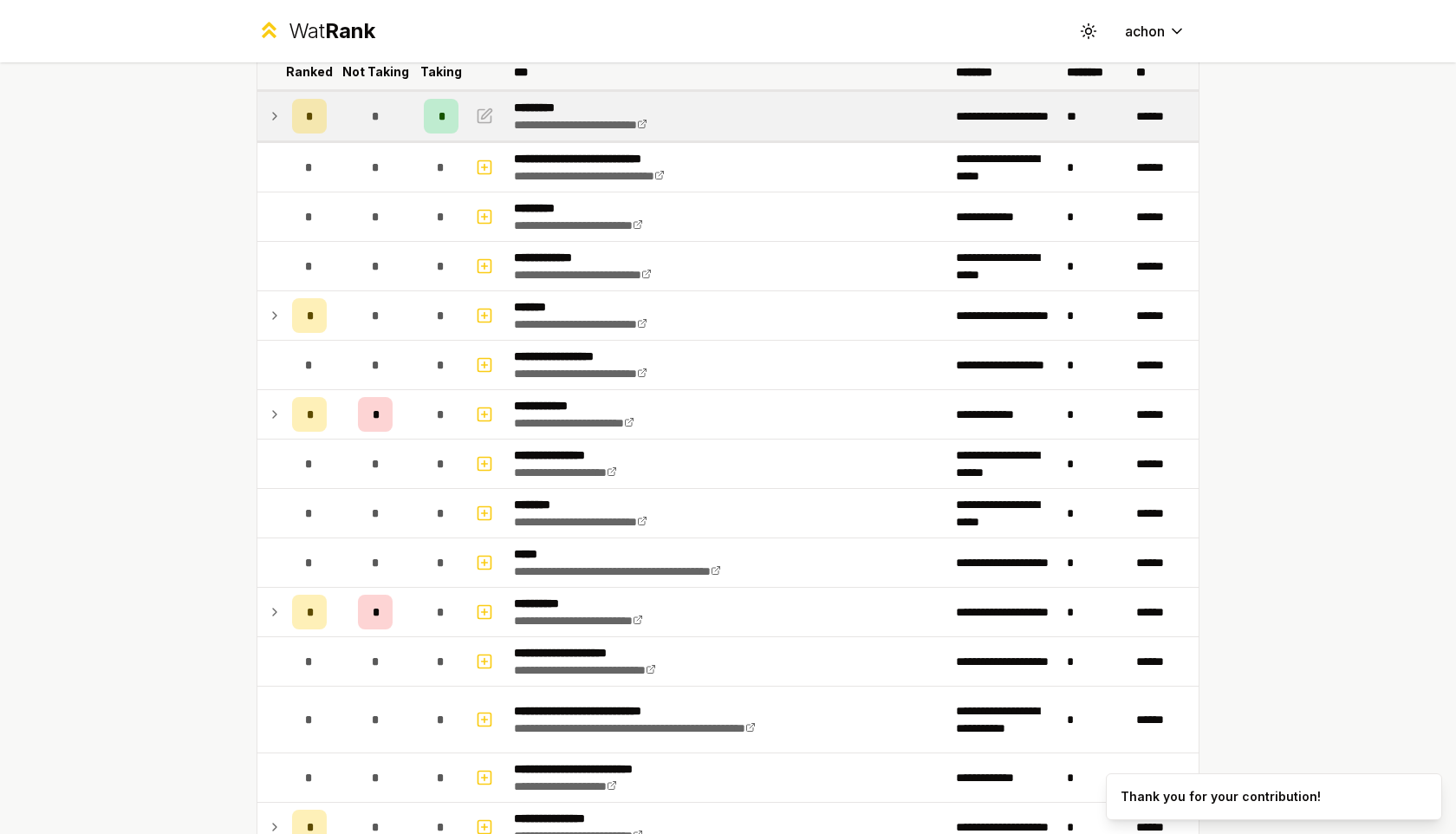
scroll to position [286, 0]
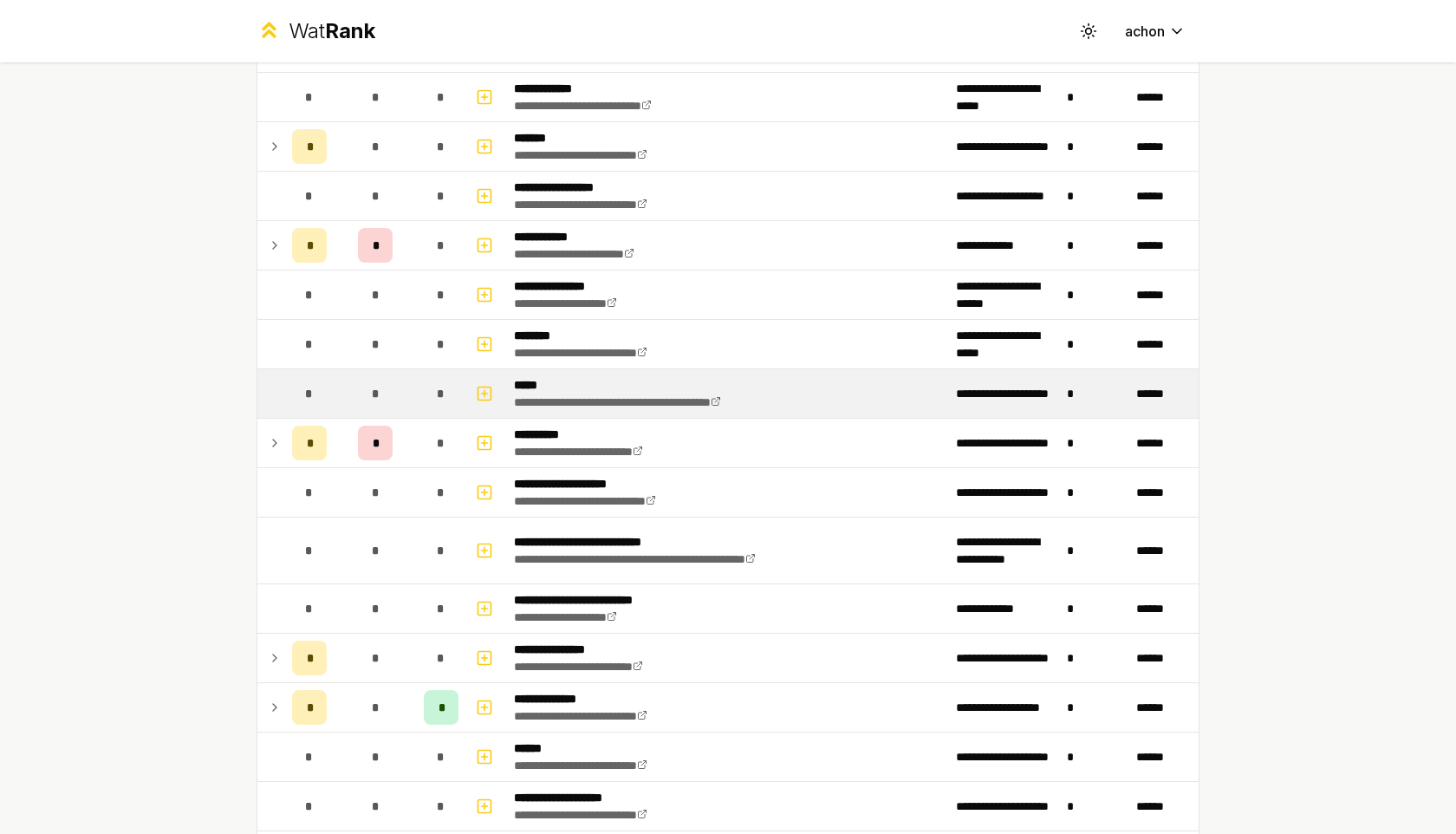
click at [292, 386] on div "*" at bounding box center [309, 393] width 35 height 35
click at [486, 389] on icon "button" at bounding box center [485, 393] width 18 height 21
select select
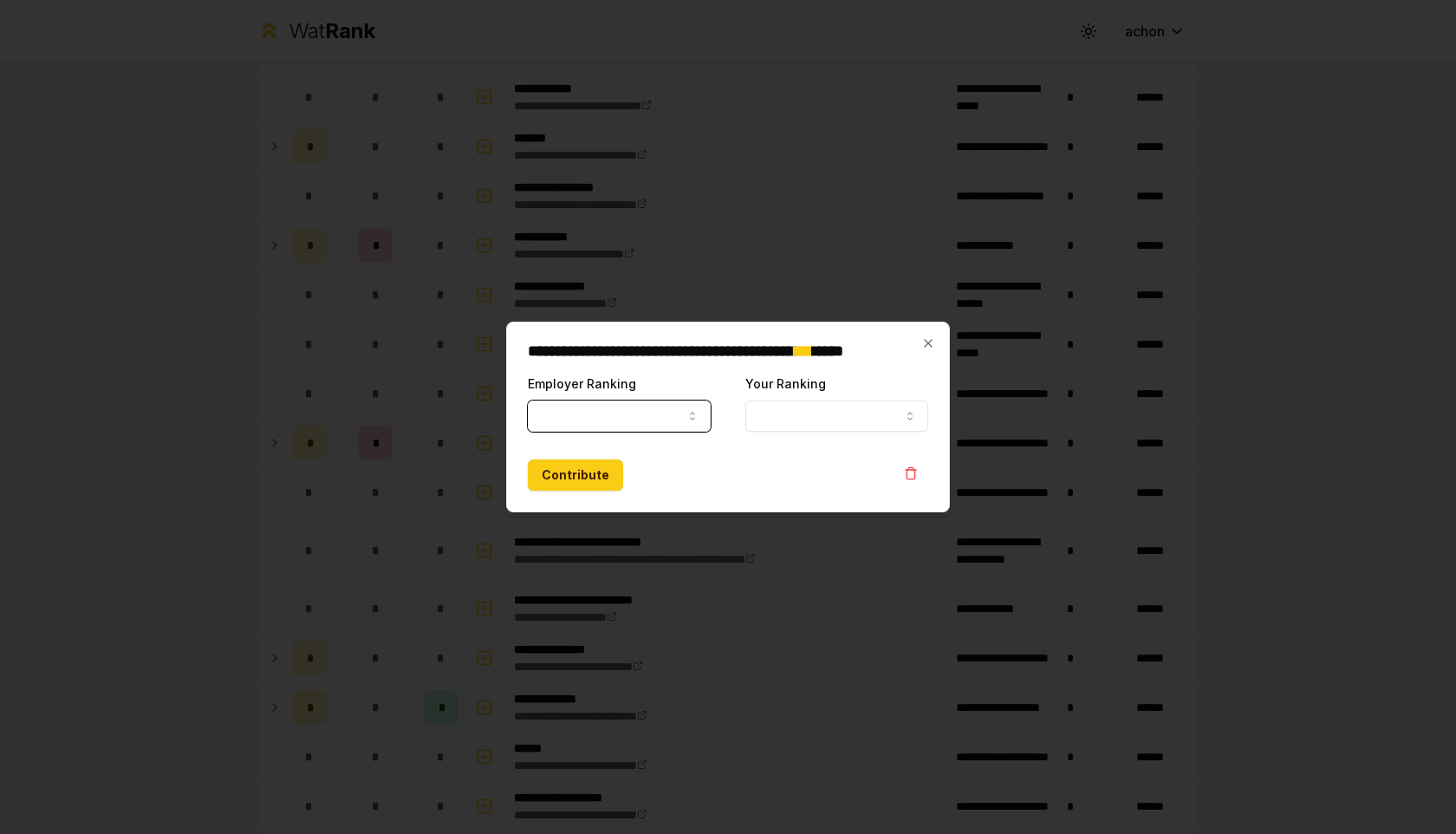
click at [564, 414] on button "Employer Ranking" at bounding box center [618, 416] width 183 height 32
click at [700, 396] on div "Employer Ranking ***** ******" at bounding box center [618, 402] width 183 height 59
click at [931, 342] on icon "button" at bounding box center [928, 343] width 14 height 14
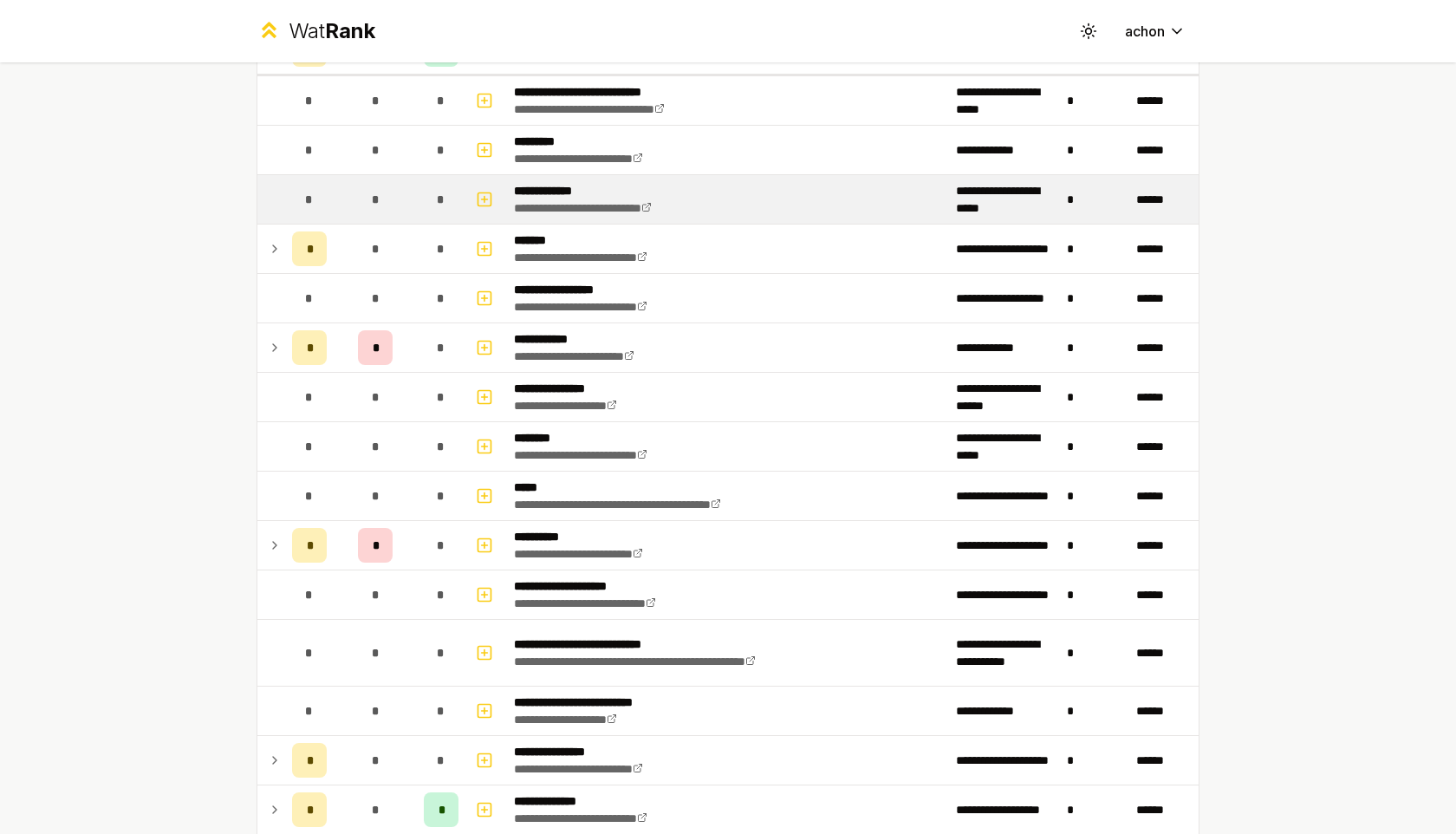
scroll to position [36, 0]
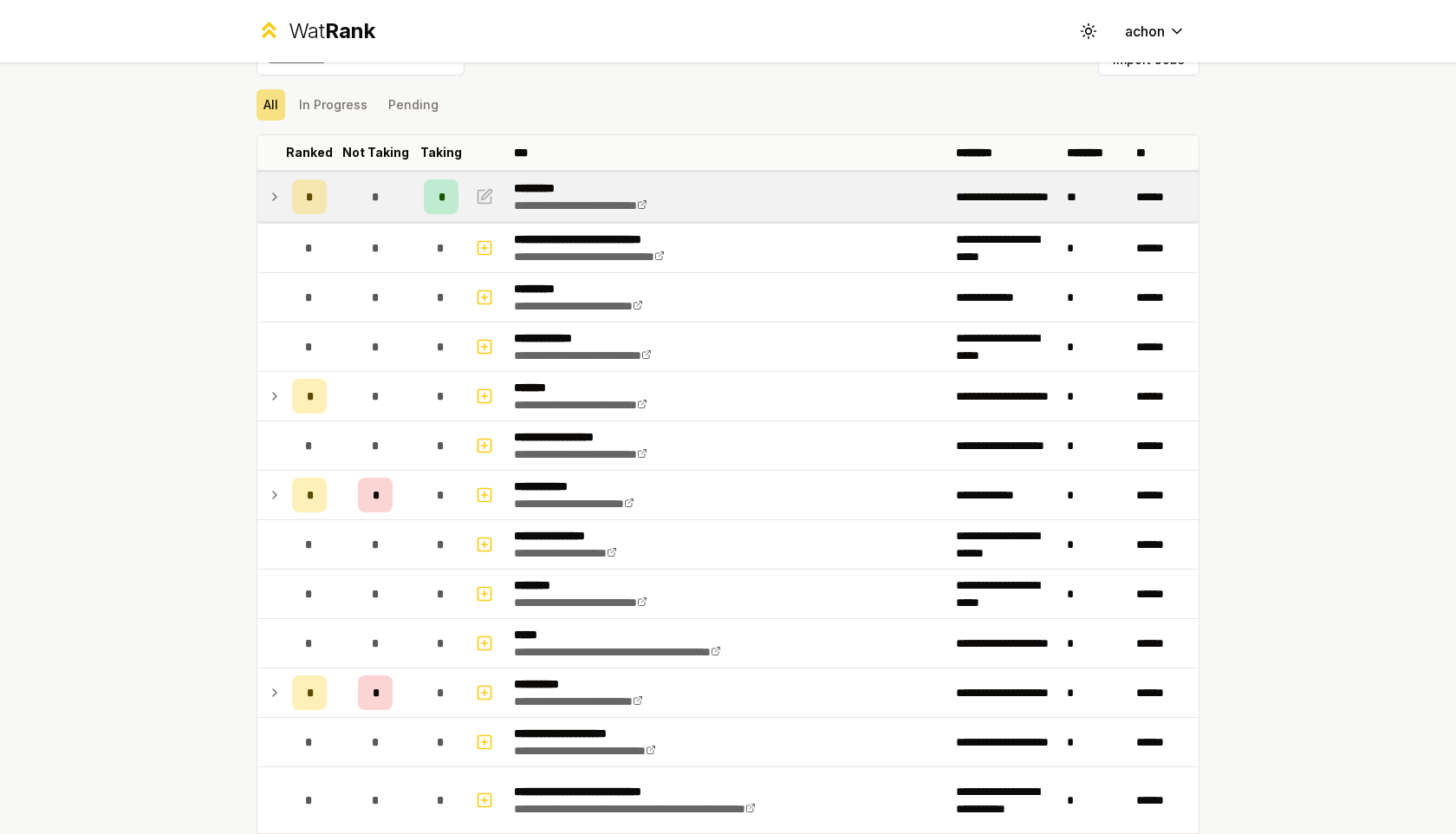
click at [272, 194] on icon at bounding box center [275, 197] width 14 height 21
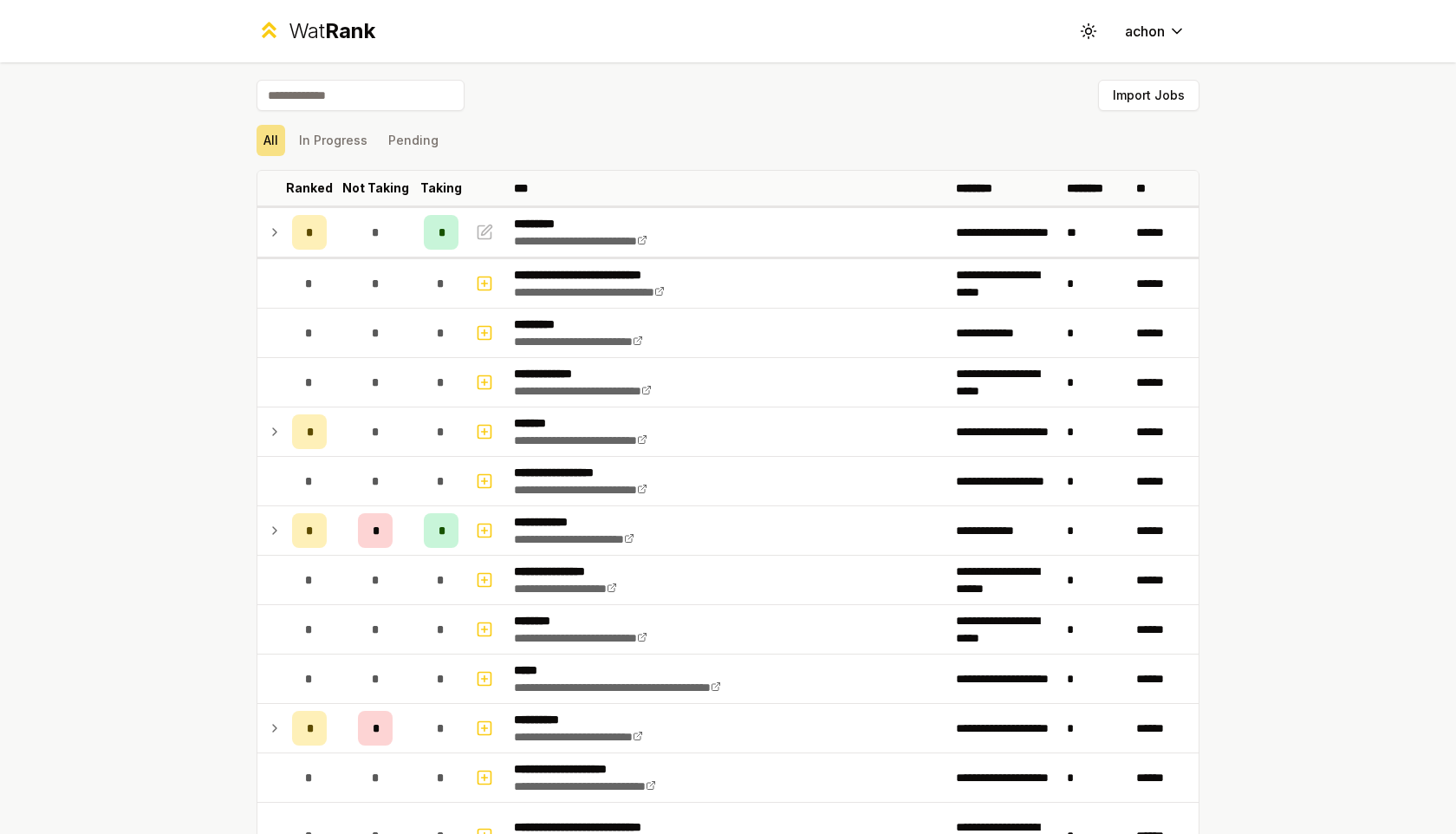
scroll to position [158, 0]
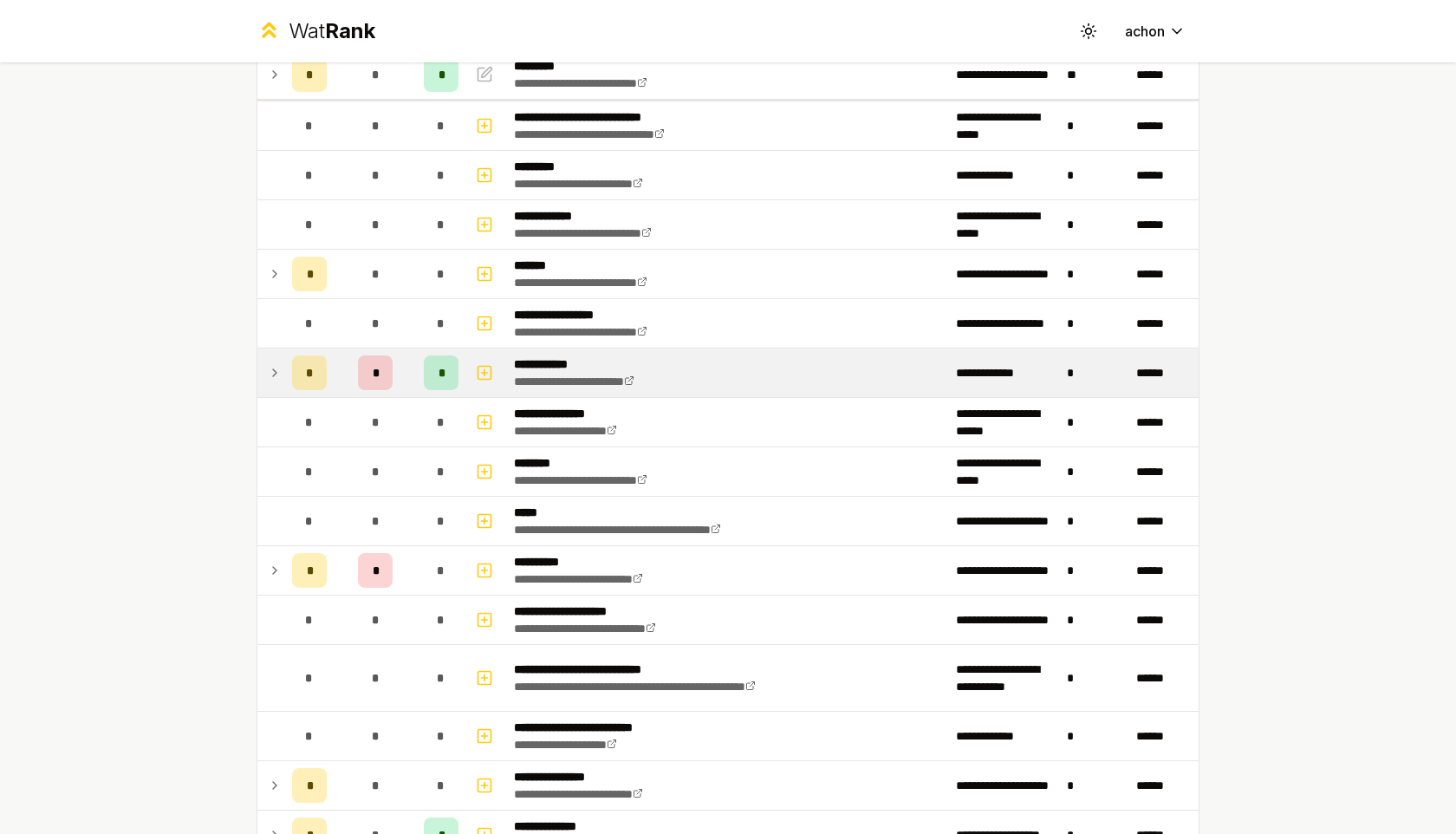
click at [271, 372] on icon at bounding box center [275, 373] width 14 height 21
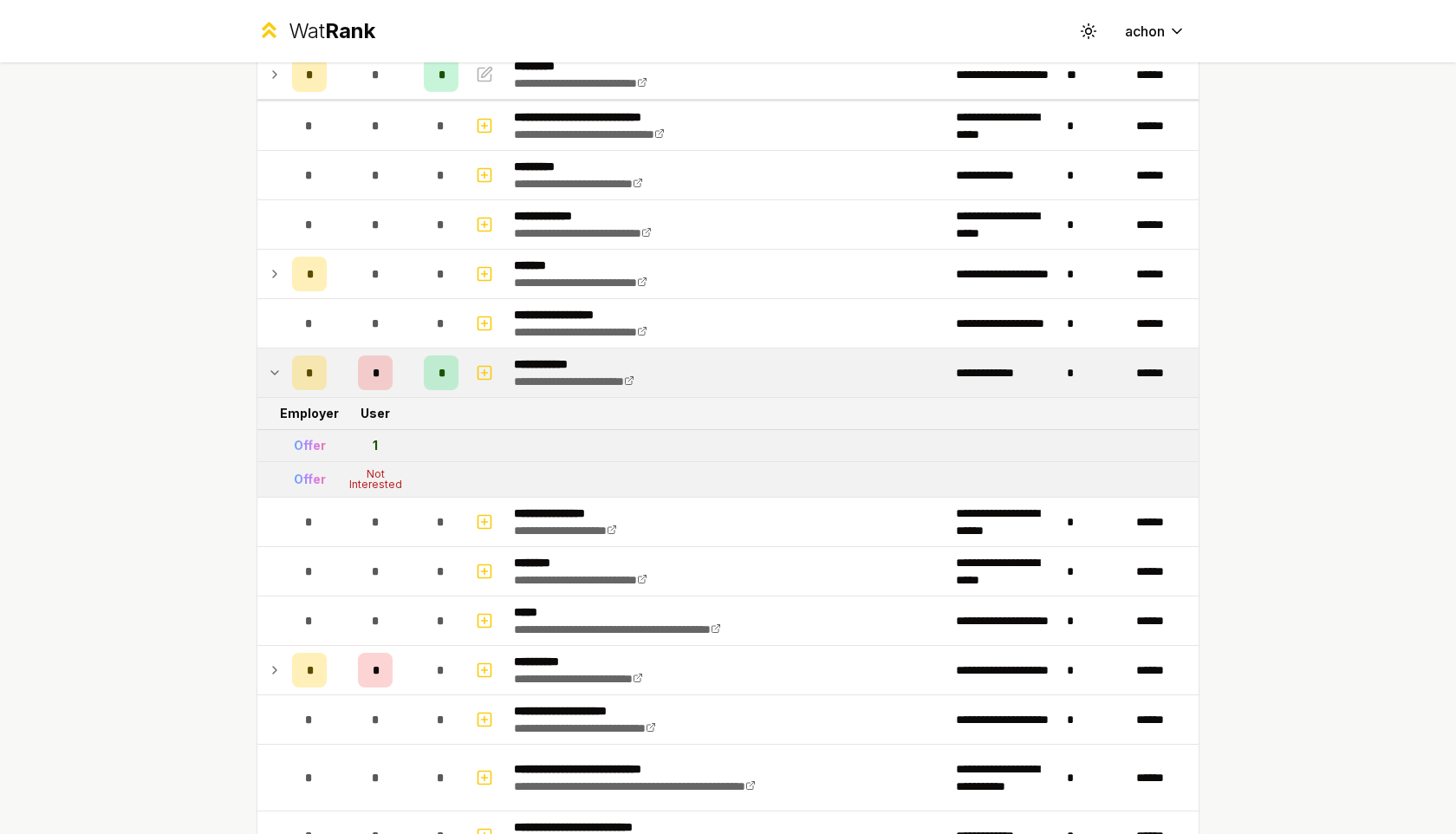
click at [271, 372] on icon at bounding box center [275, 373] width 14 height 21
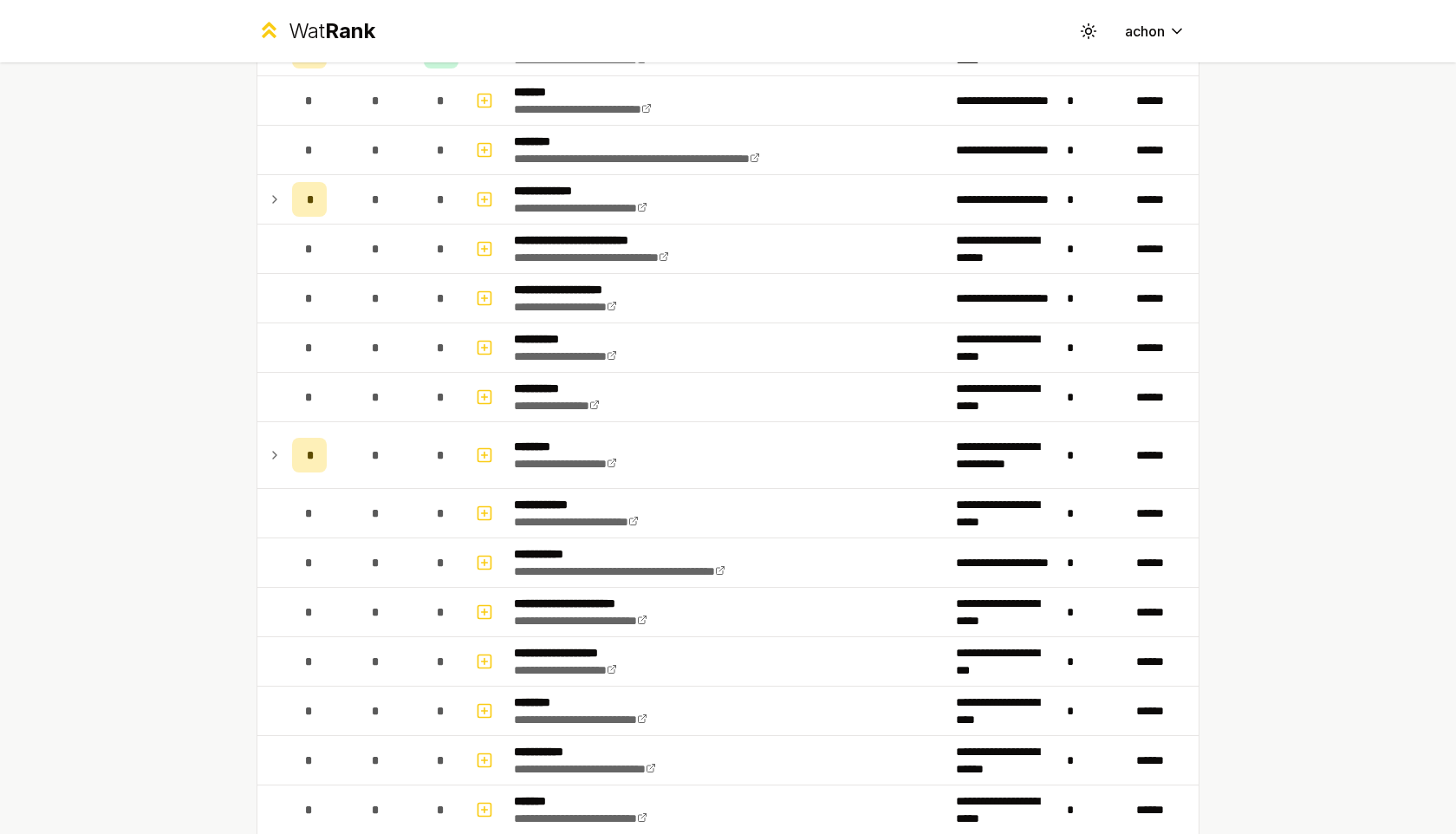
scroll to position [1669, 0]
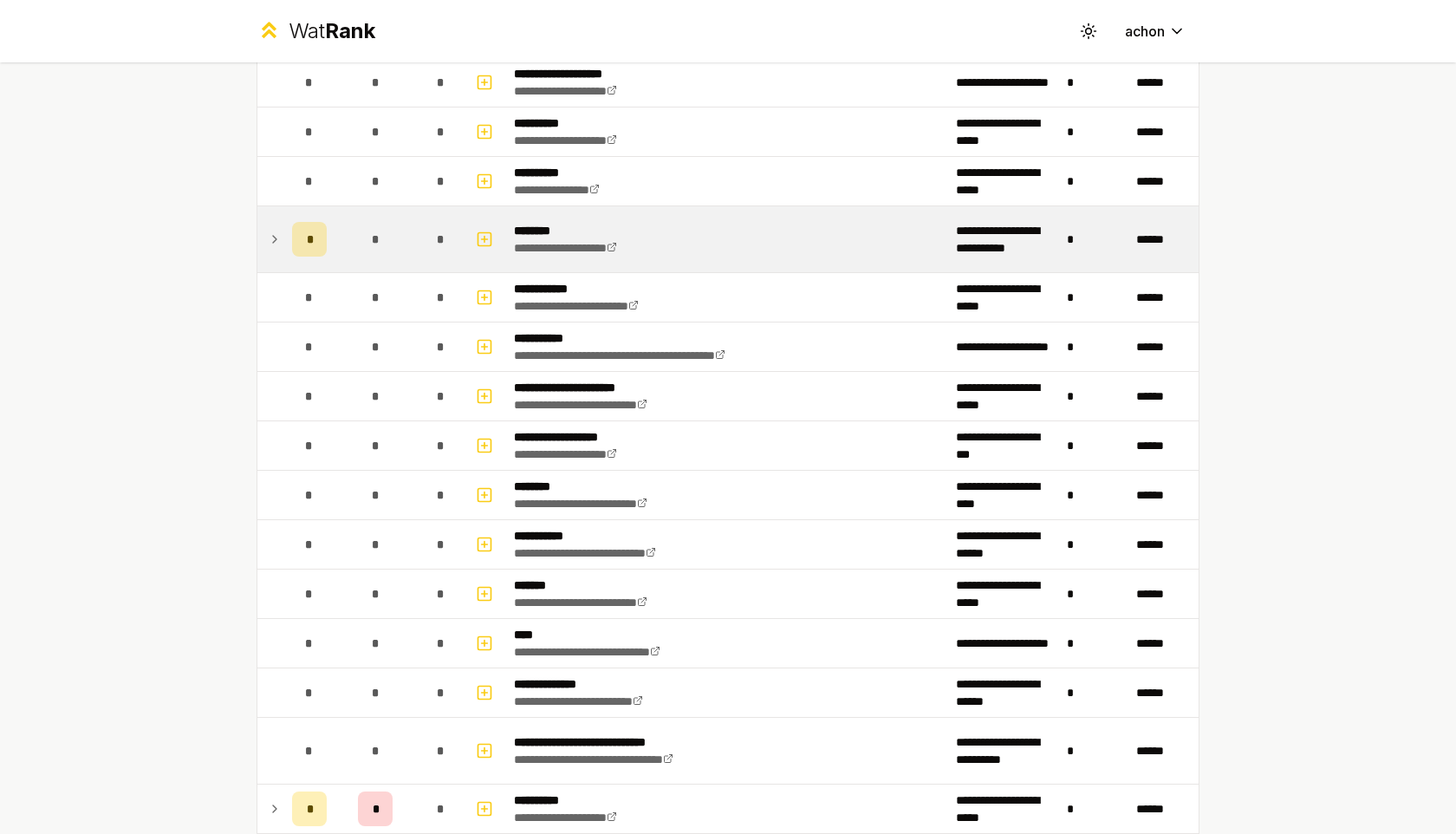
click at [278, 236] on icon at bounding box center [275, 239] width 14 height 21
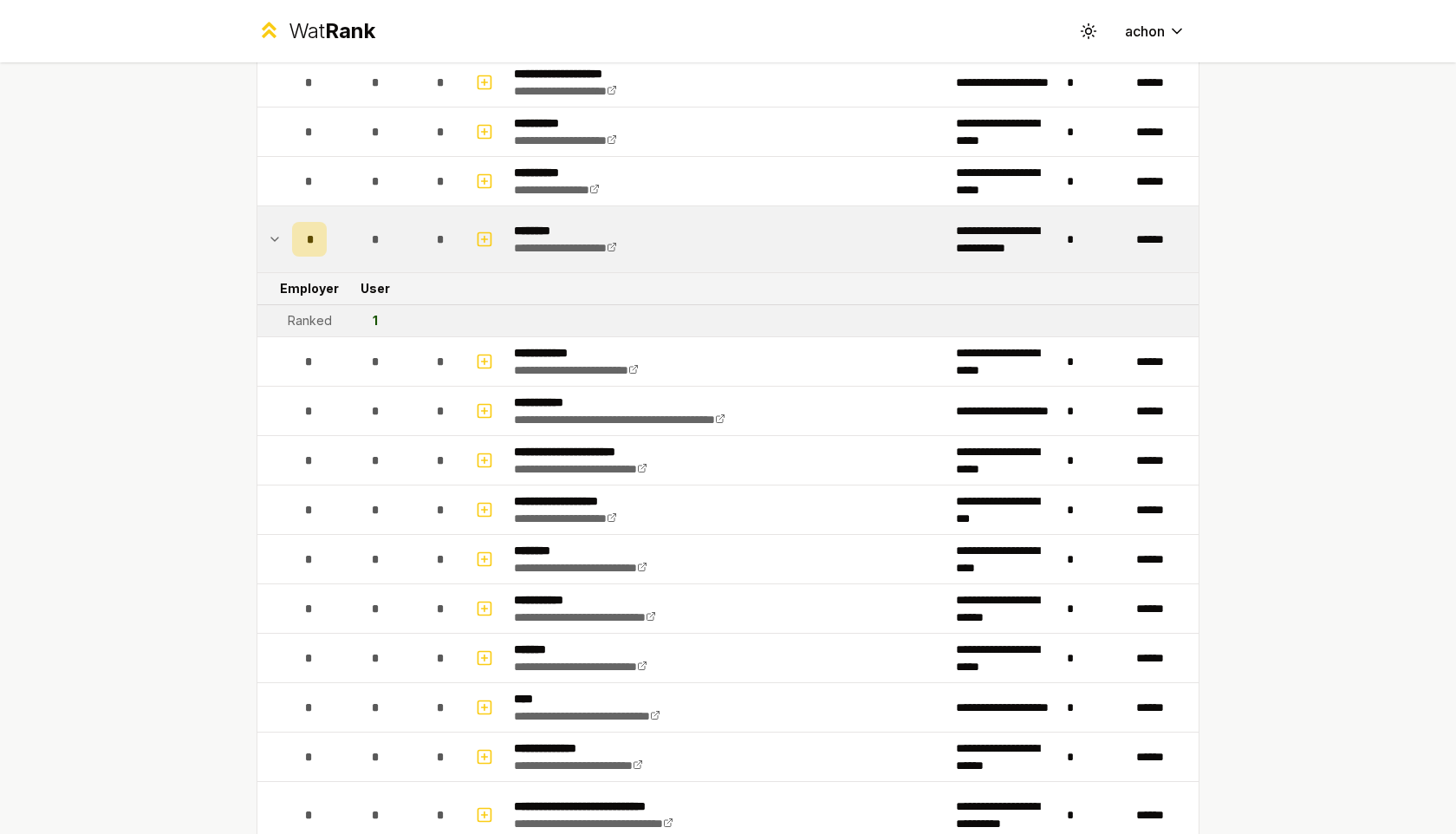
click at [275, 236] on icon at bounding box center [275, 239] width 14 height 21
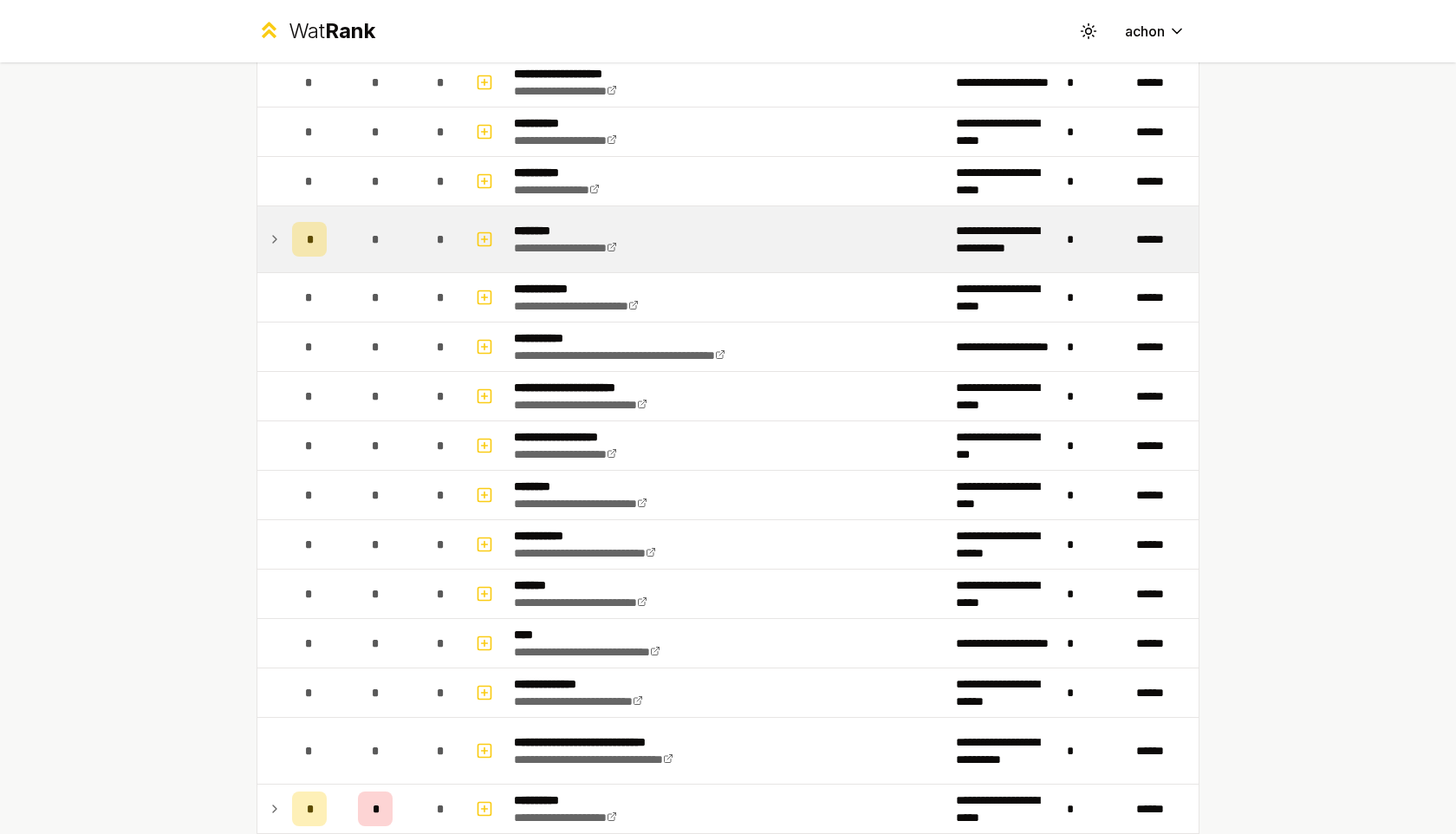
click at [275, 236] on icon at bounding box center [275, 239] width 14 height 21
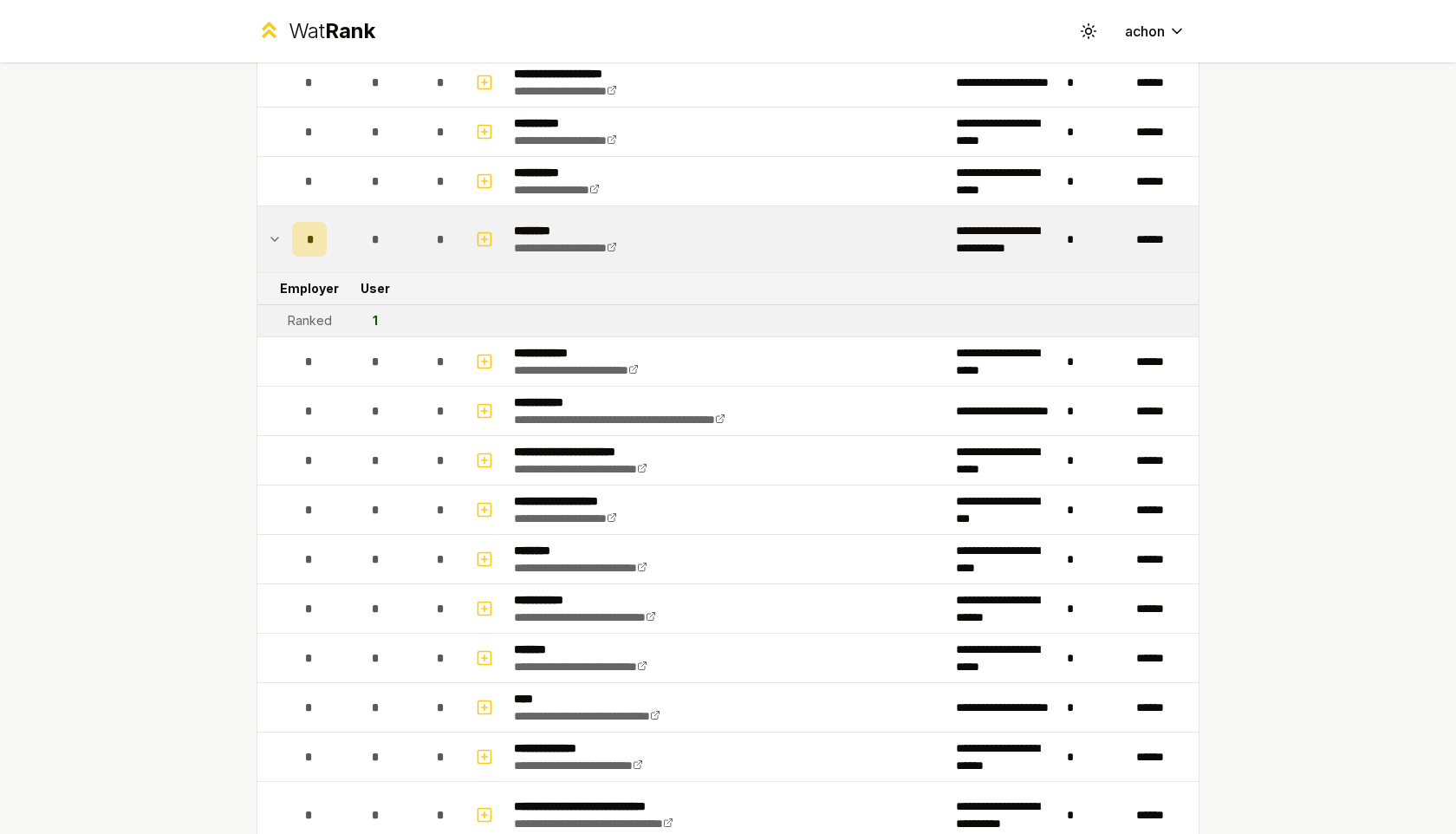
click at [275, 236] on icon at bounding box center [275, 239] width 14 height 21
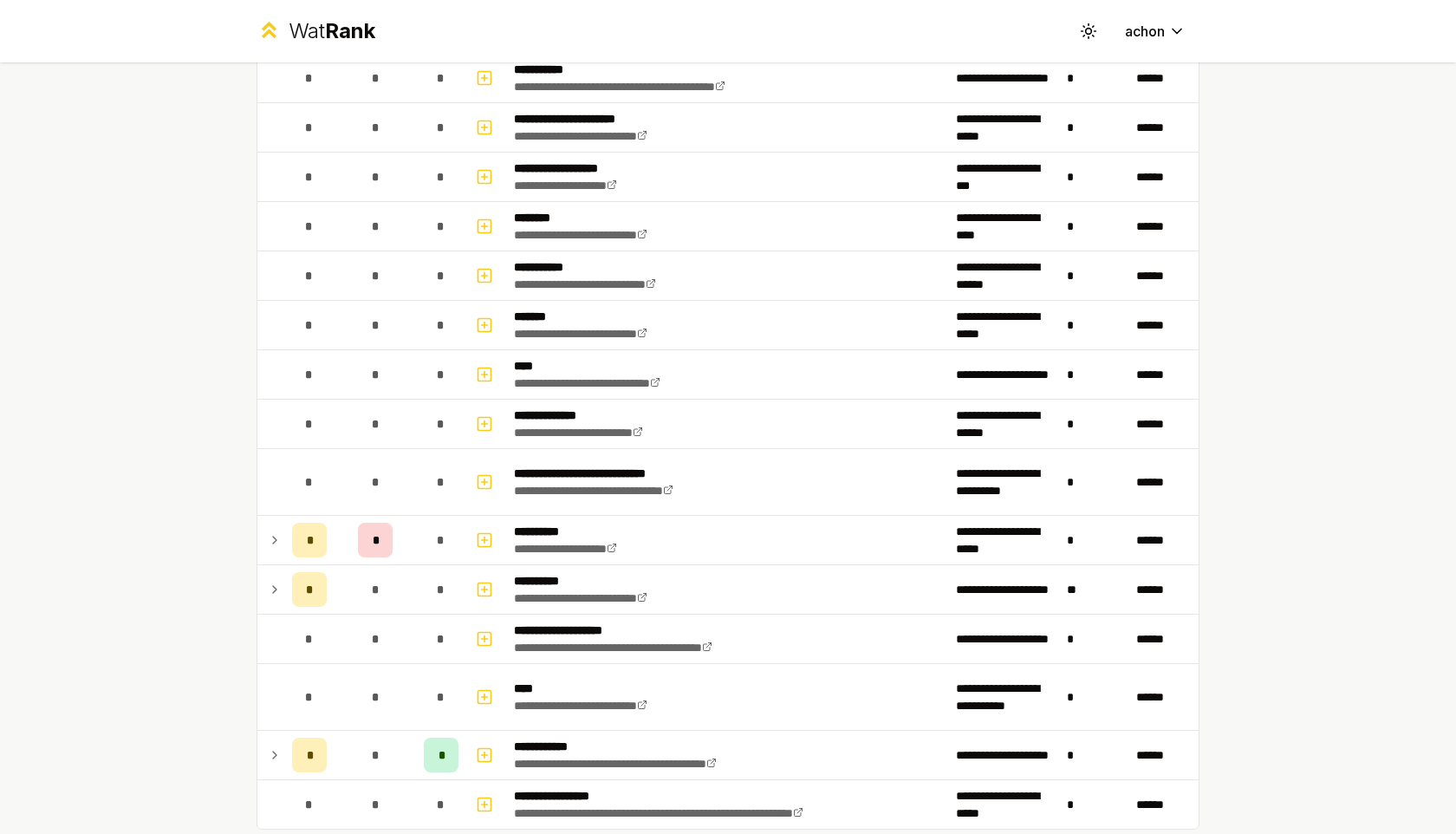
scroll to position [2041, 0]
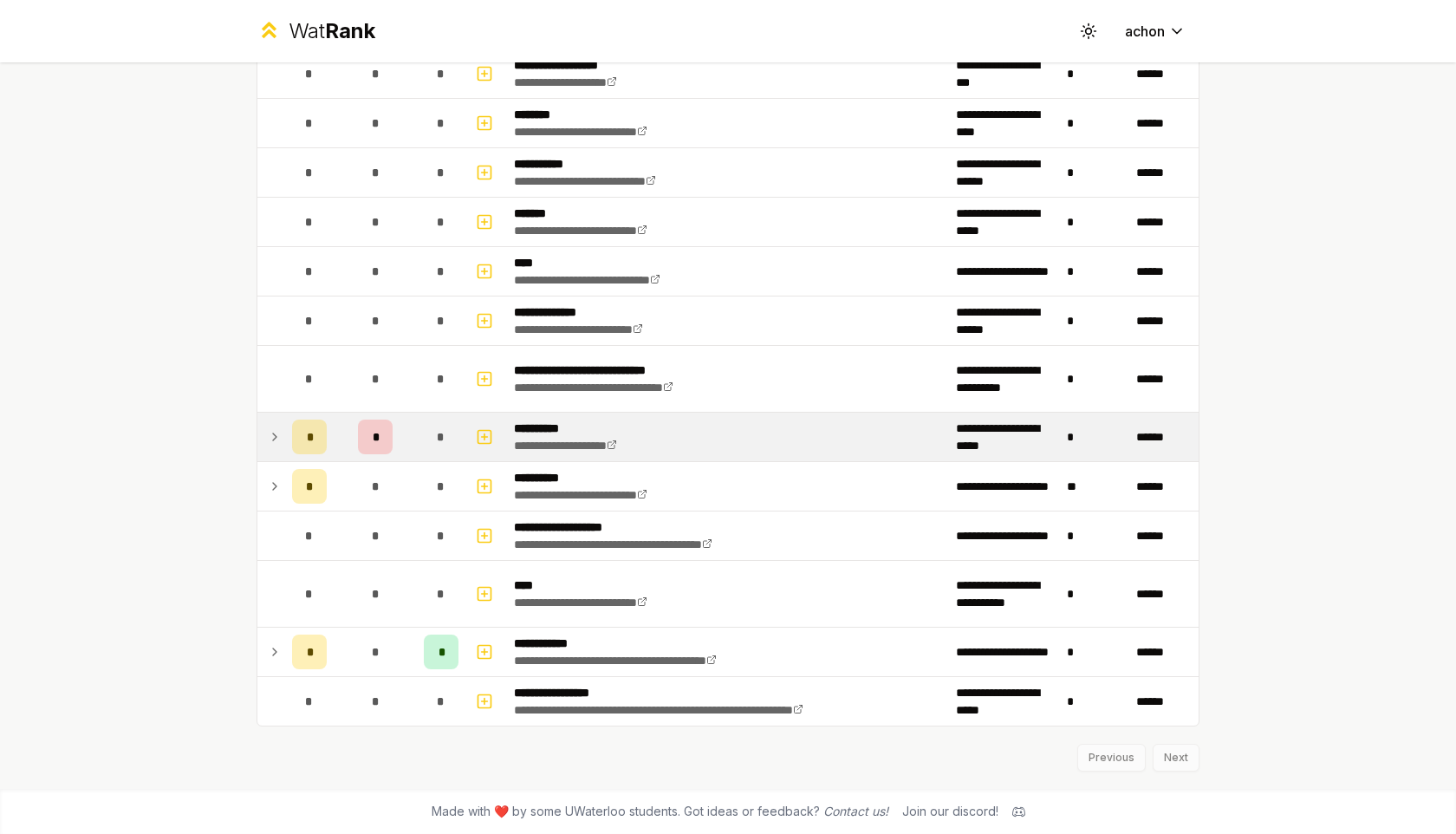
click at [274, 438] on icon at bounding box center [275, 437] width 14 height 21
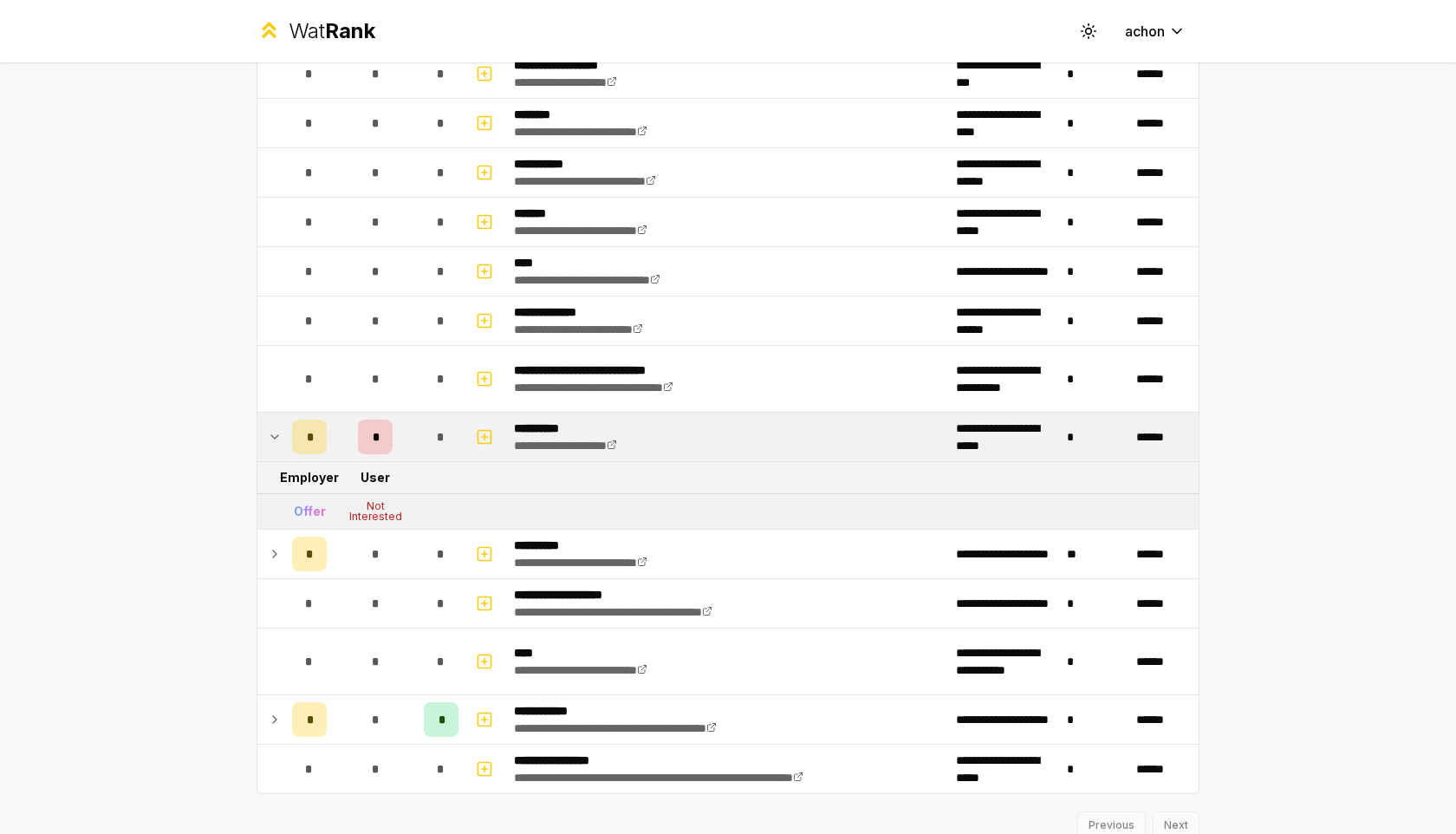
click at [274, 438] on icon at bounding box center [275, 437] width 7 height 4
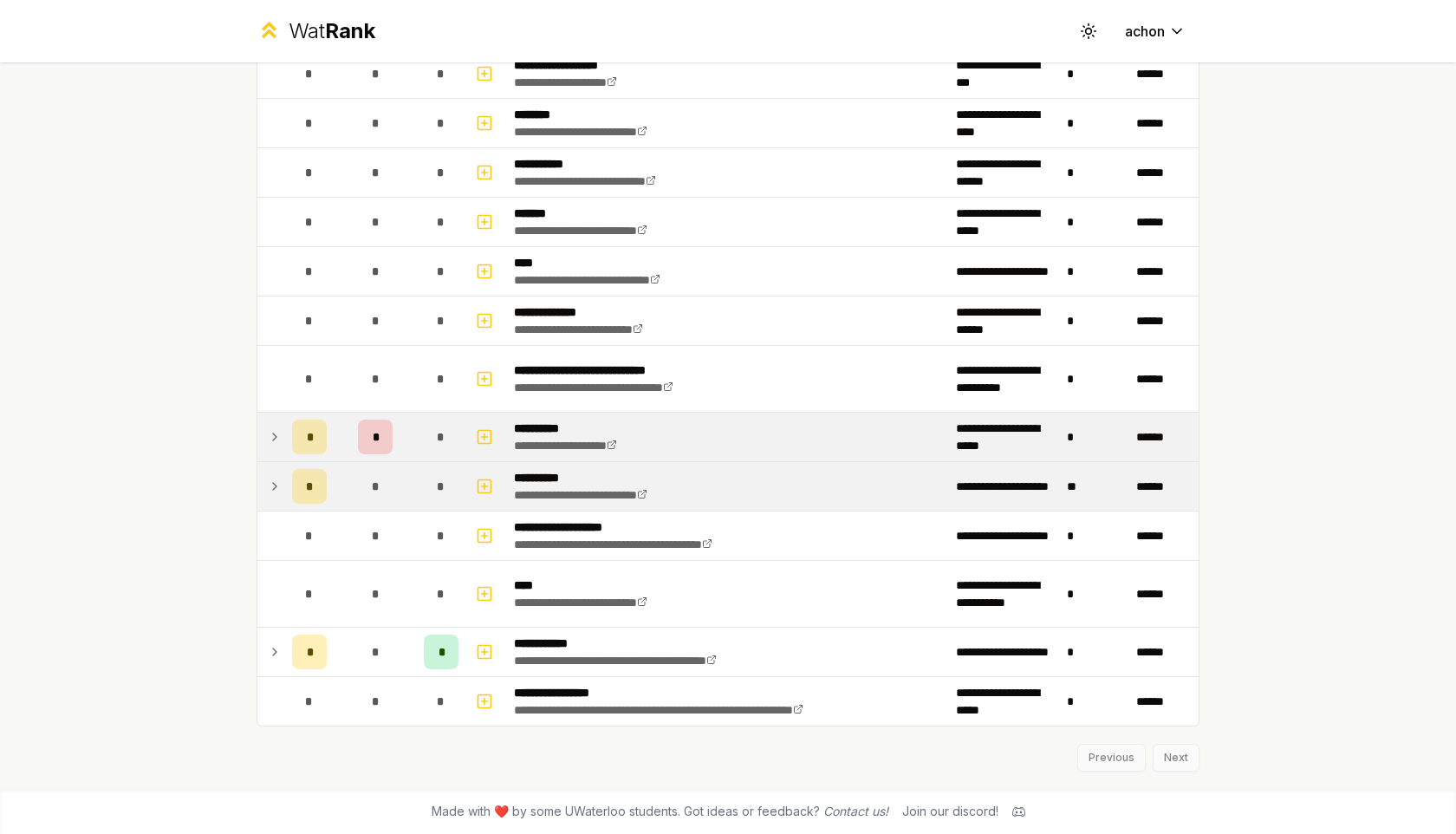
click at [276, 480] on icon at bounding box center [275, 486] width 14 height 21
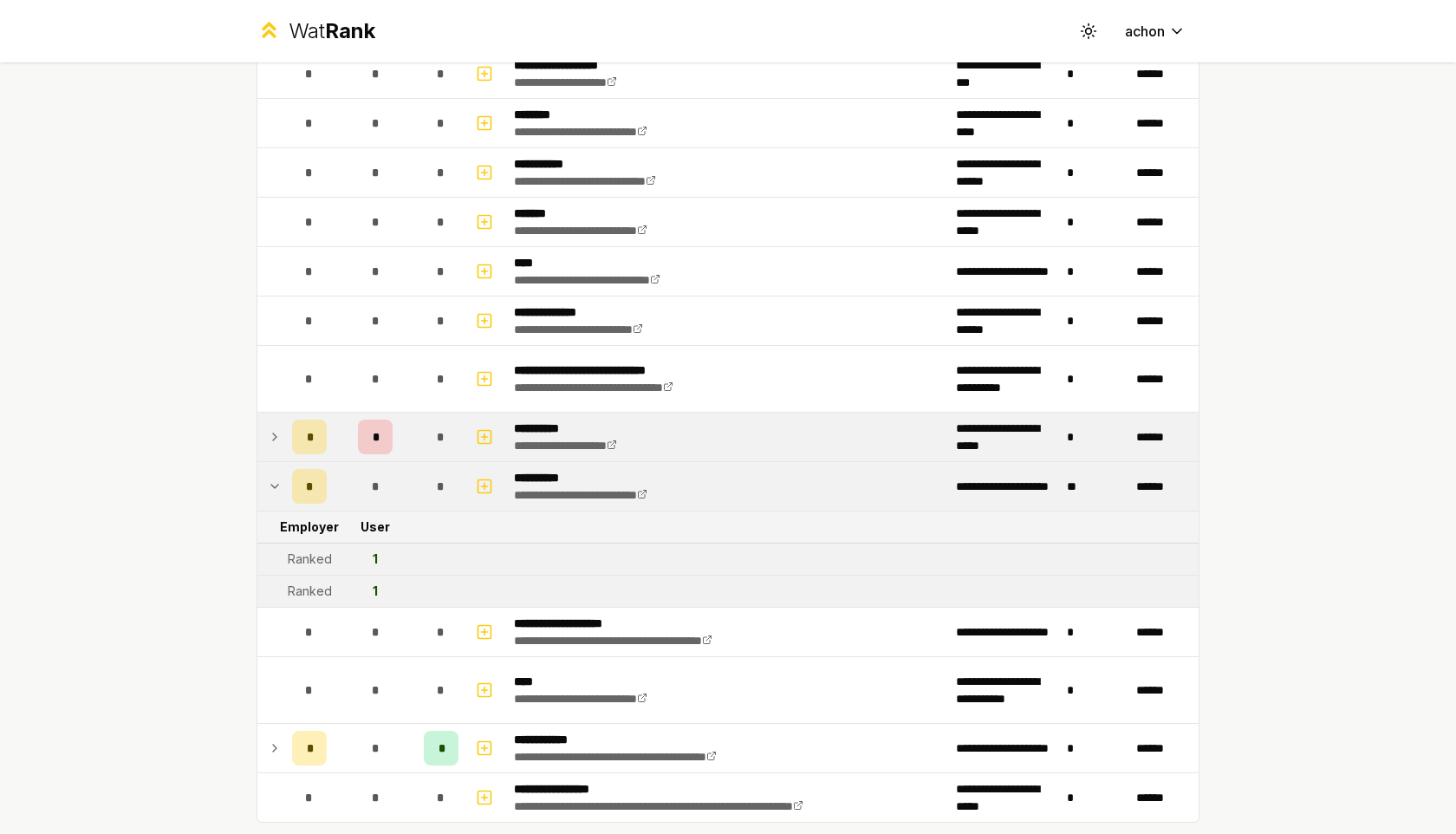
click at [276, 480] on icon at bounding box center [275, 486] width 14 height 21
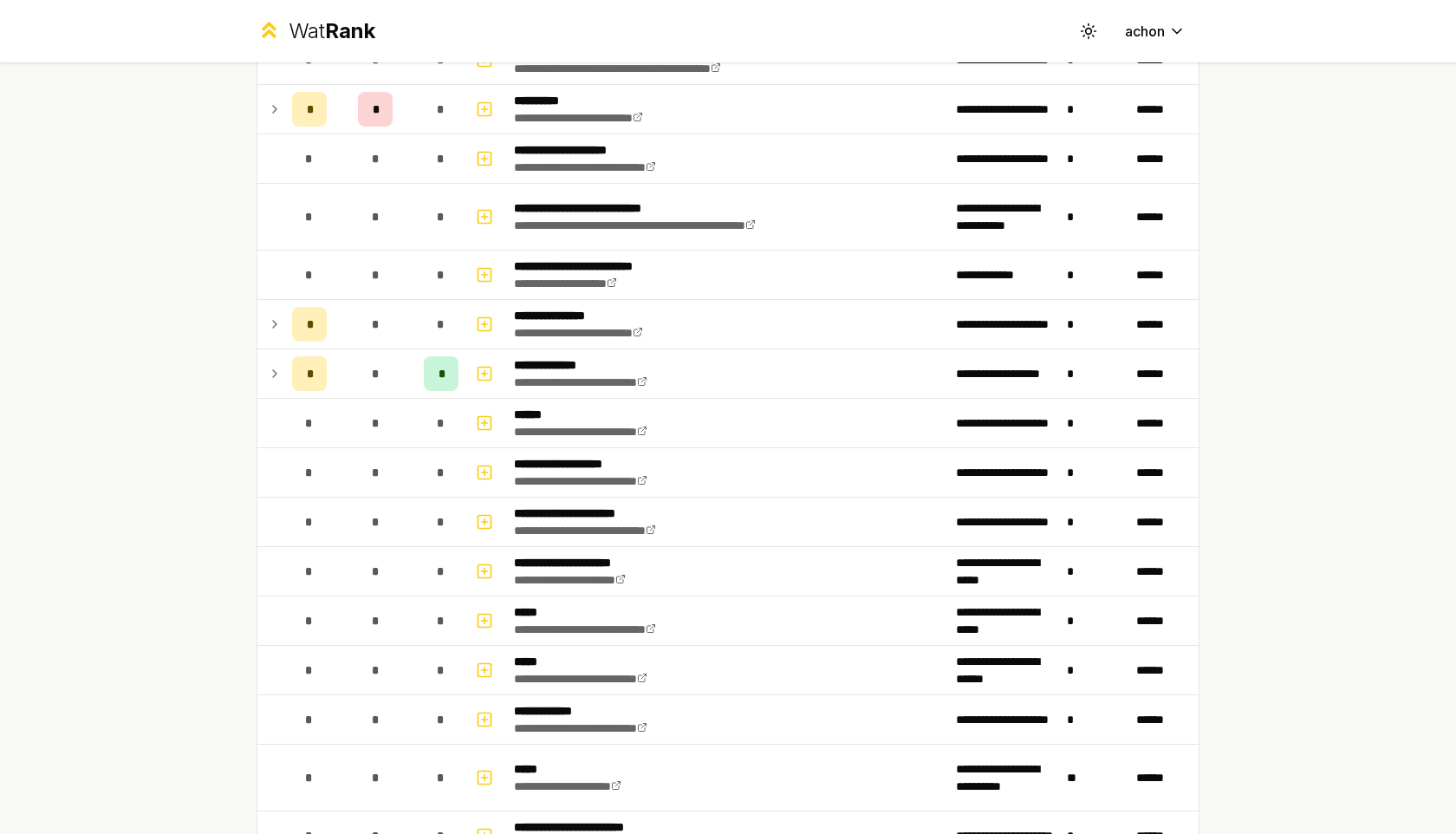
scroll to position [0, 0]
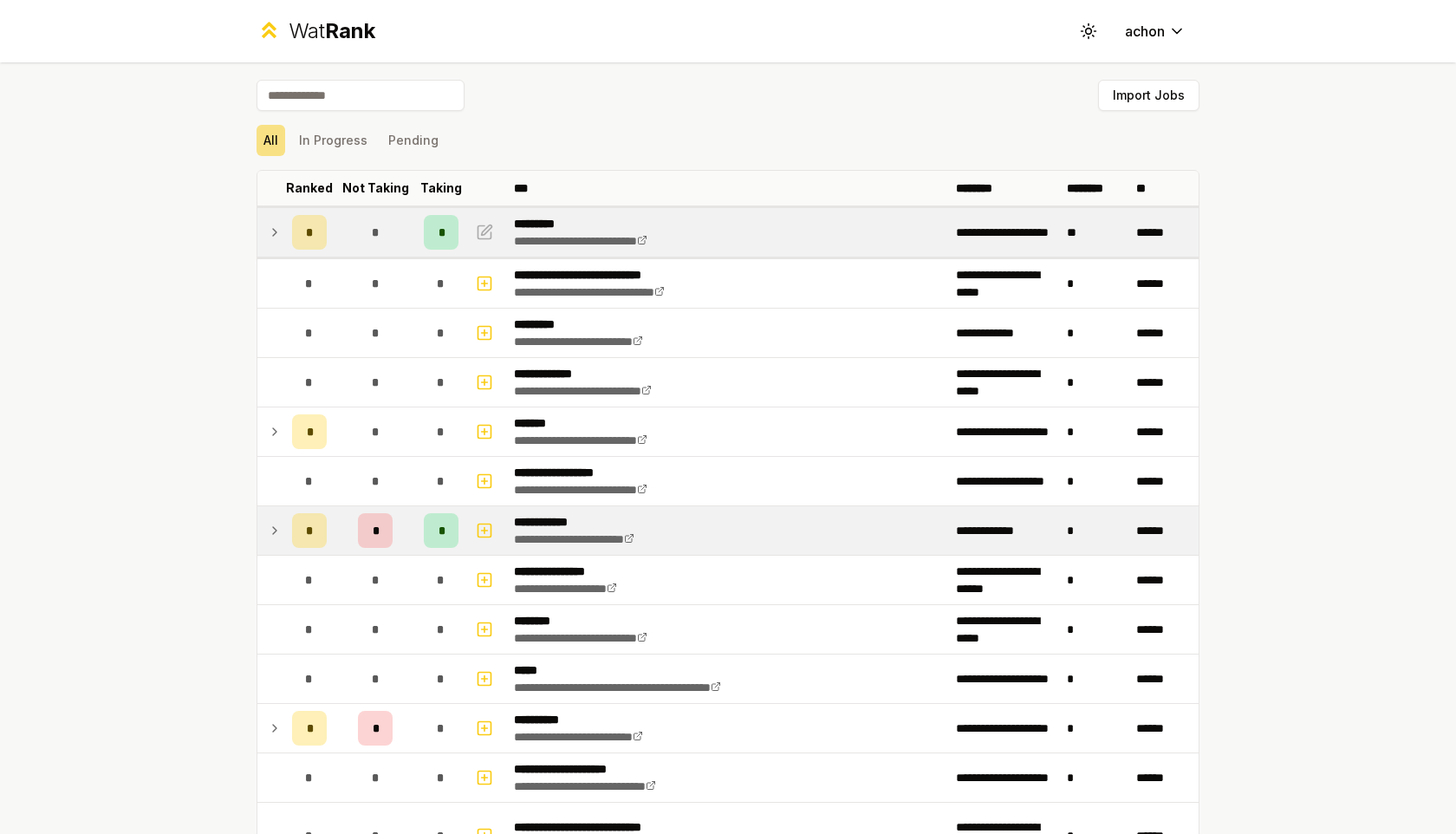
click at [278, 222] on icon at bounding box center [275, 232] width 14 height 21
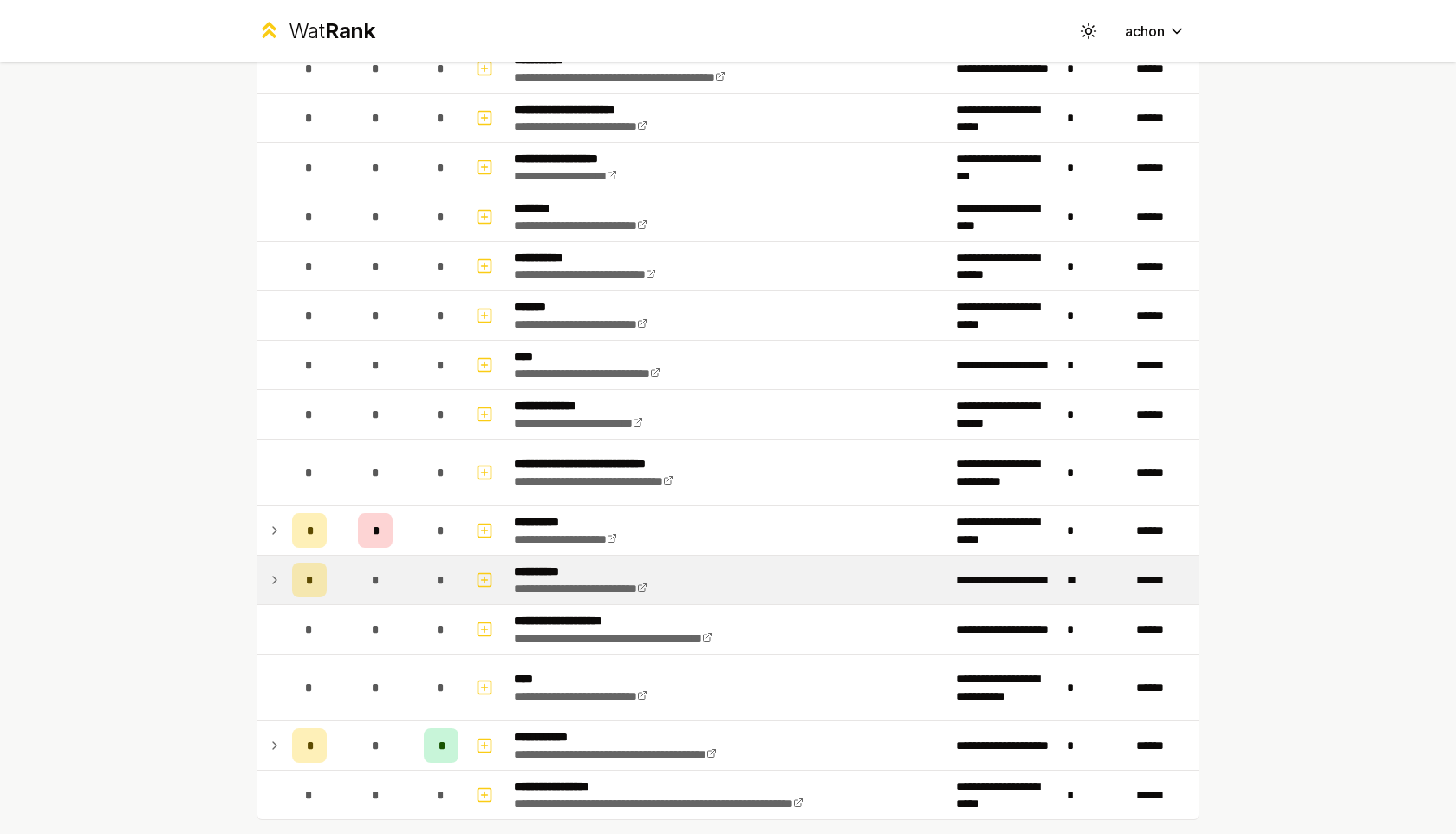
scroll to position [2041, 0]
